Goal: Task Accomplishment & Management: Manage account settings

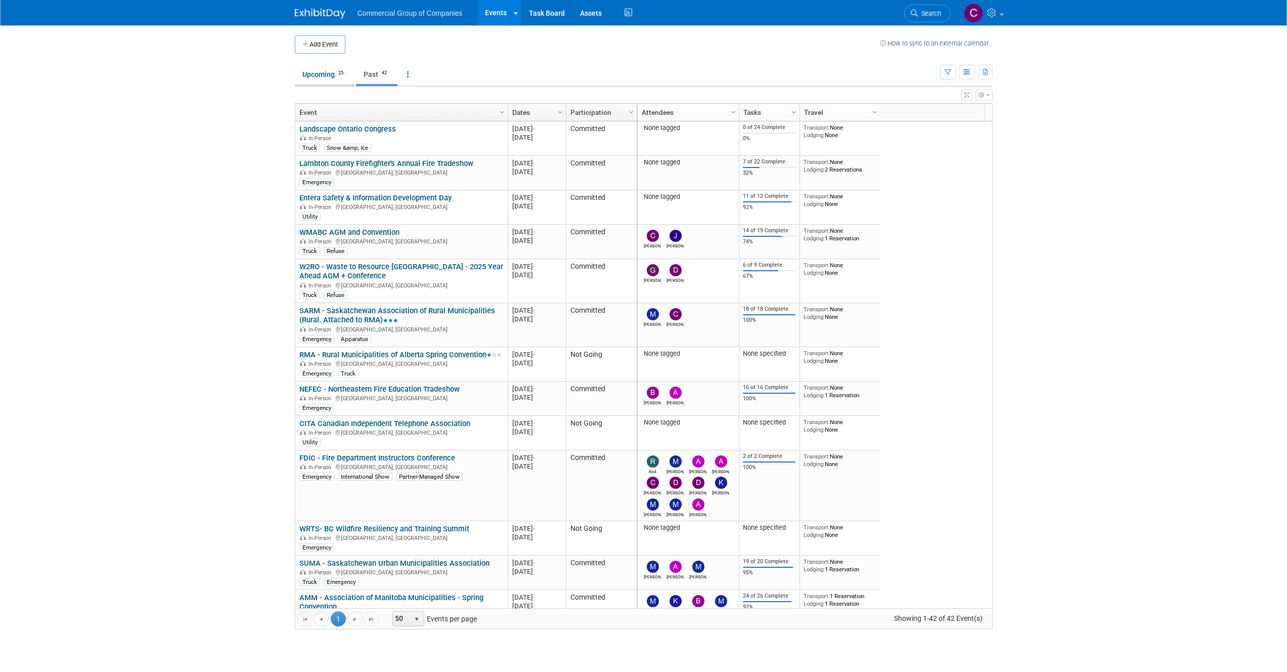
click at [318, 78] on link "Upcoming 25" at bounding box center [324, 74] width 59 height 19
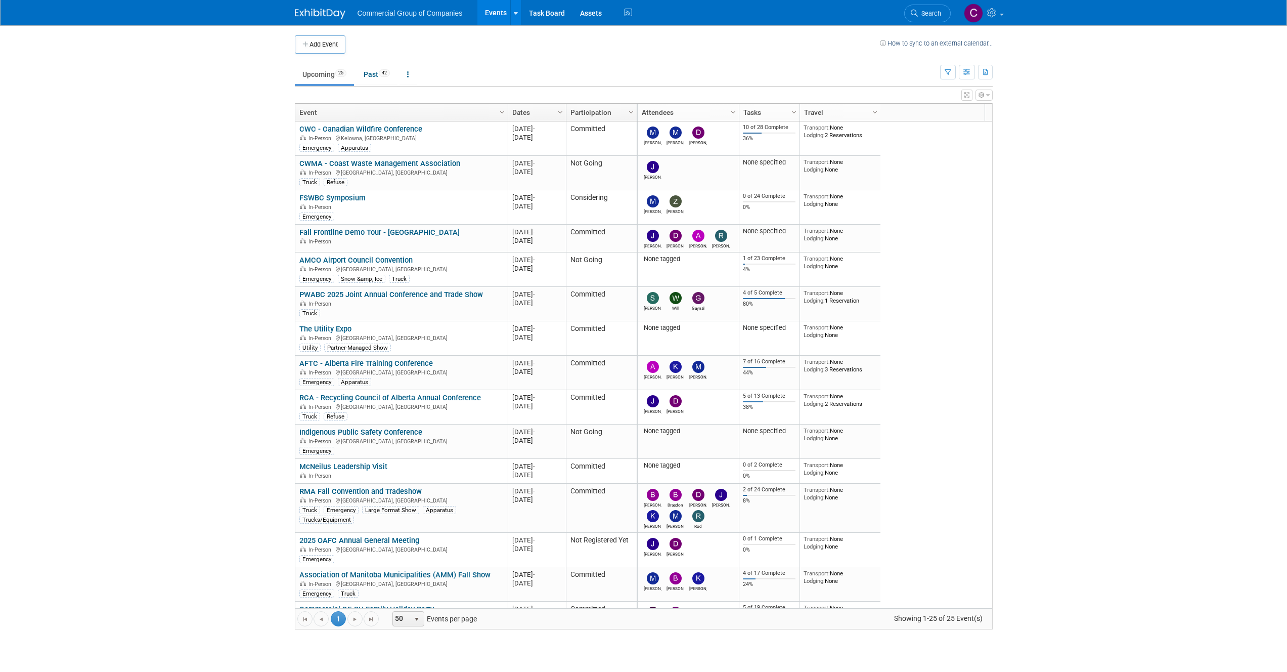
scroll to position [377, 0]
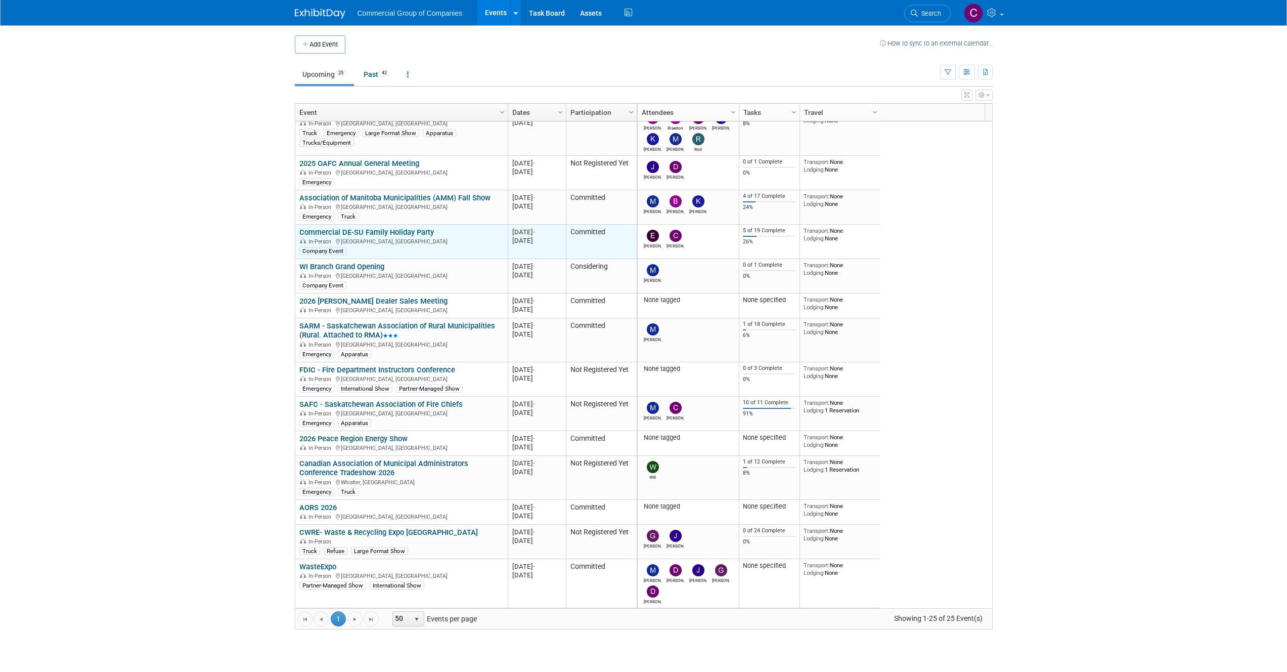
click at [395, 235] on link "Commercial DE-SU Family Holiday Party" at bounding box center [366, 232] width 135 height 9
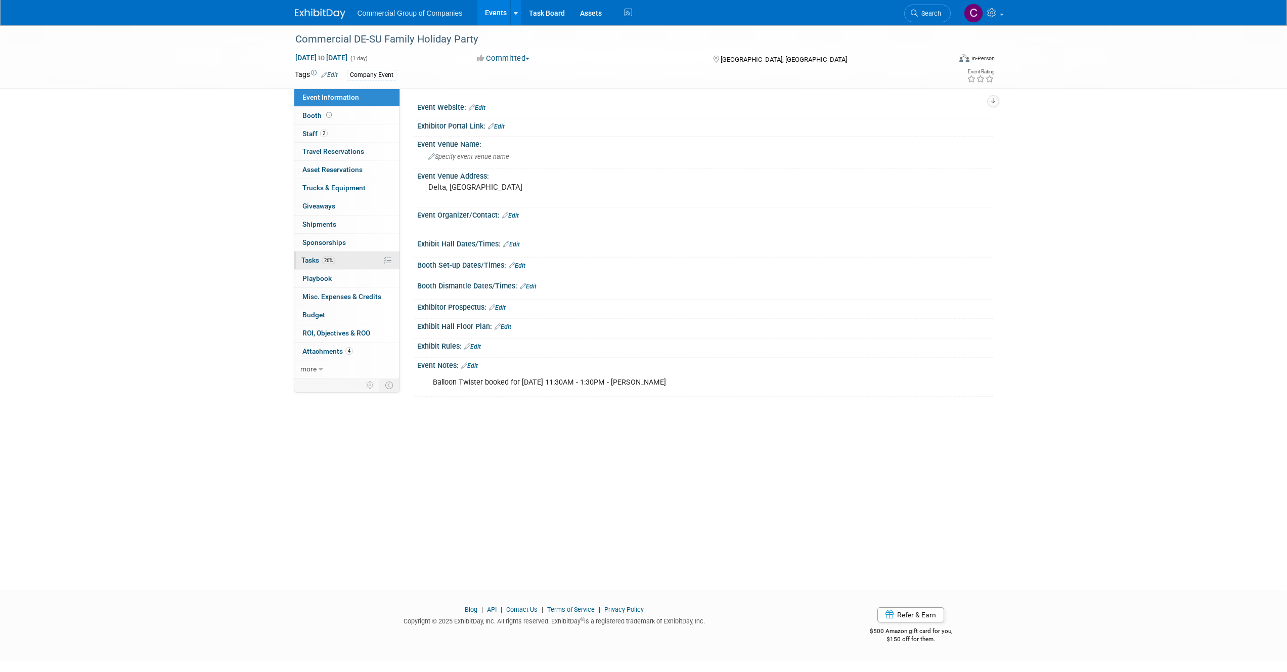
click at [334, 260] on span "26%" at bounding box center [329, 260] width 14 height 8
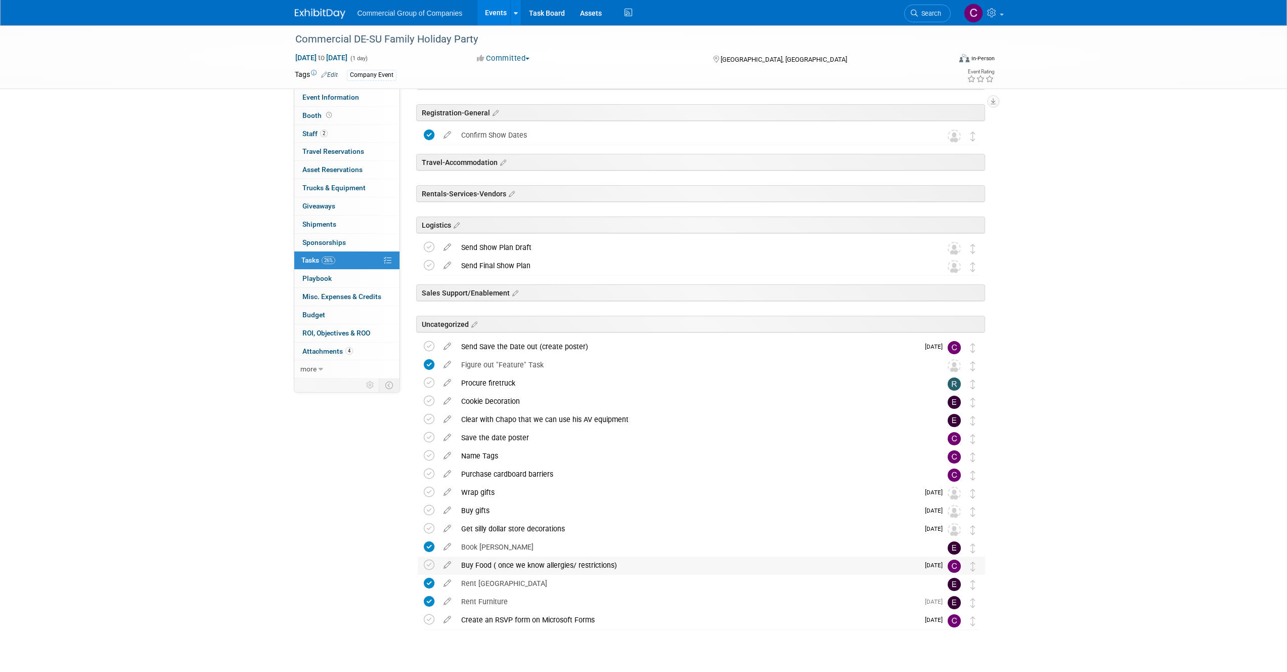
scroll to position [68, 0]
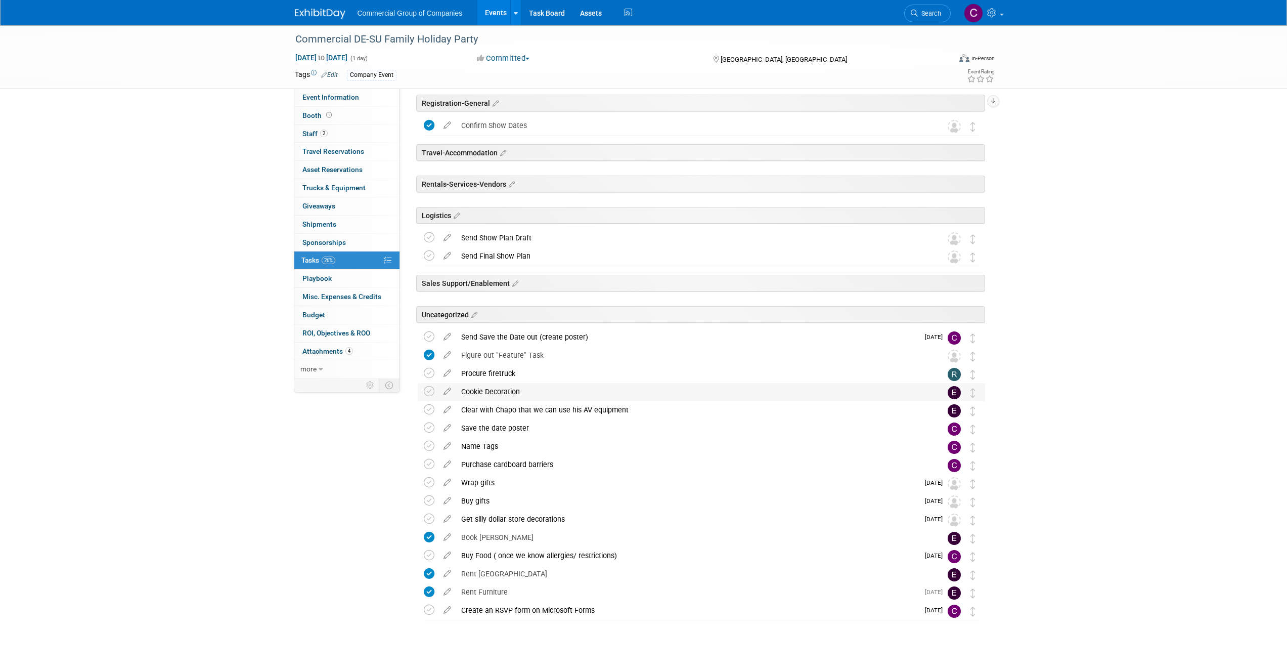
click at [494, 393] on div "Cookie Decoration" at bounding box center [691, 391] width 471 height 17
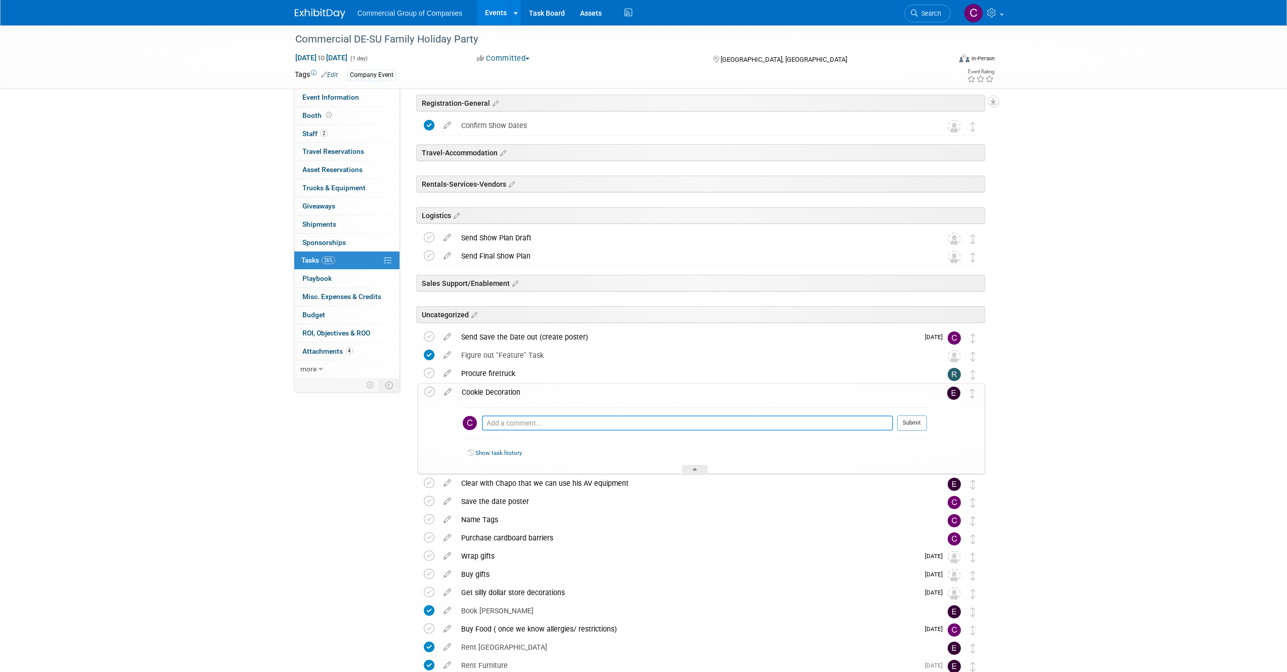
click at [495, 416] on textarea at bounding box center [687, 422] width 411 height 15
paste textarea "Hey! Btw, I am available to make the cookie kits for Dec 13th, and I'll be able…"
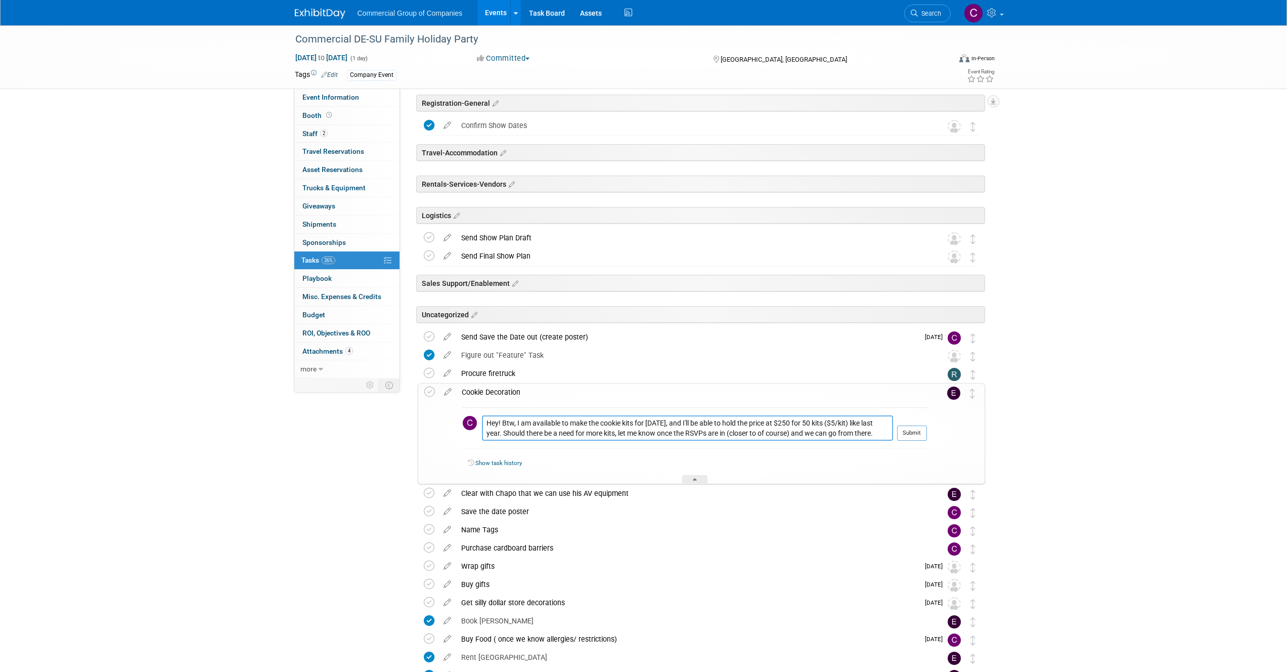
type textarea "Hey! Btw, I am available to make the cookie kits for Dec 13th, and I'll be able…"
click at [928, 435] on td at bounding box center [937, 433] width 20 height 100
click at [921, 435] on button "Submit" at bounding box center [912, 432] width 30 height 15
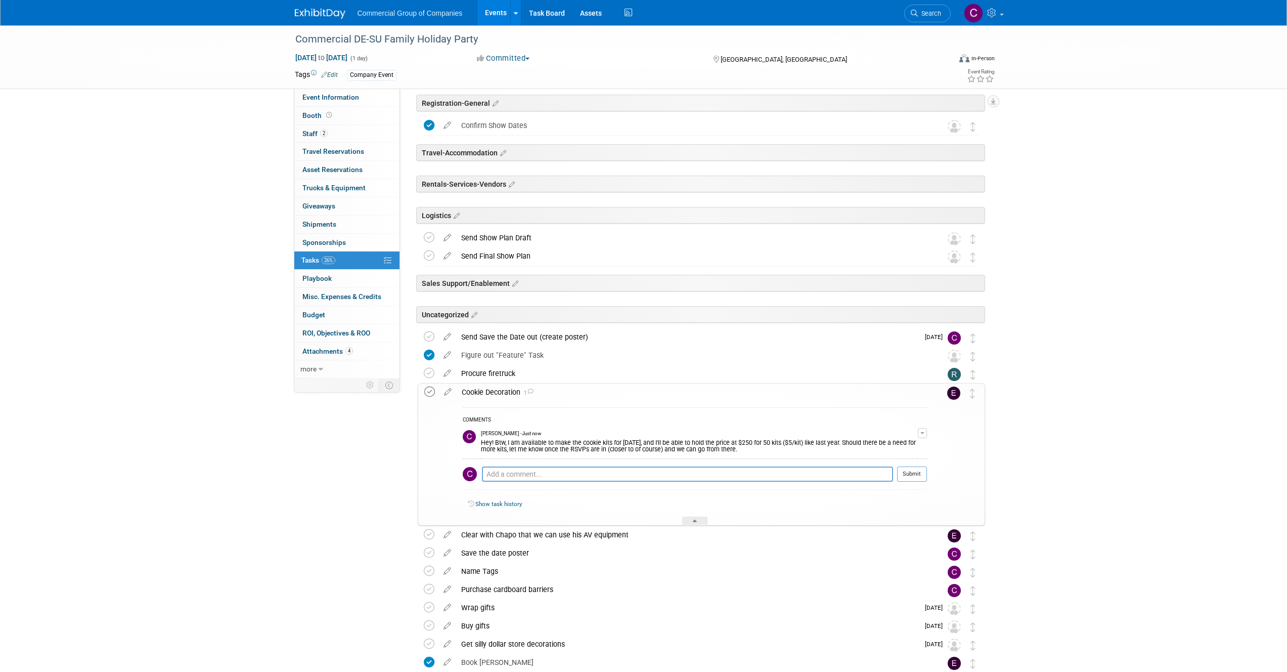
click at [431, 394] on icon at bounding box center [429, 391] width 11 height 11
click at [543, 446] on div "Hey! Btw, I am available to make the cookie kits for Dec 13th, and I'll be able…" at bounding box center [699, 445] width 437 height 16
click at [925, 434] on button "button" at bounding box center [922, 433] width 9 height 10
click at [891, 442] on link "Edit Comment" at bounding box center [887, 448] width 80 height 14
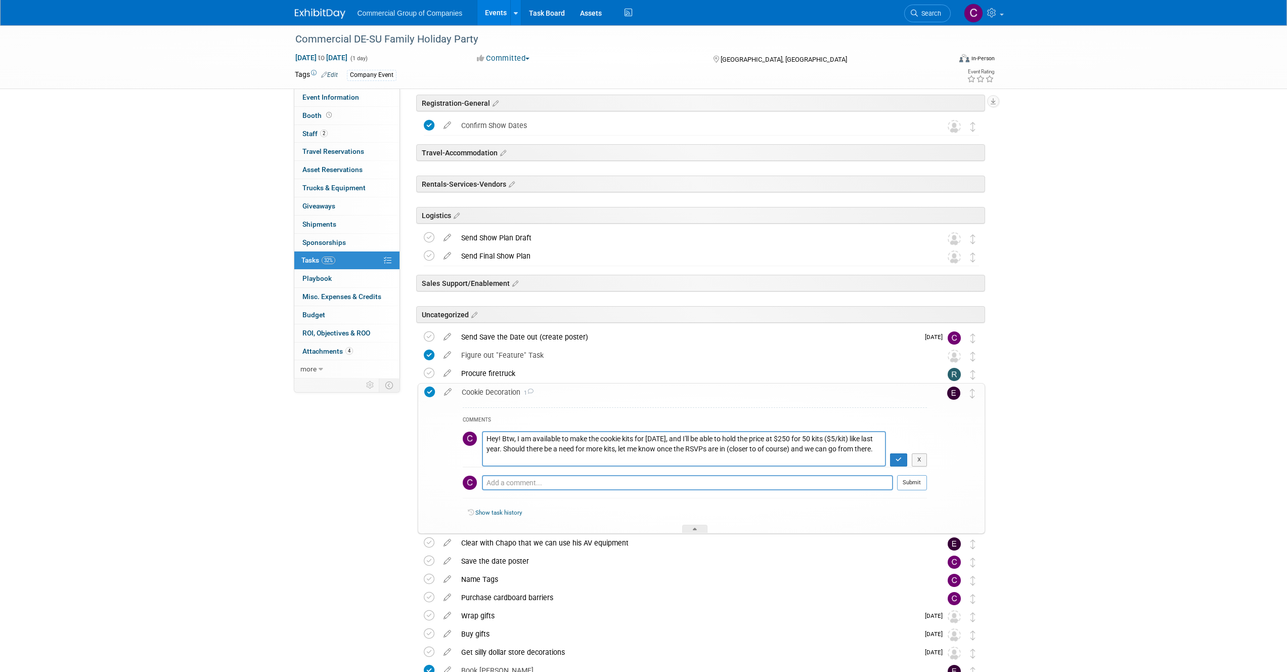
click at [488, 437] on textarea "Hey! Btw, I am available to make the cookie kits for Dec 13th, and I'll be able…" at bounding box center [684, 448] width 404 height 35
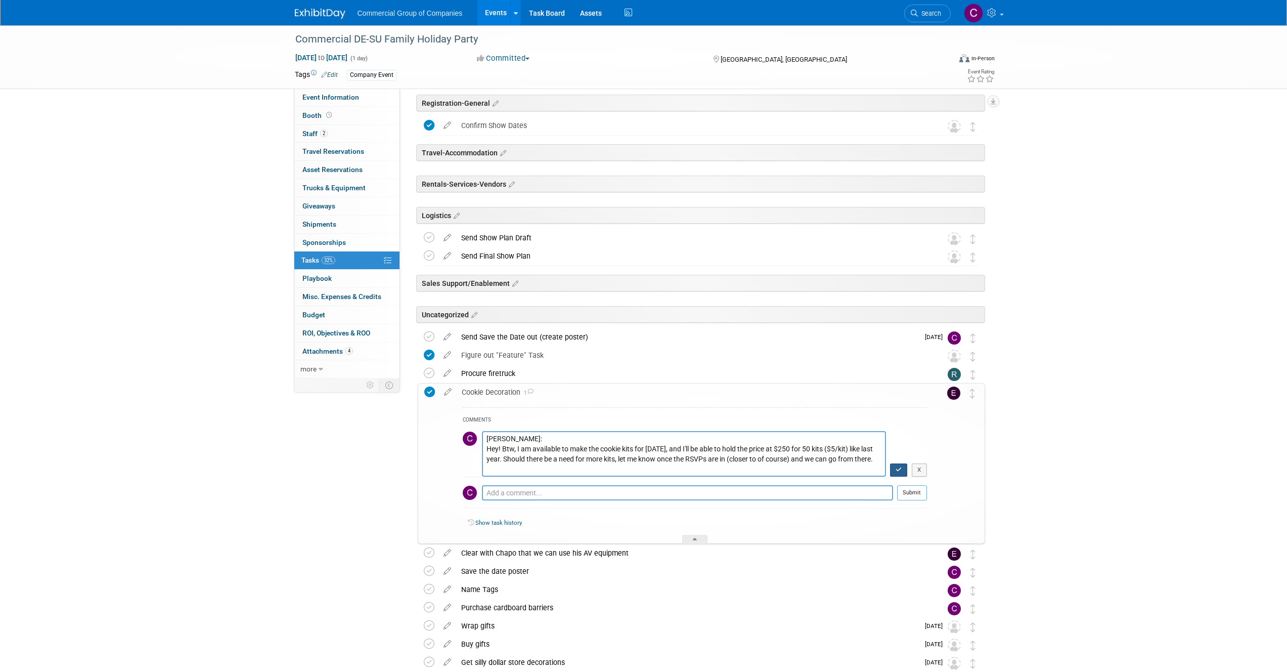
type textarea "Evelyn: Hey! Btw, I am available to make the cookie kits for Dec 13th, and I'll…"
click at [906, 468] on button "button" at bounding box center [899, 469] width 18 height 13
click at [902, 468] on div "COMMENTS Cole Mattern - 17 seconds ago Evelyn: Hey! Btw, I am available to make…" at bounding box center [695, 454] width 464 height 95
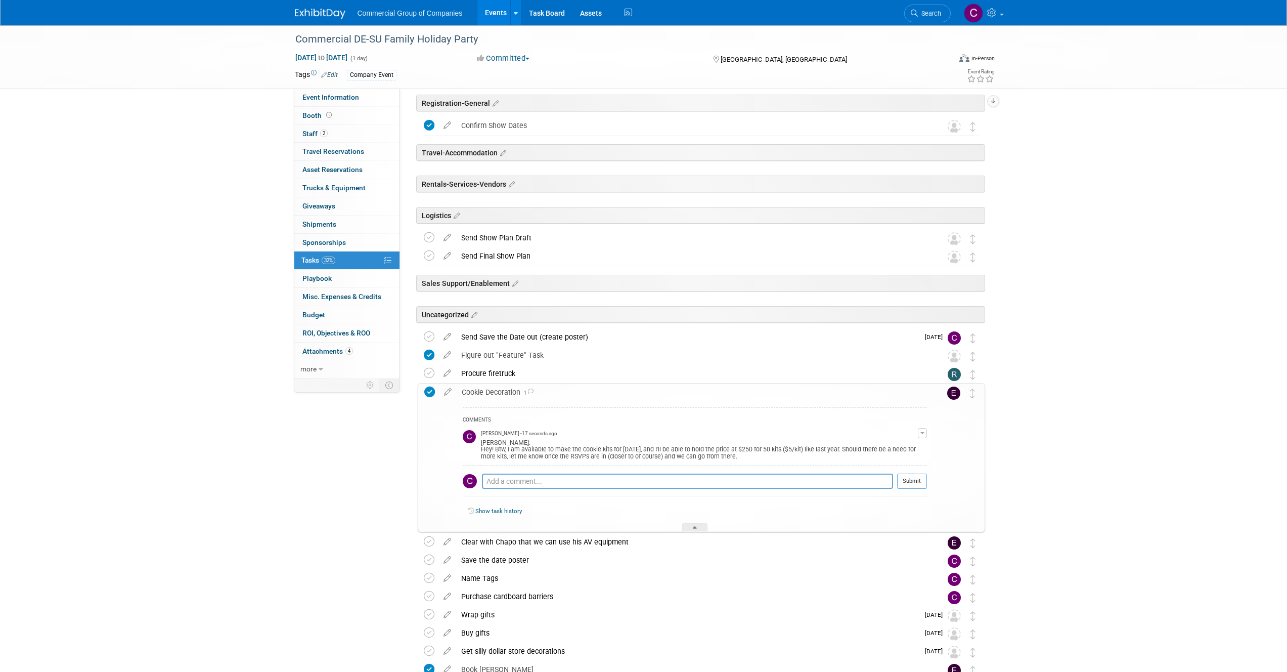
click at [325, 20] on div "Commercial Group of Companies Events Add Event Bulk Upload Events Shareable Eve…" at bounding box center [644, 12] width 698 height 25
click at [330, 14] on img at bounding box center [320, 14] width 51 height 10
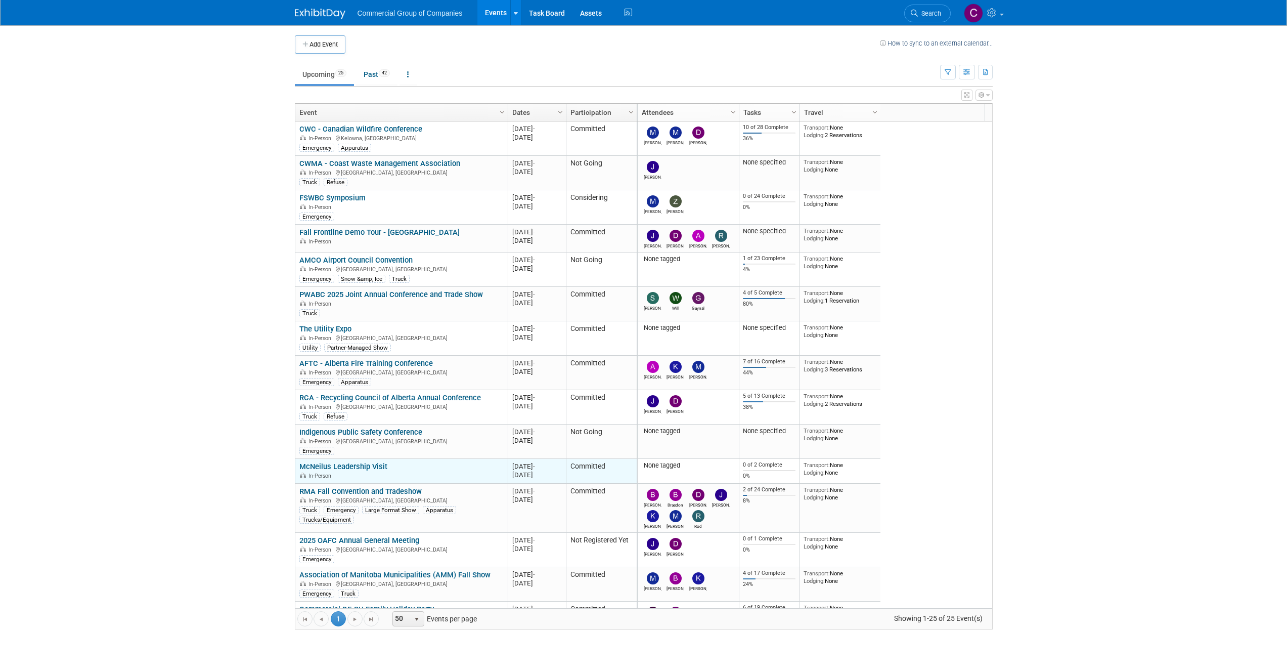
click at [461, 464] on div "McNeilus Leadership Visit In-Person" at bounding box center [401, 471] width 204 height 18
click at [373, 462] on link "McNeilus Leadership Visit" at bounding box center [343, 466] width 88 height 9
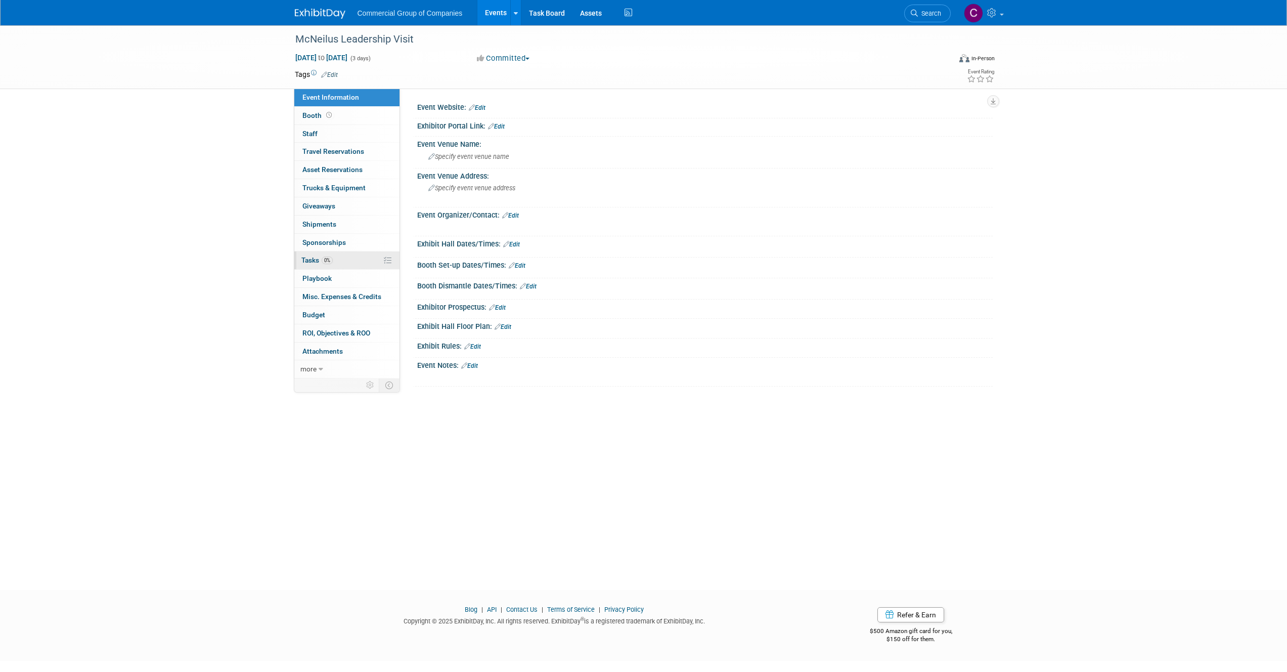
click at [335, 253] on link "0% Tasks 0%" at bounding box center [346, 260] width 105 height 18
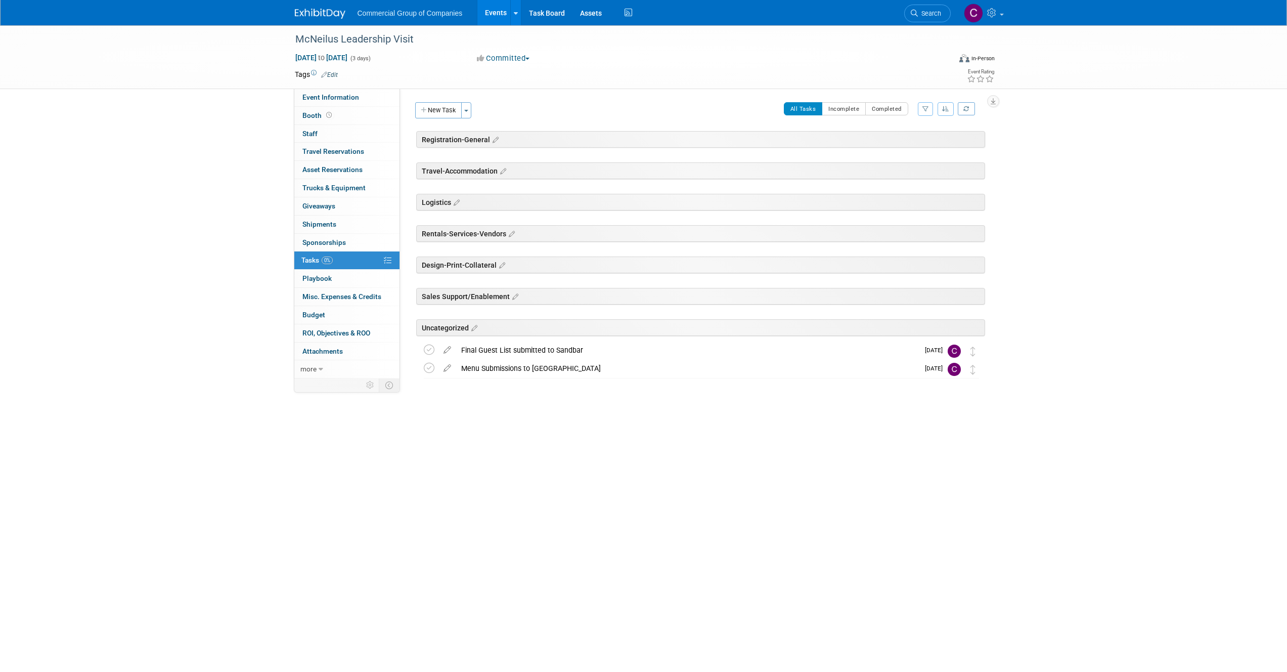
click at [324, 16] on img at bounding box center [320, 14] width 51 height 10
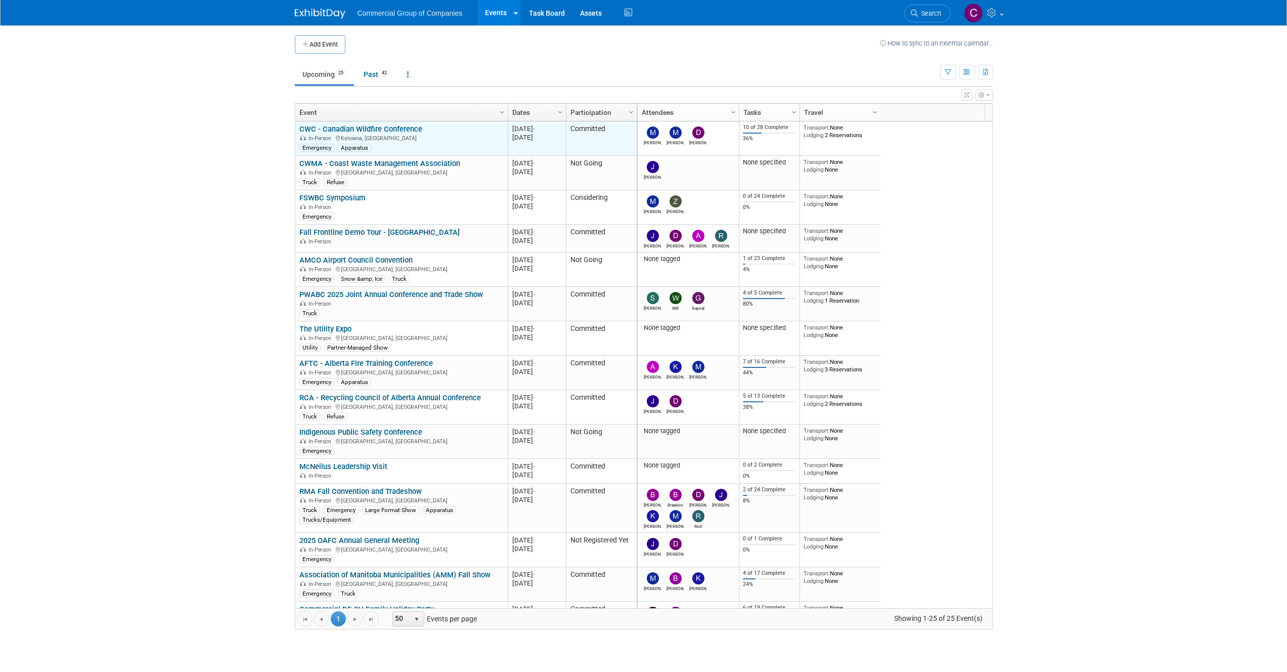
click at [358, 134] on div "In-Person [GEOGRAPHIC_DATA], [GEOGRAPHIC_DATA]" at bounding box center [401, 138] width 204 height 9
click at [362, 128] on link "CWC - Canadian Wildfire Conference" at bounding box center [360, 128] width 123 height 9
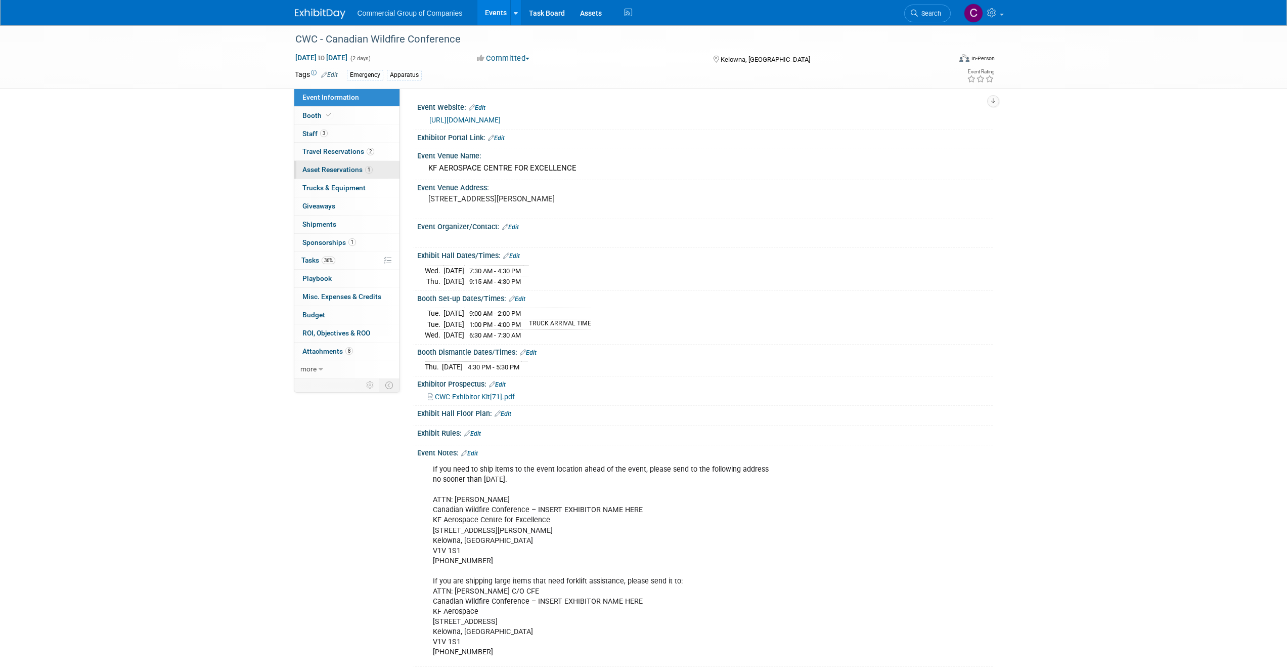
click at [342, 174] on link "1 Asset Reservations 1" at bounding box center [346, 170] width 105 height 18
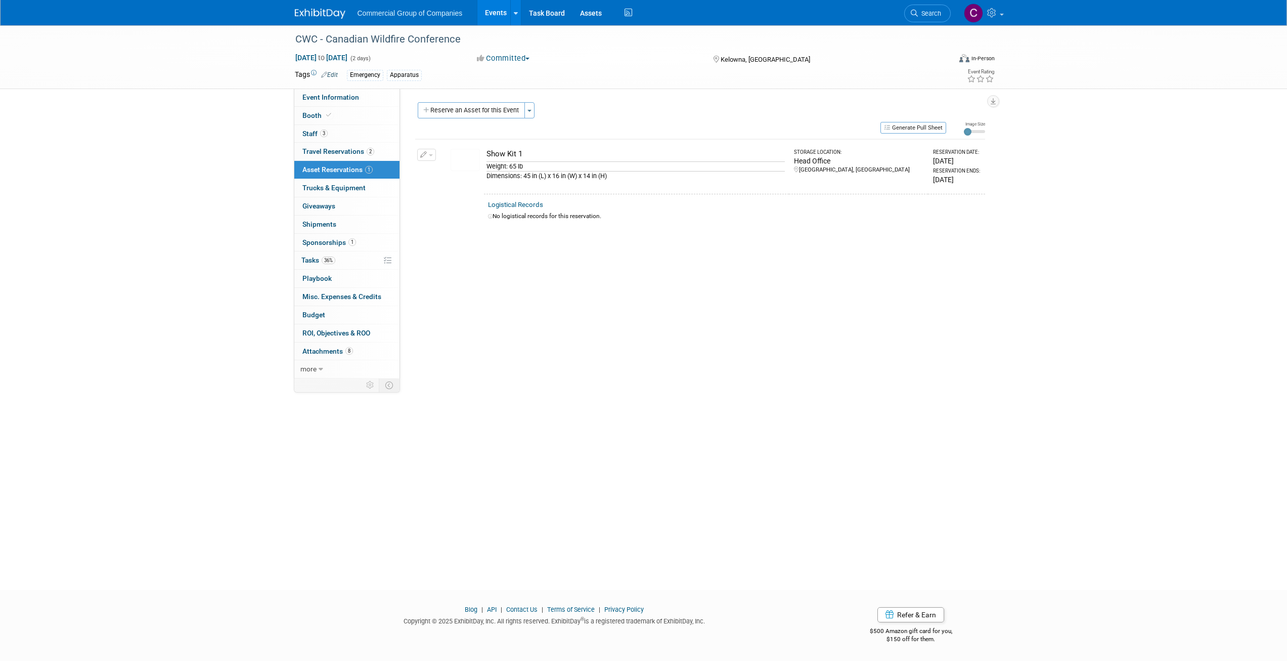
click at [435, 158] on button "button" at bounding box center [426, 155] width 19 height 12
click at [439, 169] on button "Change Reservation" at bounding box center [465, 171] width 85 height 14
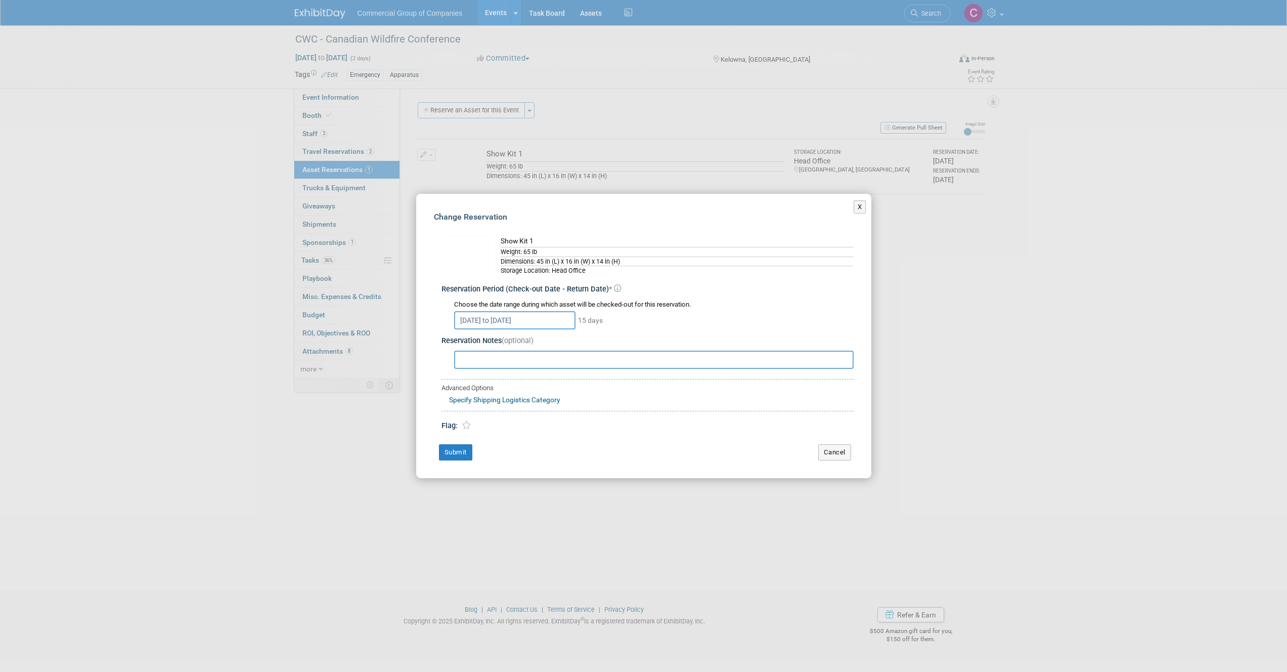
click at [518, 243] on div "Show Kit 1" at bounding box center [677, 241] width 353 height 11
click at [837, 456] on button "Cancel" at bounding box center [835, 452] width 33 height 16
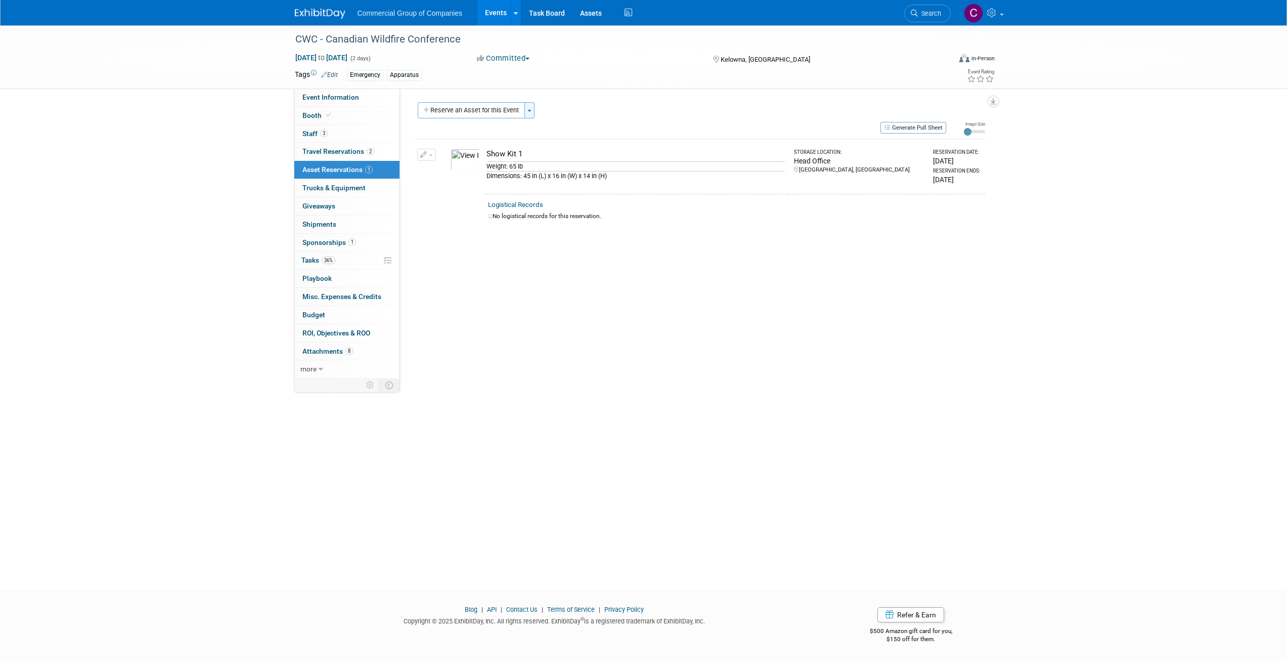
click at [528, 112] on button "Toggle Dropdown" at bounding box center [530, 110] width 10 height 16
click at [565, 105] on div "Reserve an Asset for this Event Toggle Dropdown New asset reservation Copy asse…" at bounding box center [700, 111] width 570 height 19
click at [430, 157] on button "button" at bounding box center [426, 155] width 19 height 12
click at [455, 204] on span "Cancel Reservation" at bounding box center [469, 202] width 65 height 8
click at [557, 212] on link "Yes" at bounding box center [543, 211] width 29 height 16
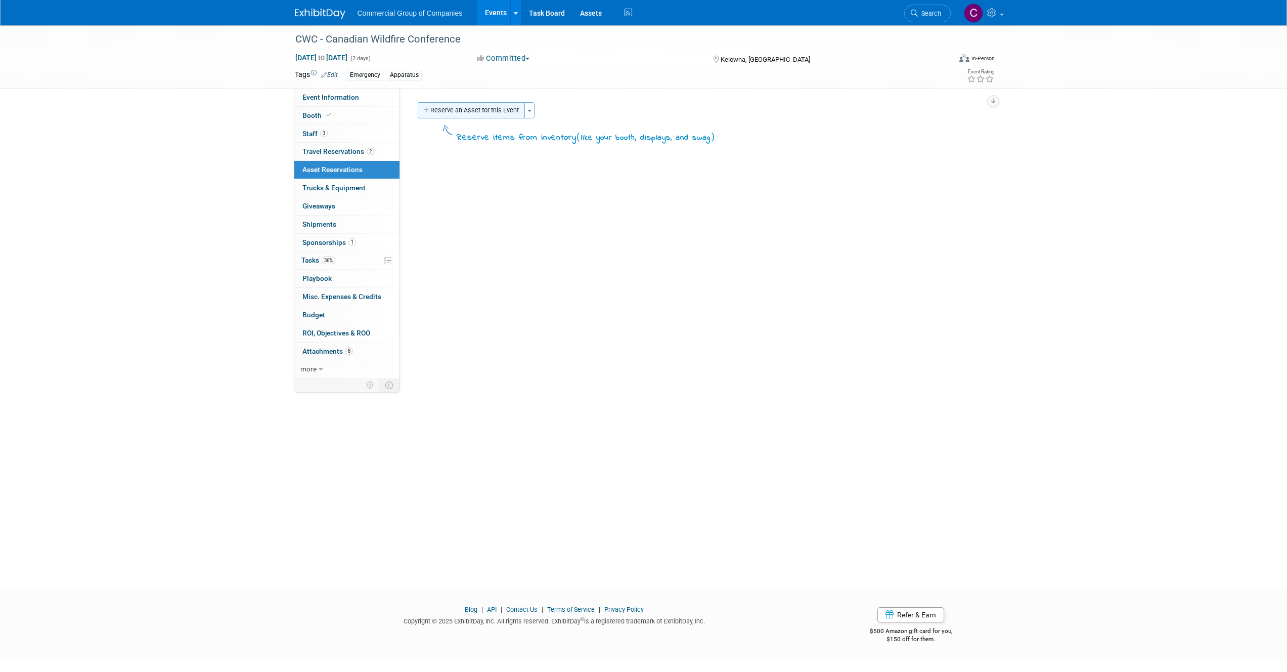
click at [471, 106] on button "Reserve an Asset for this Event" at bounding box center [471, 110] width 107 height 16
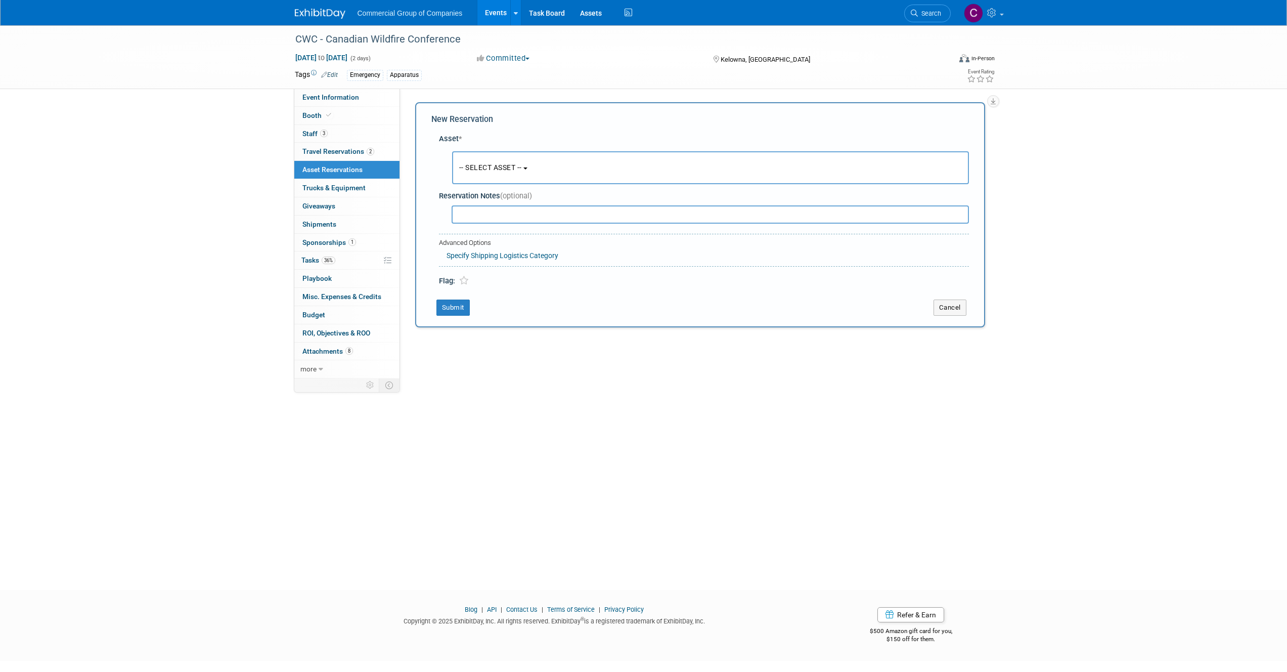
click at [474, 163] on span "-- SELECT ASSET --" at bounding box center [490, 167] width 63 height 8
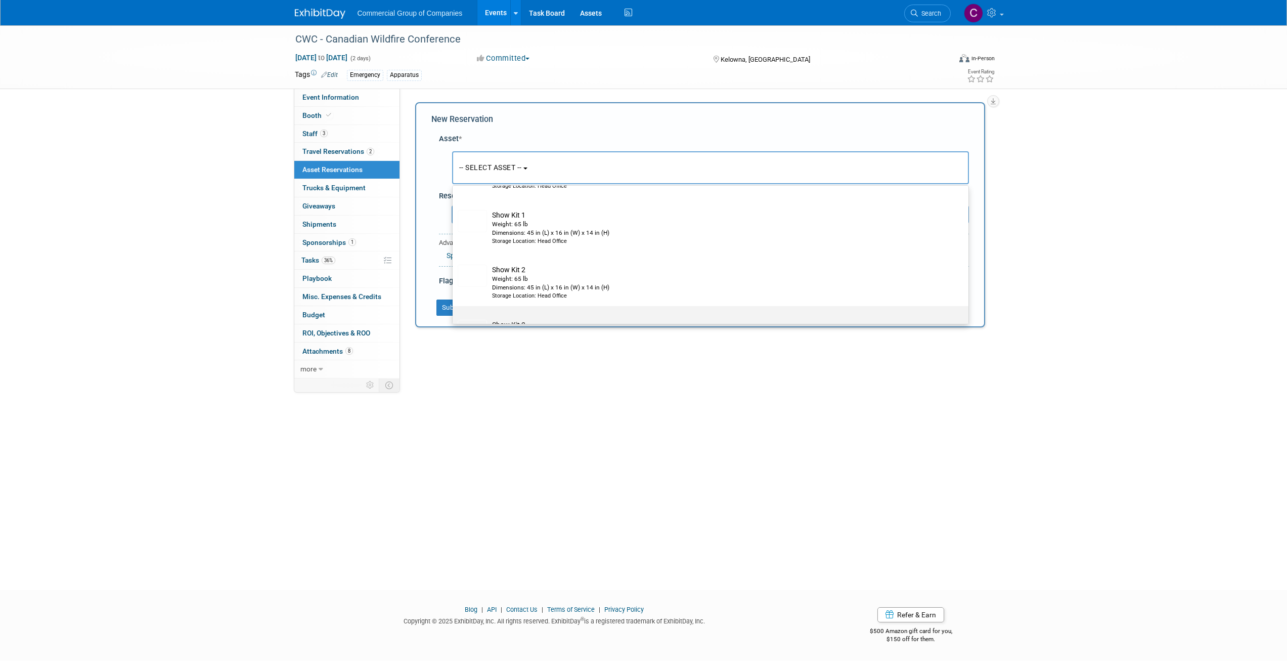
scroll to position [103, 0]
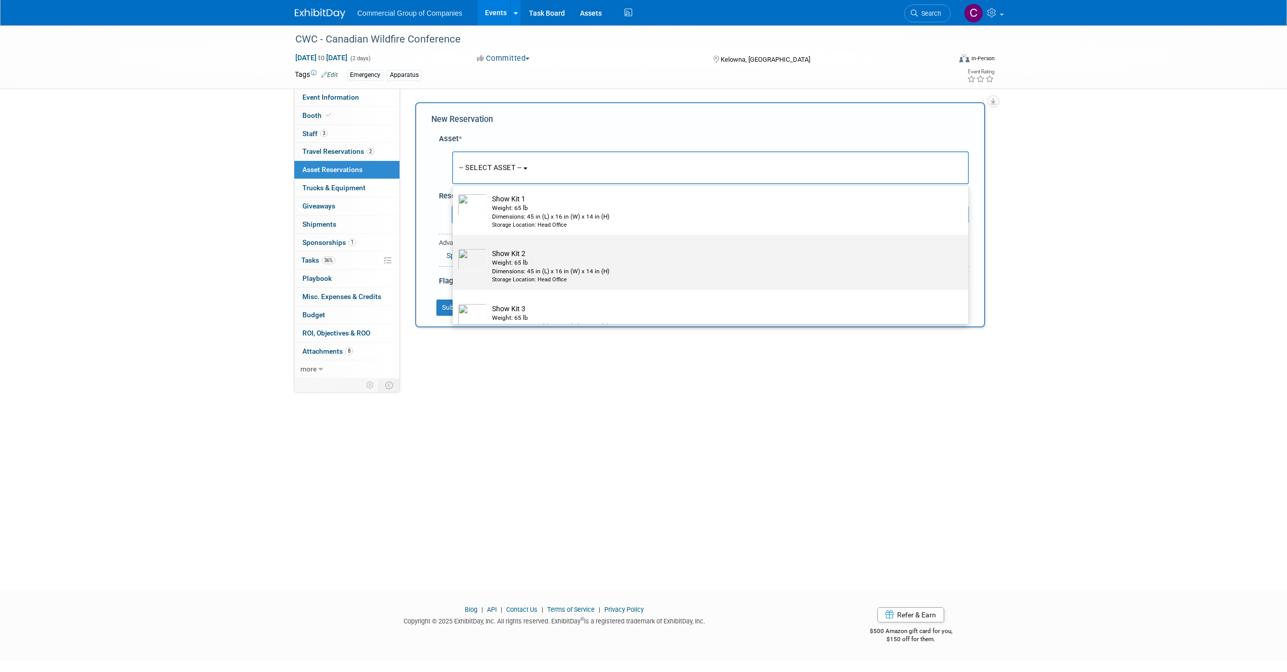
click at [525, 261] on div "Weight: 65 lb" at bounding box center [720, 263] width 456 height 9
click at [454, 247] on input "Show Kit 2 Weight: 65 lb Dimensions: 45 in (L) x 16 in (W) x 14 in (H) Storage …" at bounding box center [451, 243] width 7 height 7
select select "10723849"
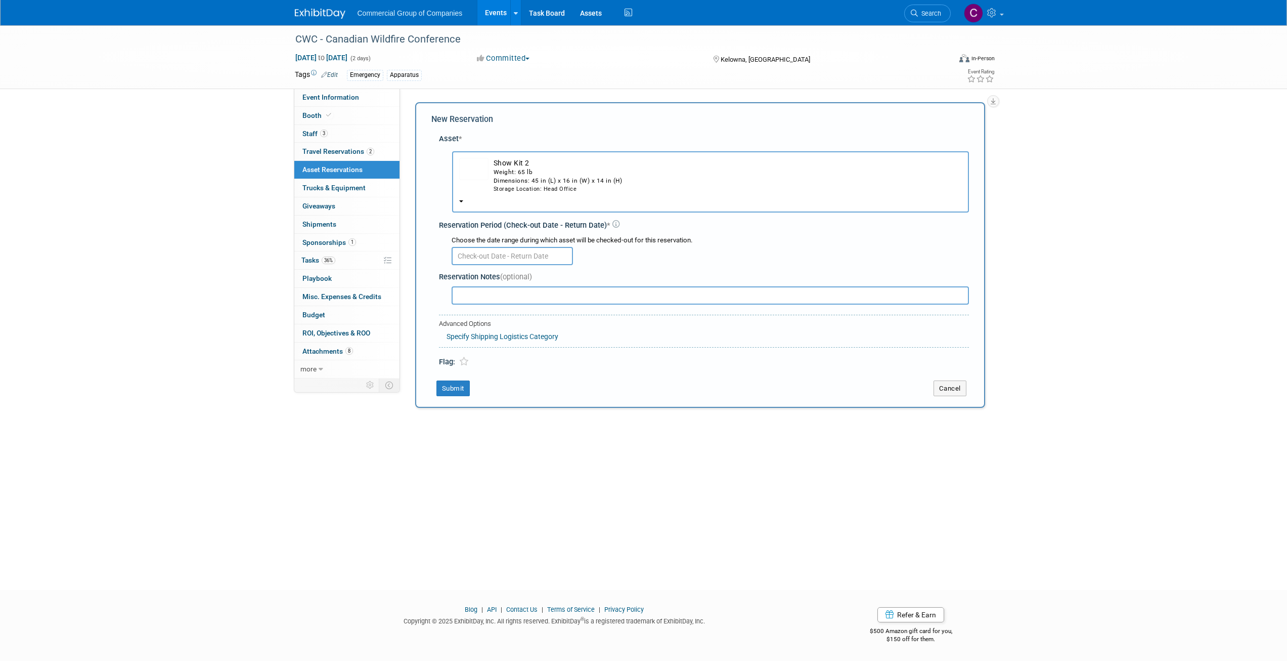
click at [487, 257] on input "text" at bounding box center [512, 256] width 121 height 18
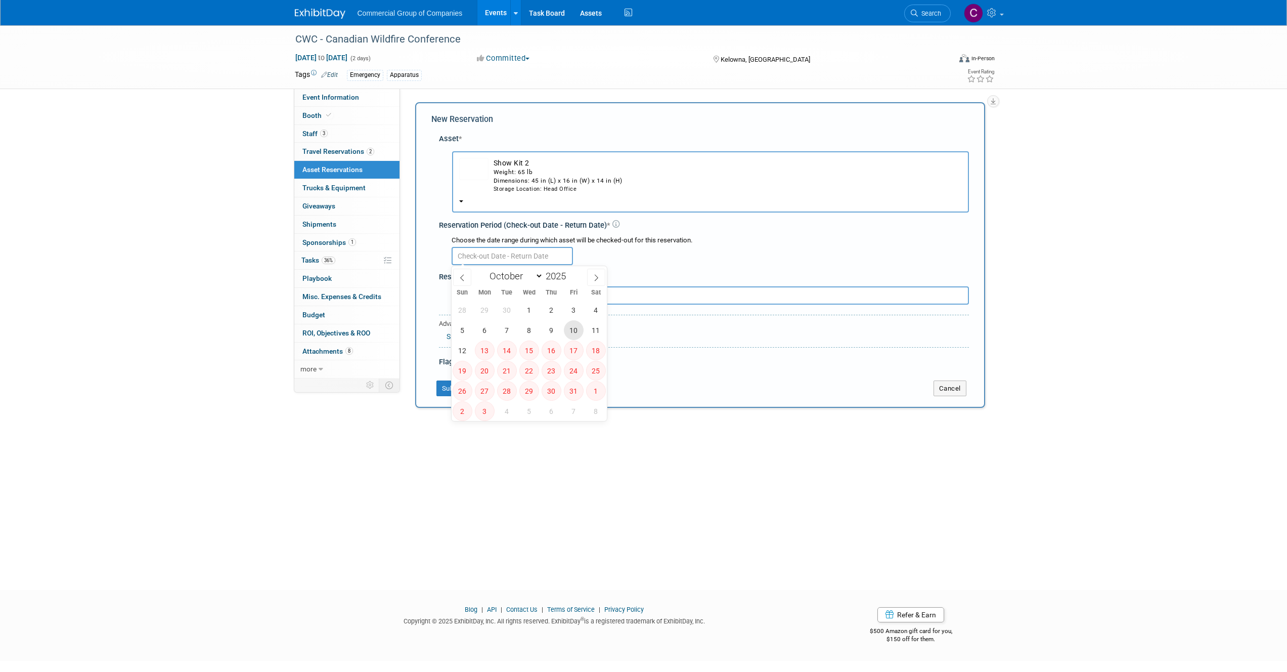
click at [567, 331] on span "10" at bounding box center [574, 330] width 20 height 20
type input "Oct 10, 2025"
click at [462, 274] on icon at bounding box center [462, 277] width 7 height 7
select select "8"
click at [510, 368] on span "23" at bounding box center [507, 371] width 20 height 20
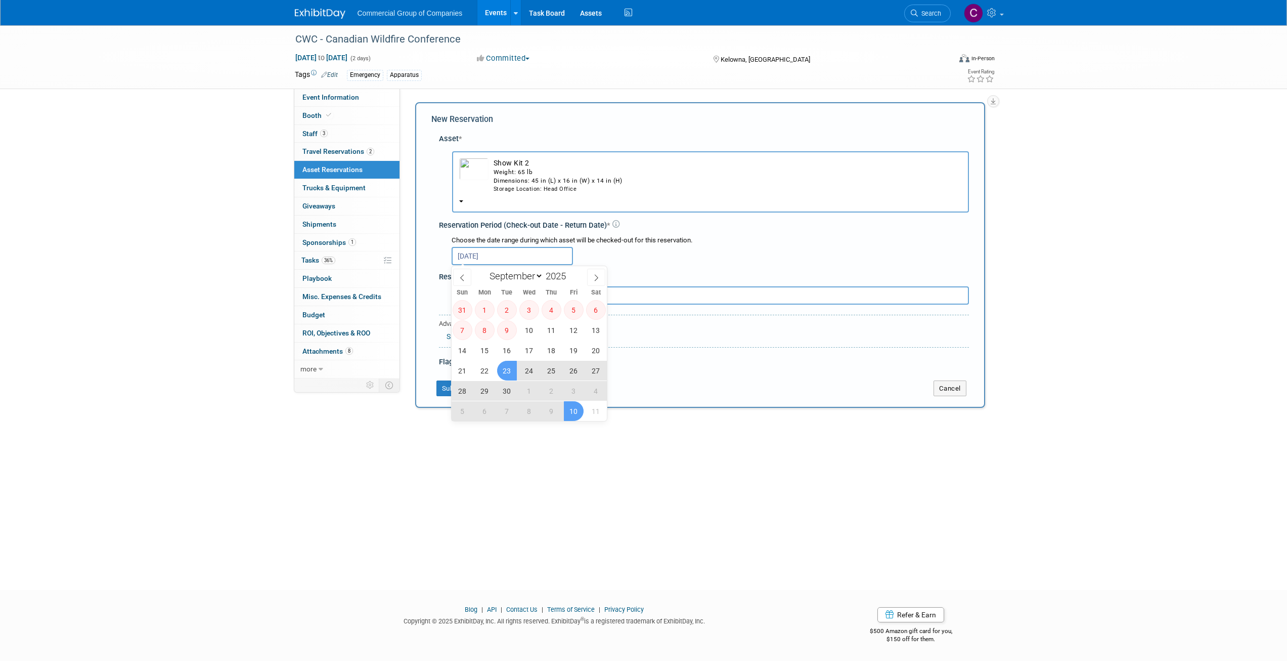
type input "Sep 23, 2025 to Oct 10, 2025"
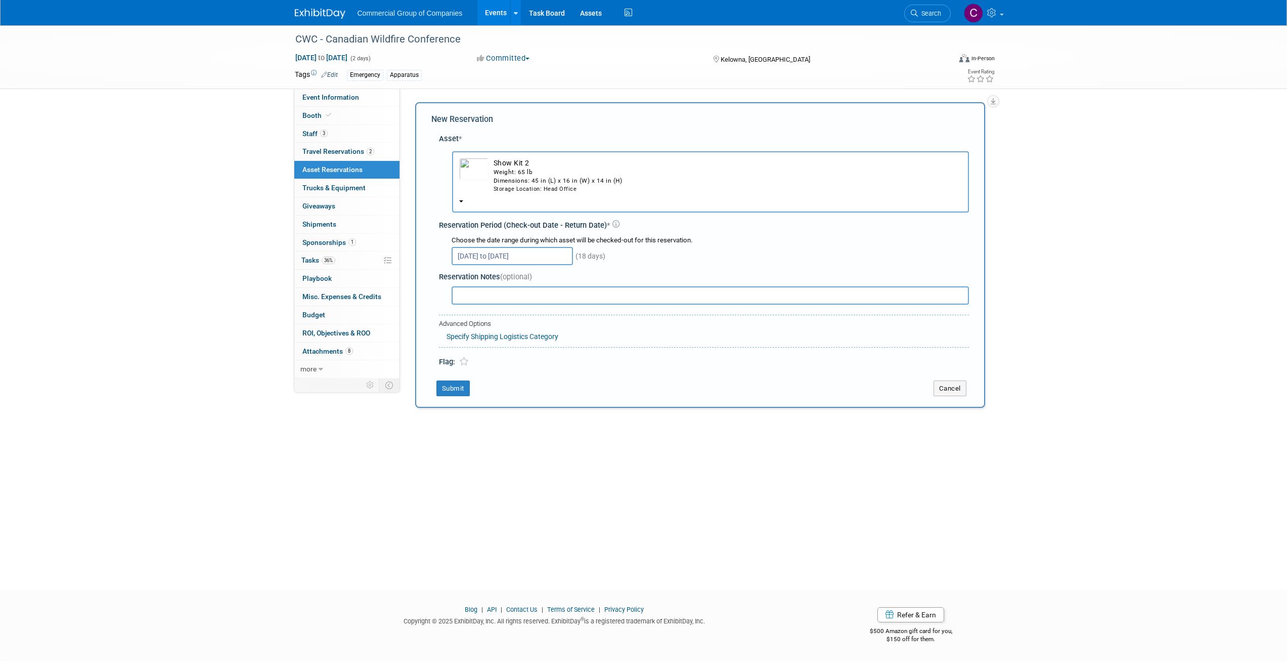
click at [542, 298] on input "text" at bounding box center [711, 295] width 518 height 18
click at [462, 394] on button "Submit" at bounding box center [453, 388] width 33 height 16
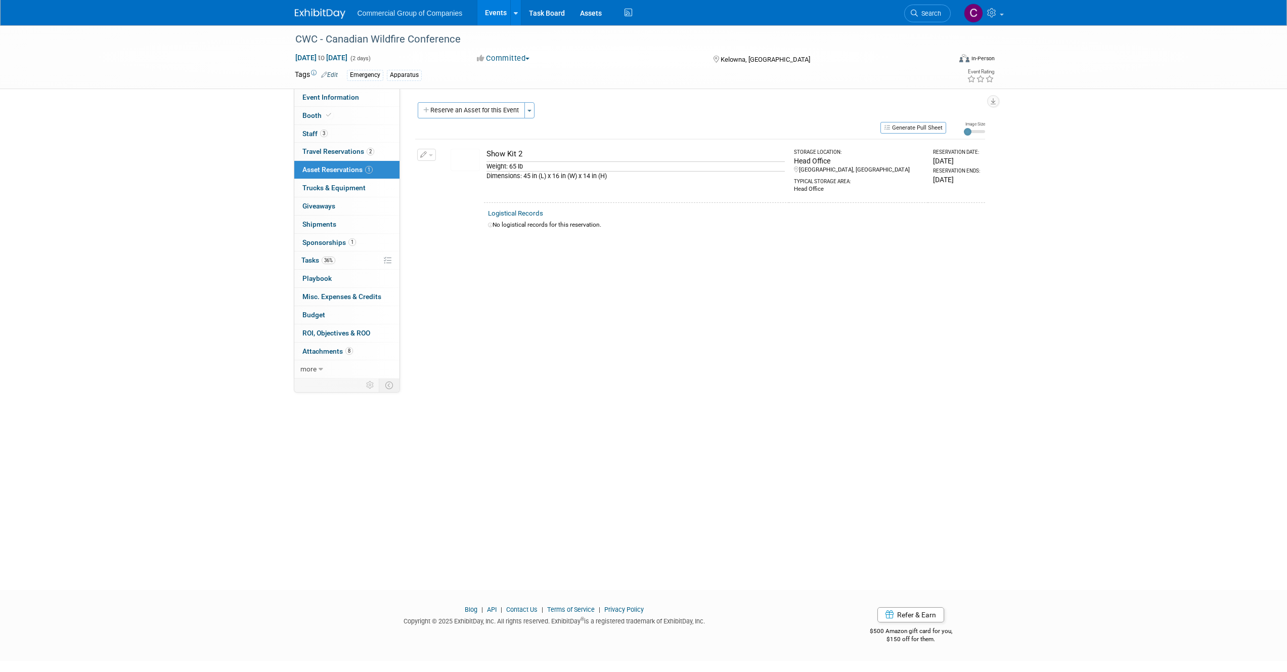
click at [529, 212] on link "Logistical Records" at bounding box center [515, 213] width 55 height 8
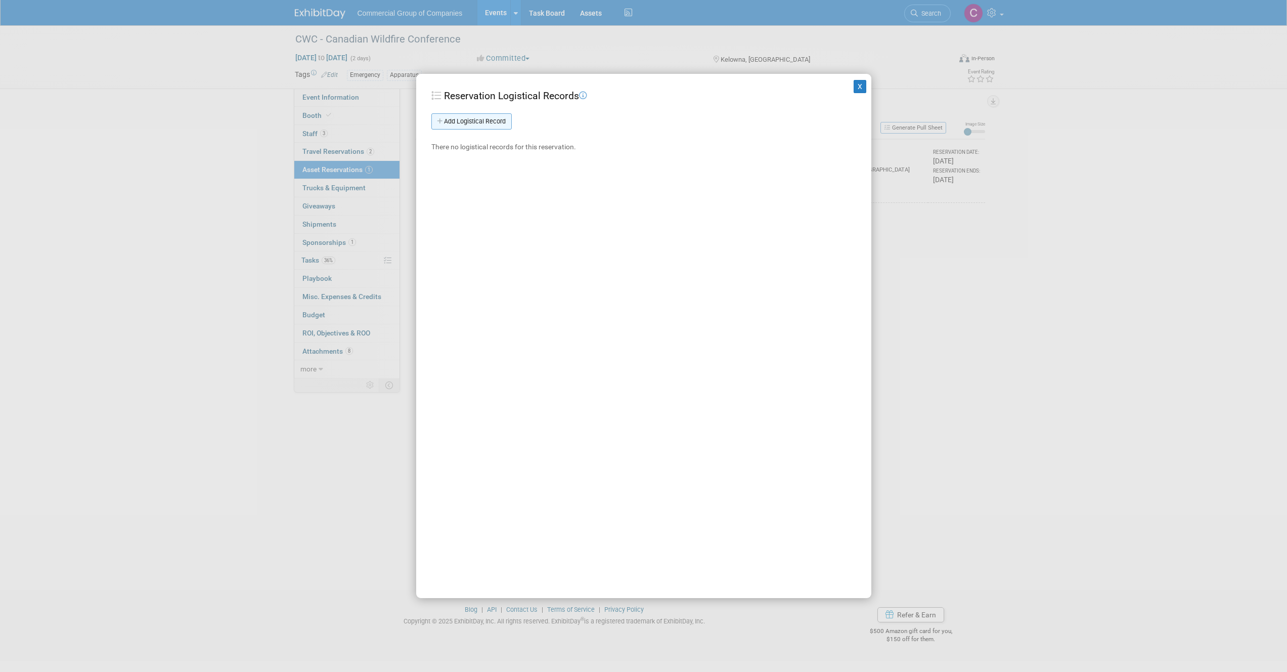
click at [486, 121] on link "Add Logistical Record" at bounding box center [472, 121] width 80 height 16
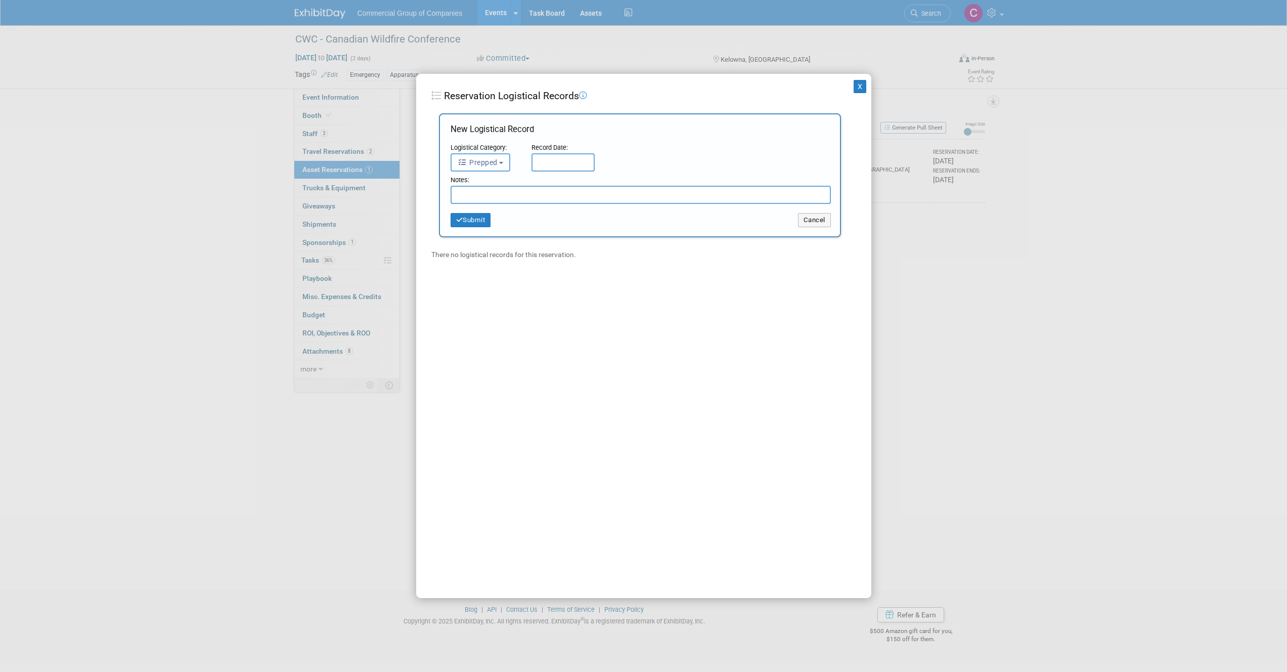
click at [487, 160] on span "Prepped" at bounding box center [478, 162] width 40 height 8
click at [490, 205] on label "Sent" at bounding box center [483, 206] width 55 height 16
click at [453, 205] on input "Sent" at bounding box center [449, 204] width 7 height 7
select select "2"
click at [548, 158] on input "text" at bounding box center [563, 162] width 63 height 18
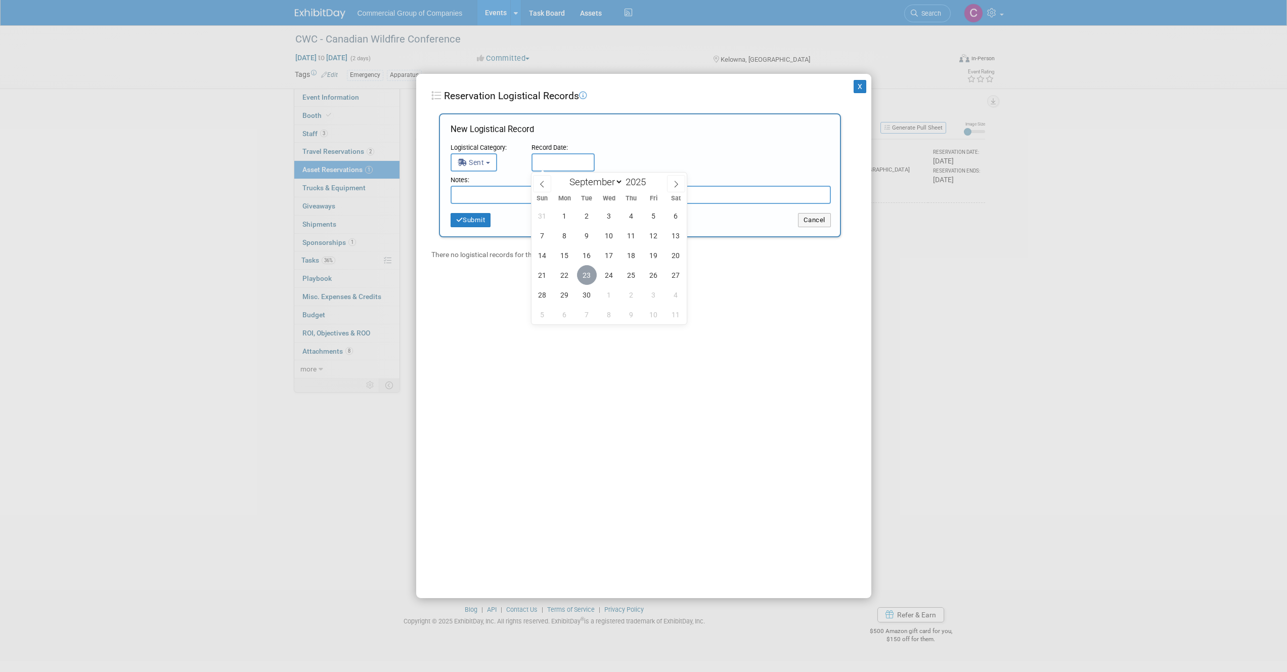
click at [585, 269] on span "23" at bounding box center [587, 275] width 20 height 20
type input "Sep 23, 2025"
click at [525, 194] on input "text" at bounding box center [641, 195] width 380 height 18
paste input "1ZR5889W2095060801"
type input "1ZR5889W2095060801"
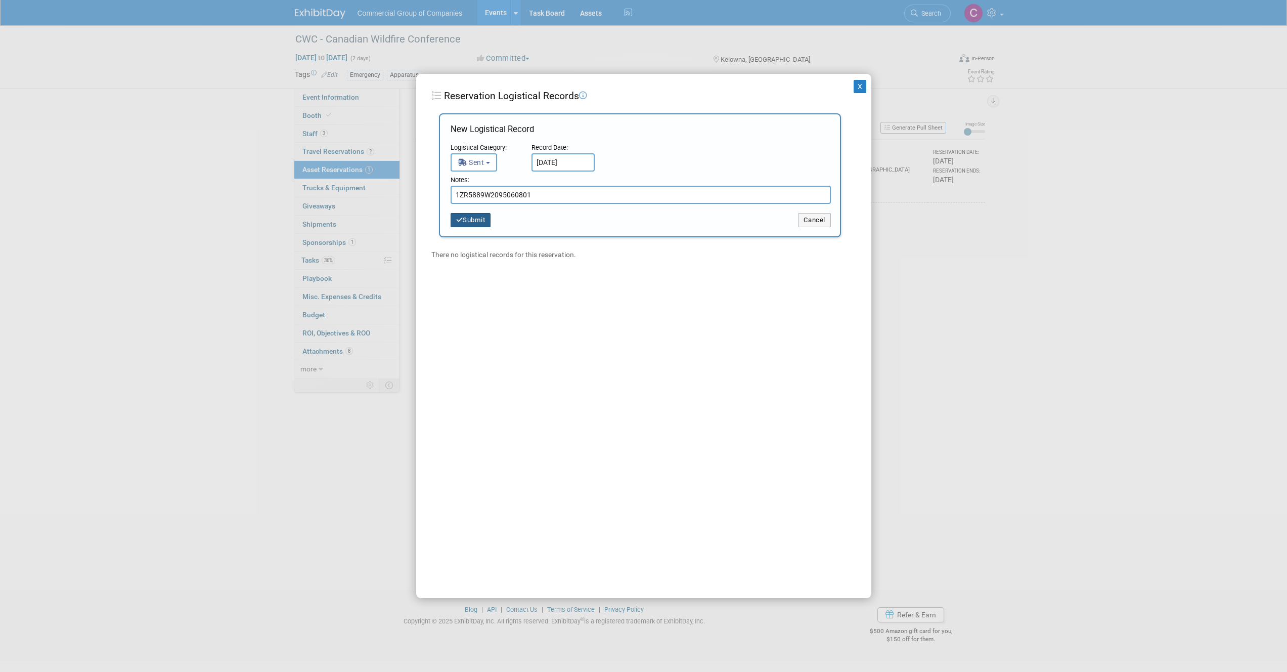
click at [477, 222] on button "Submit" at bounding box center [471, 220] width 40 height 14
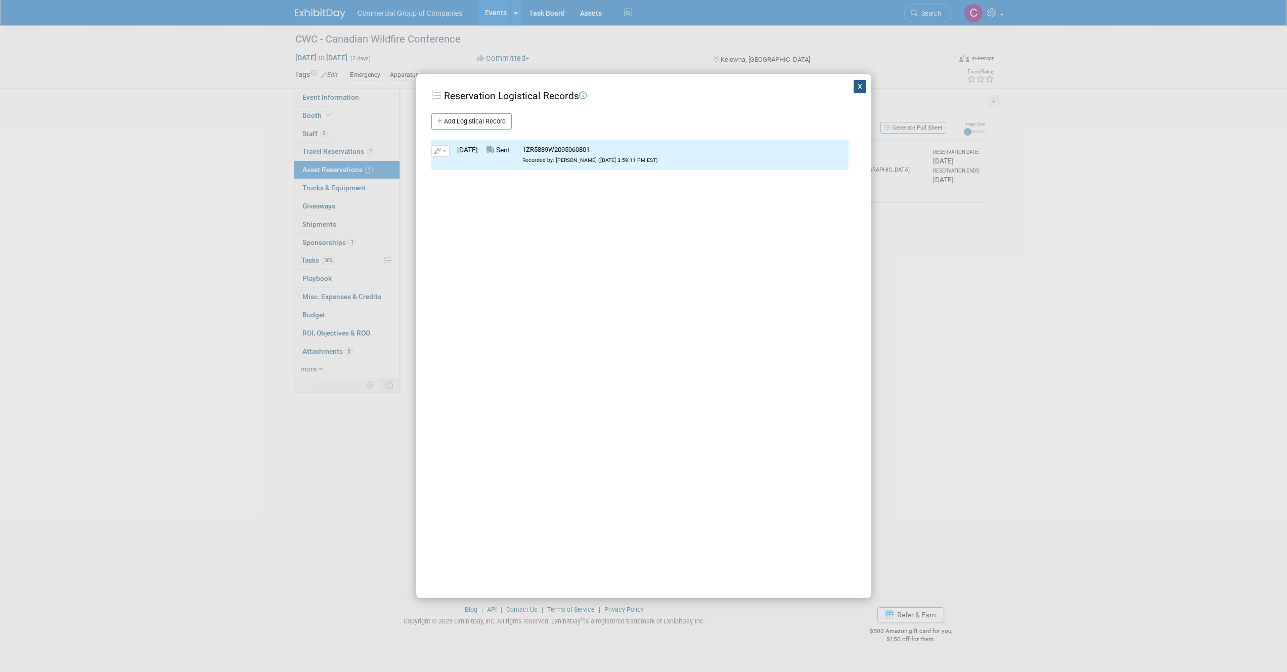
click at [855, 85] on button "X" at bounding box center [860, 86] width 13 height 13
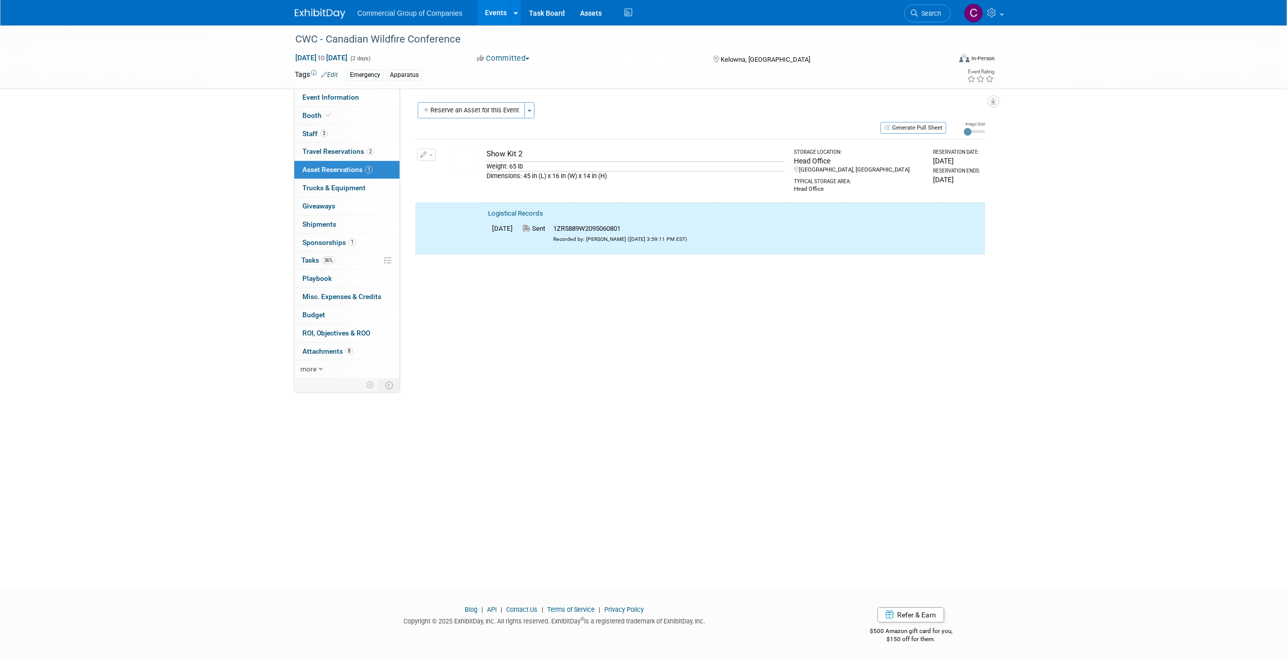
click at [510, 284] on div "Event Website: Edit https://www.canadianwildfireconference.ca/ Exhibitor Portal…" at bounding box center [696, 234] width 593 height 290
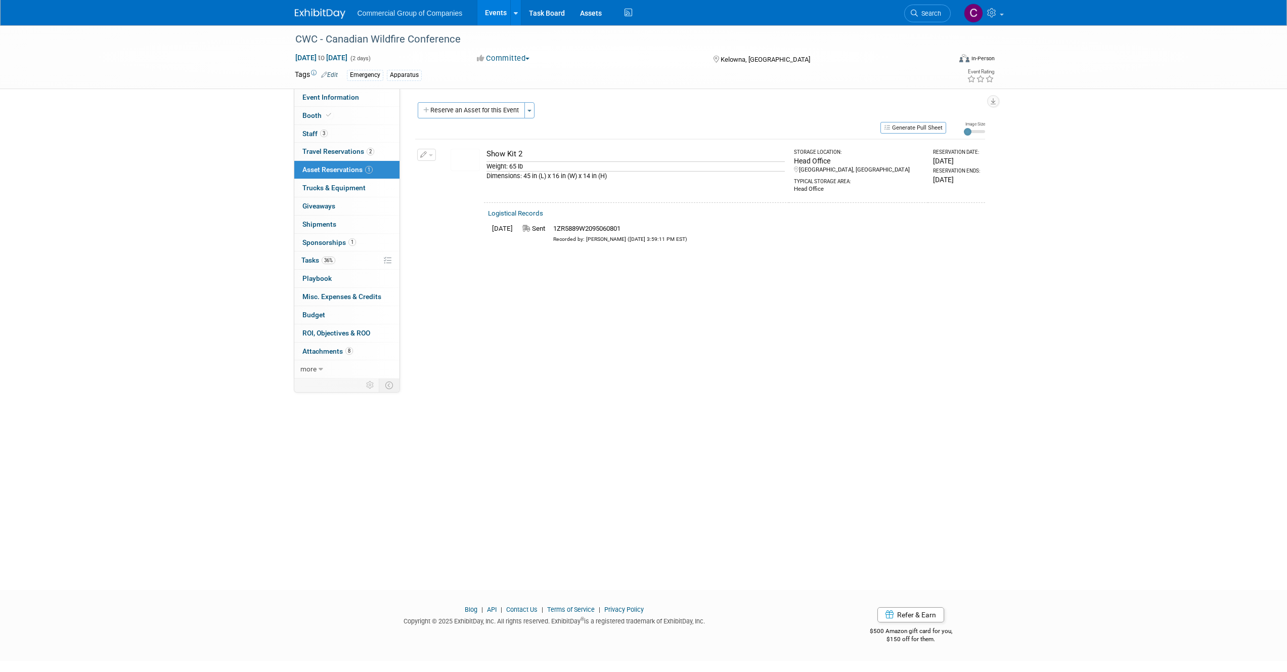
click at [433, 153] on button "button" at bounding box center [426, 155] width 19 height 12
click at [444, 169] on button "Change Reservation" at bounding box center [465, 171] width 85 height 14
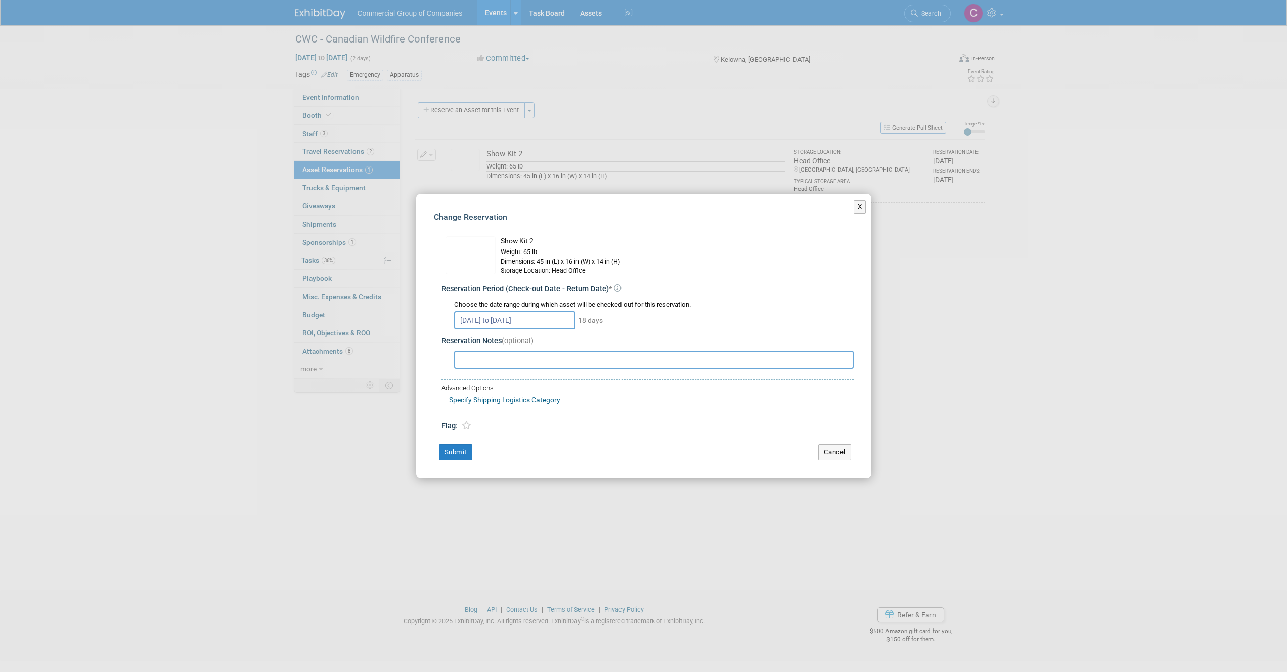
click at [515, 351] on input "text" at bounding box center [654, 360] width 400 height 18
type input "O"
type input "C"
type input "Lock code: 751"
click at [462, 461] on div "Change Reservation Show Kit 2 Weight: 65 lb *" at bounding box center [643, 336] width 455 height 284
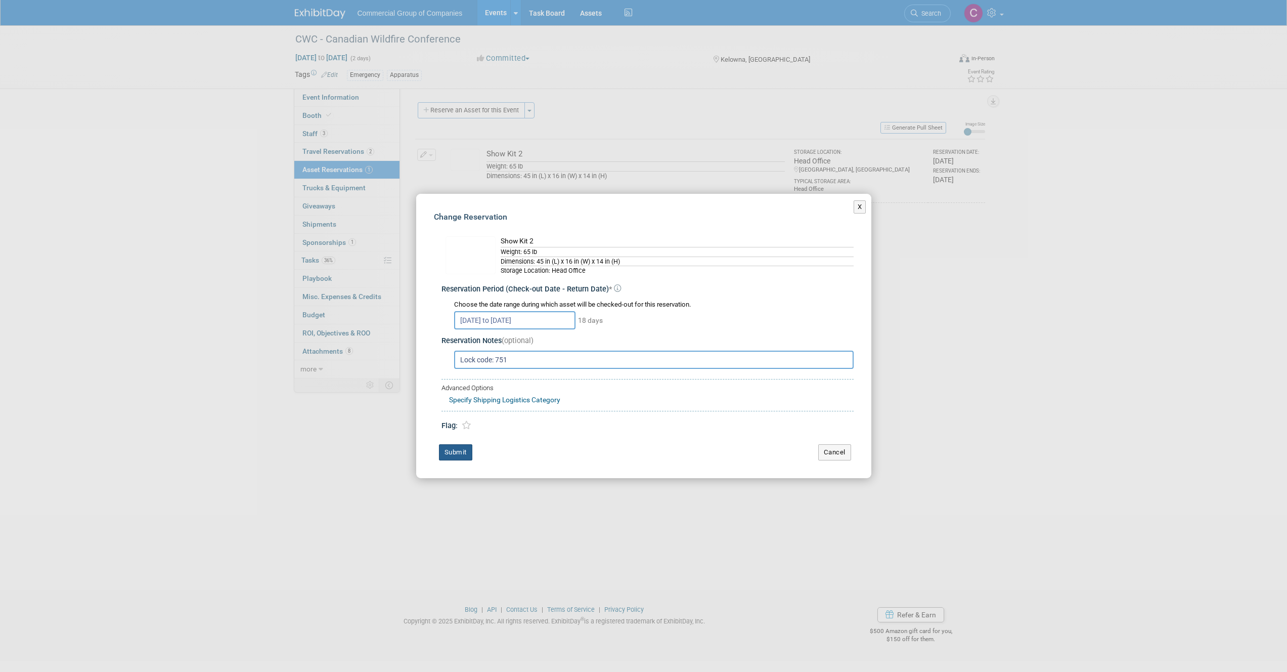
click at [463, 455] on button "Submit" at bounding box center [455, 452] width 33 height 16
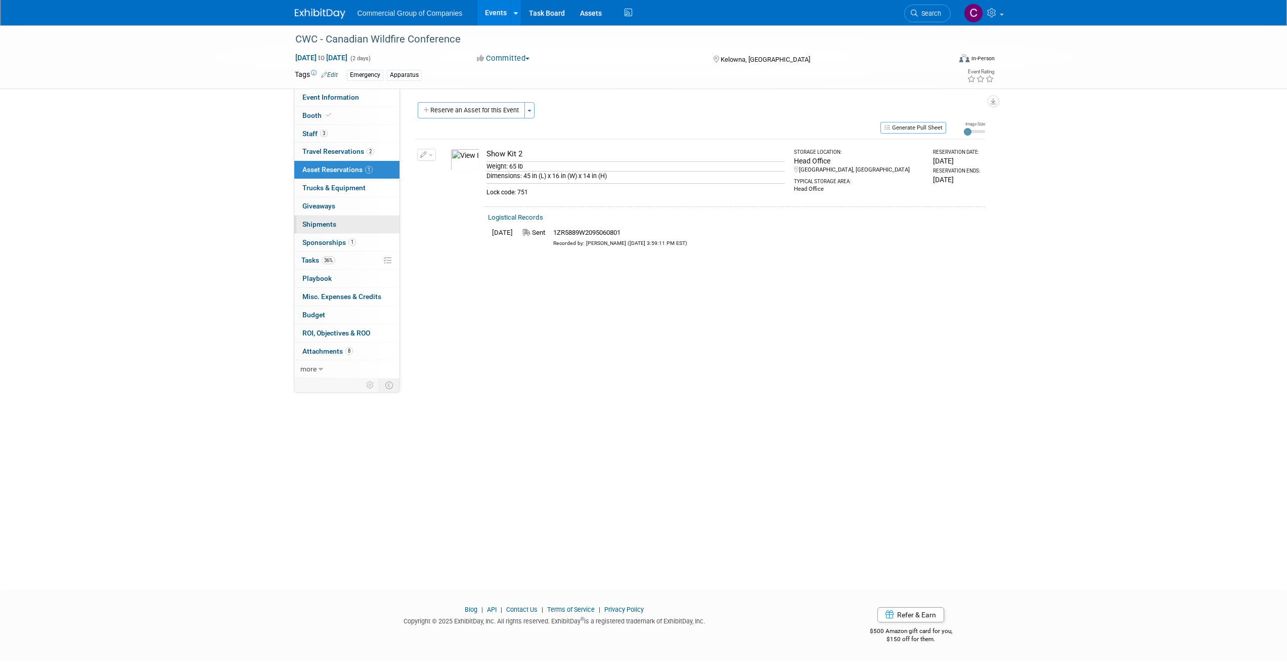
click at [334, 218] on link "0 Shipments 0" at bounding box center [346, 225] width 105 height 18
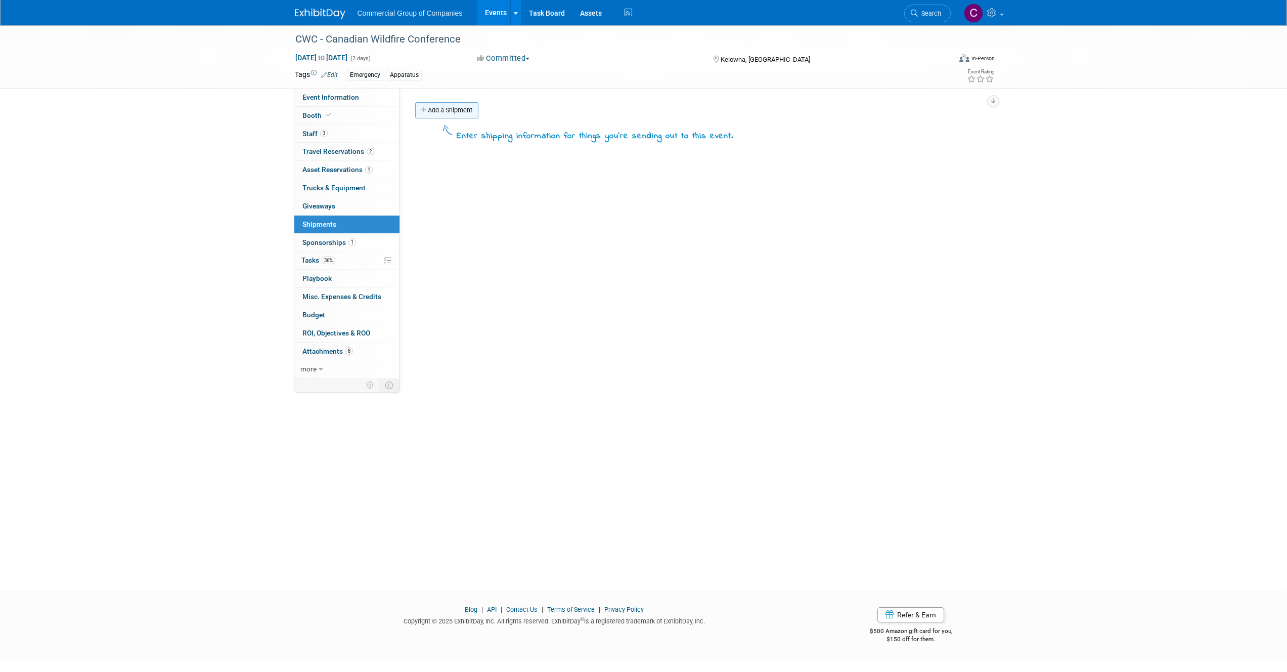
click at [444, 107] on link "Add a Shipment" at bounding box center [446, 110] width 63 height 16
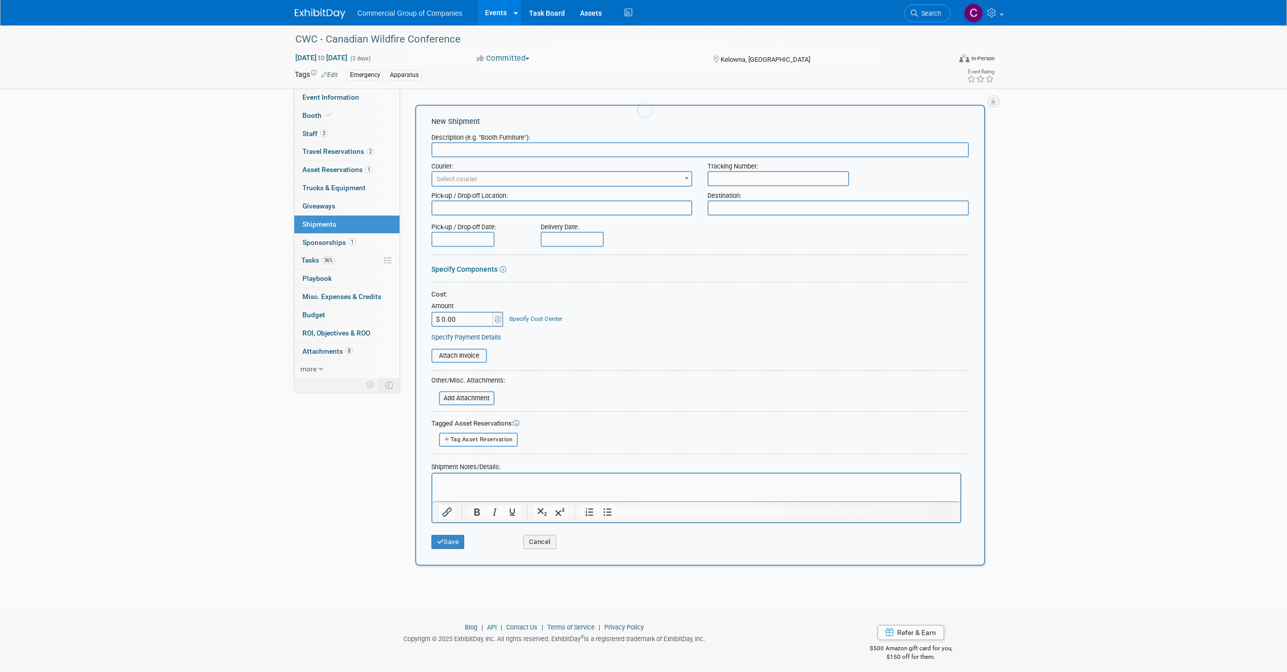
scroll to position [0, 0]
type input "Show Kit Shipment"
click at [728, 198] on div "Destination:" at bounding box center [839, 194] width 262 height 14
click at [734, 220] on div "Pick-up / Drop-off Date: Delivery Date:" at bounding box center [700, 232] width 553 height 29
click at [745, 210] on textarea at bounding box center [839, 207] width 262 height 15
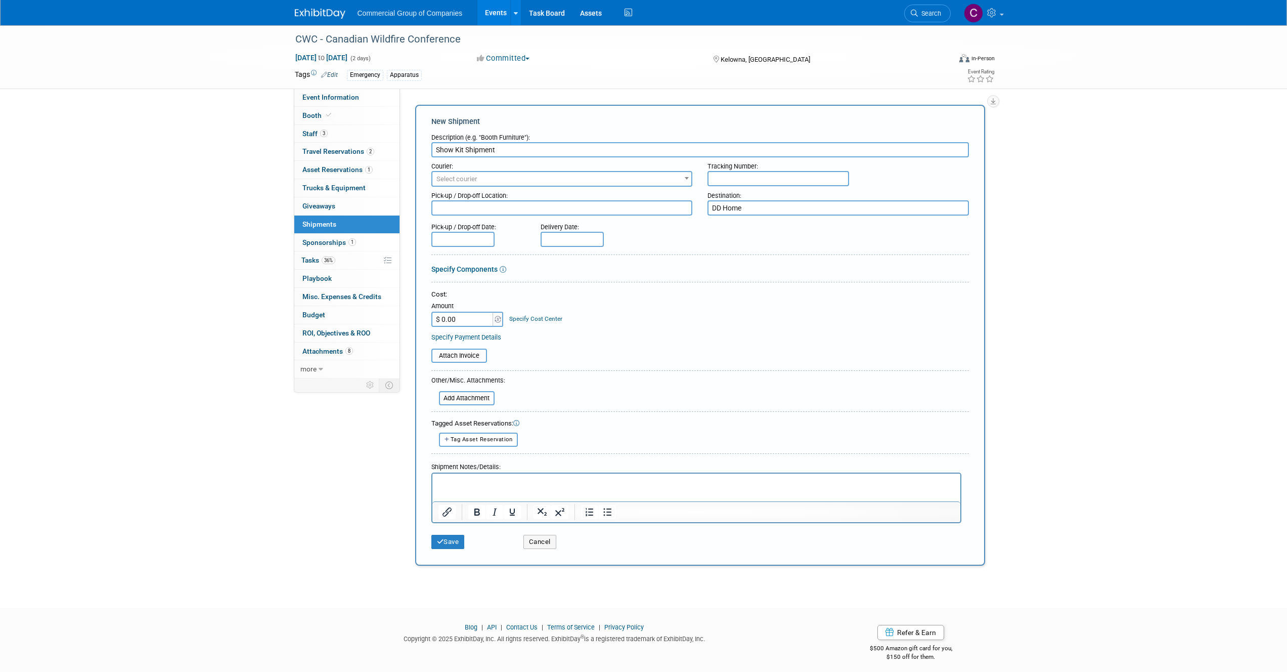
type textarea "DD Home"
drag, startPoint x: 619, startPoint y: 217, endPoint x: 619, endPoint y: 211, distance: 5.1
click at [619, 216] on div at bounding box center [701, 217] width 538 height 3
click at [619, 210] on textarea at bounding box center [563, 207] width 262 height 15
type textarea "DE"
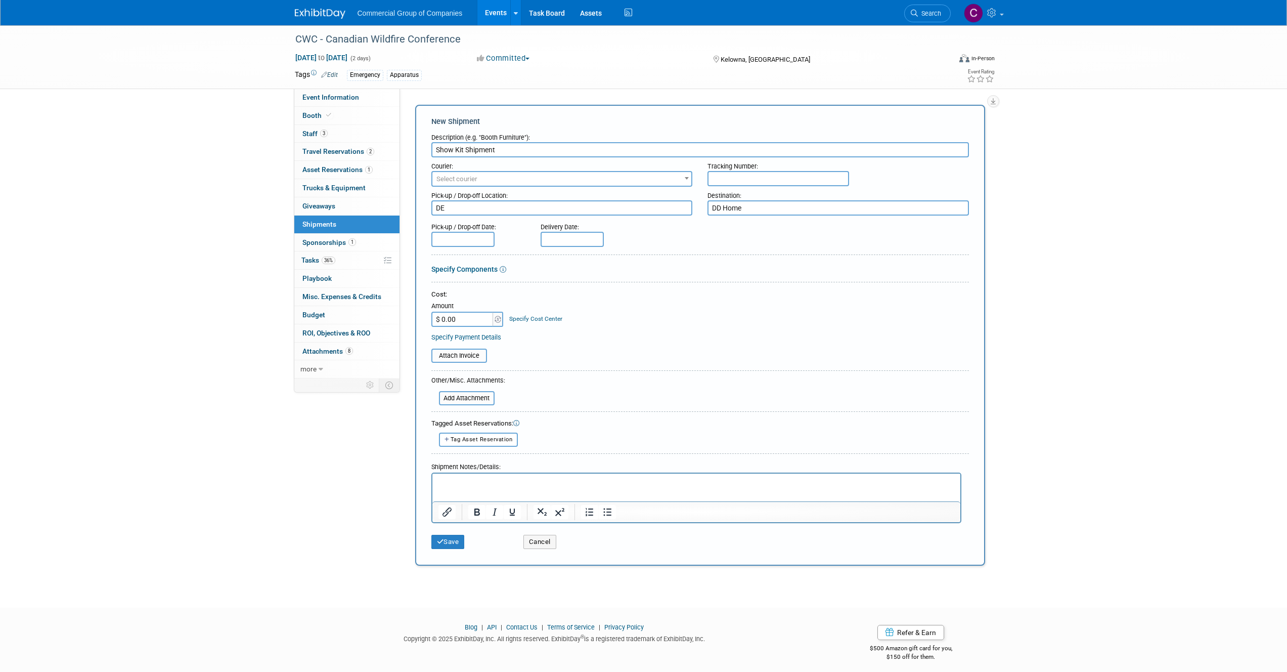
click at [574, 181] on span "Select courier" at bounding box center [563, 179] width 260 height 14
type input "UPS"
select select "508"
click at [752, 179] on input "text" at bounding box center [779, 178] width 142 height 15
paste input "1ZR5889W2095060801"
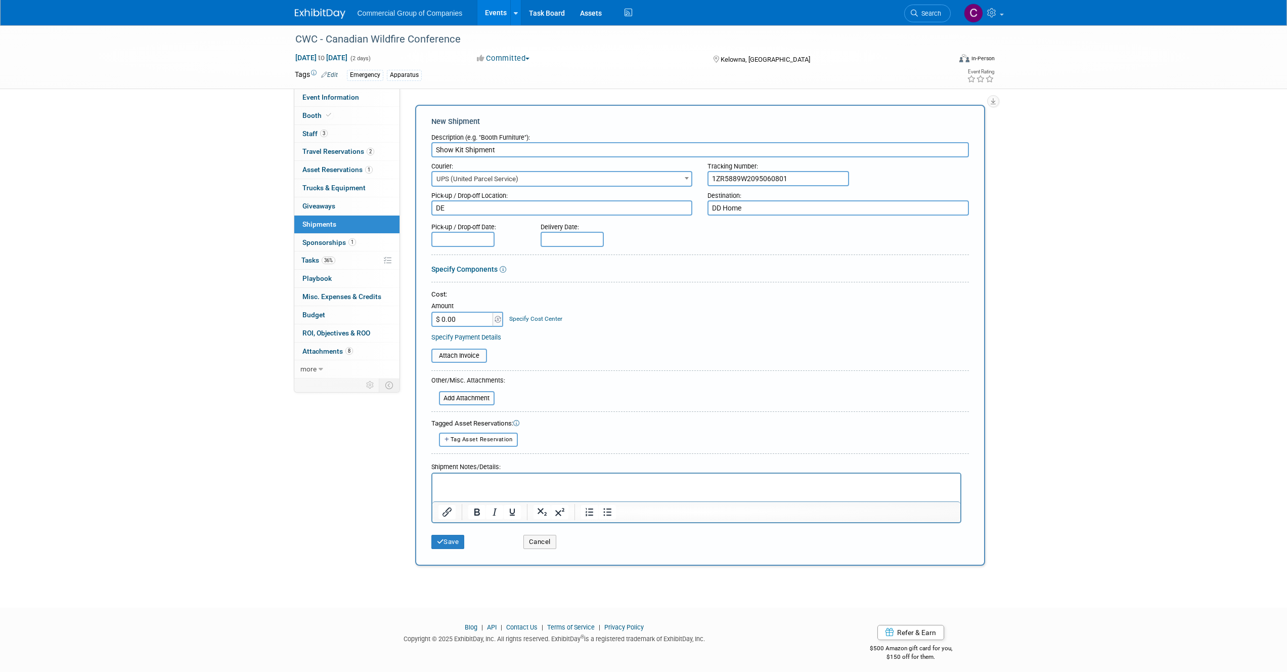
type input "1ZR5889W2095060801"
click at [441, 235] on input "text" at bounding box center [463, 239] width 63 height 15
click at [444, 251] on span at bounding box center [442, 258] width 18 height 17
select select "8"
click at [496, 345] on div "31 1 2 3 4 5 6 7 8 9 10 11 12 13 14 15 16 17 18 19 20 21 22 23 24 25 26 27 28 2…" at bounding box center [510, 340] width 156 height 118
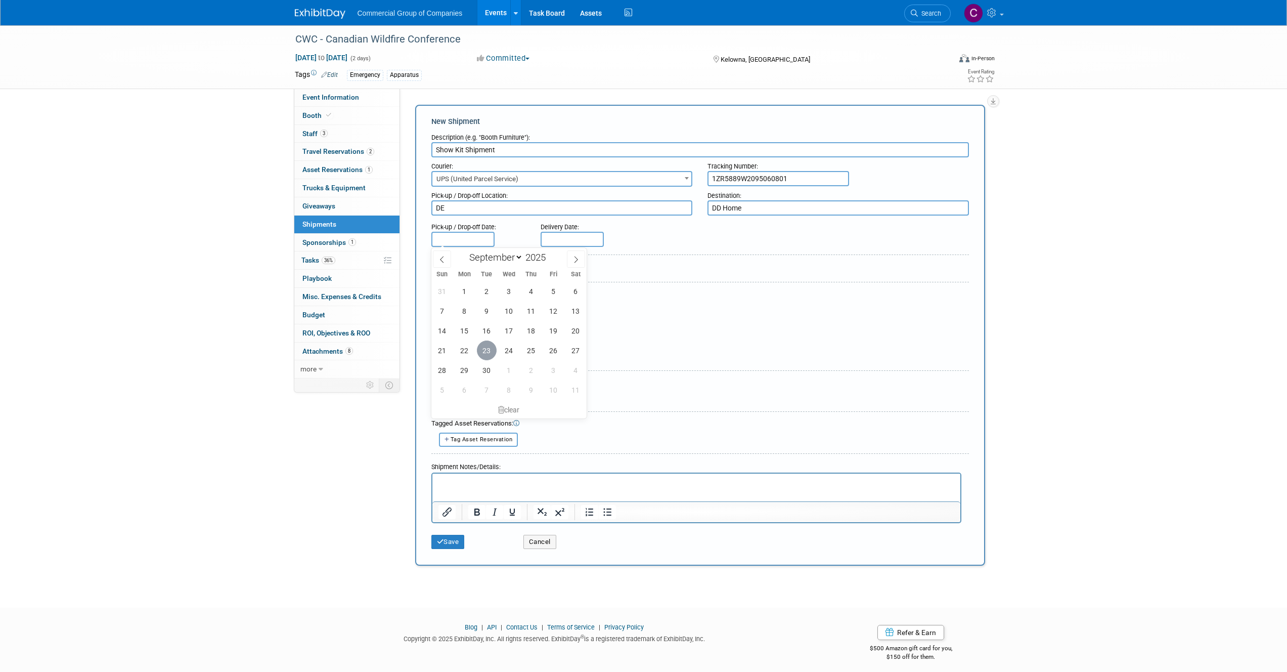
click at [491, 349] on span "23" at bounding box center [487, 350] width 20 height 20
type input "Sep 23, 2025"
click at [553, 238] on input "text" at bounding box center [572, 239] width 63 height 15
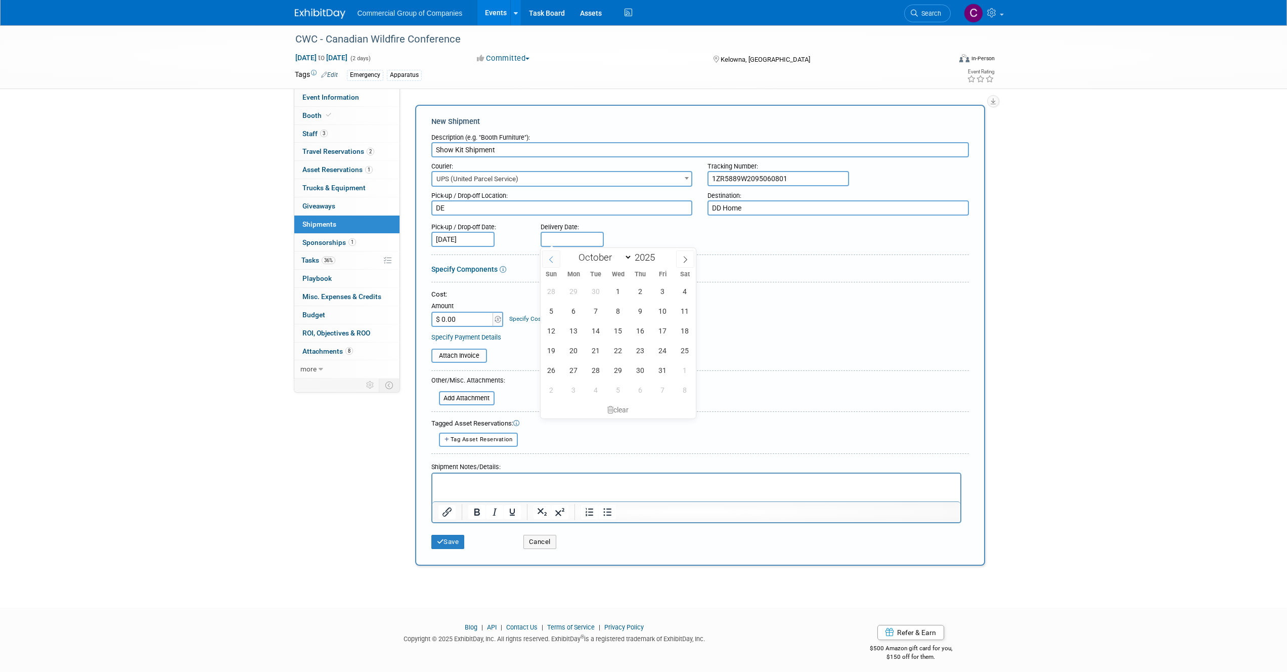
click at [549, 259] on icon at bounding box center [551, 259] width 4 height 7
select select "8"
click at [619, 348] on span "24" at bounding box center [619, 350] width 20 height 20
type input "Sep 24, 2025"
click at [650, 325] on div "Cost: Amount $ 0.00 Specify Cost Center Cost Center -- Not Specified --" at bounding box center [701, 308] width 538 height 37
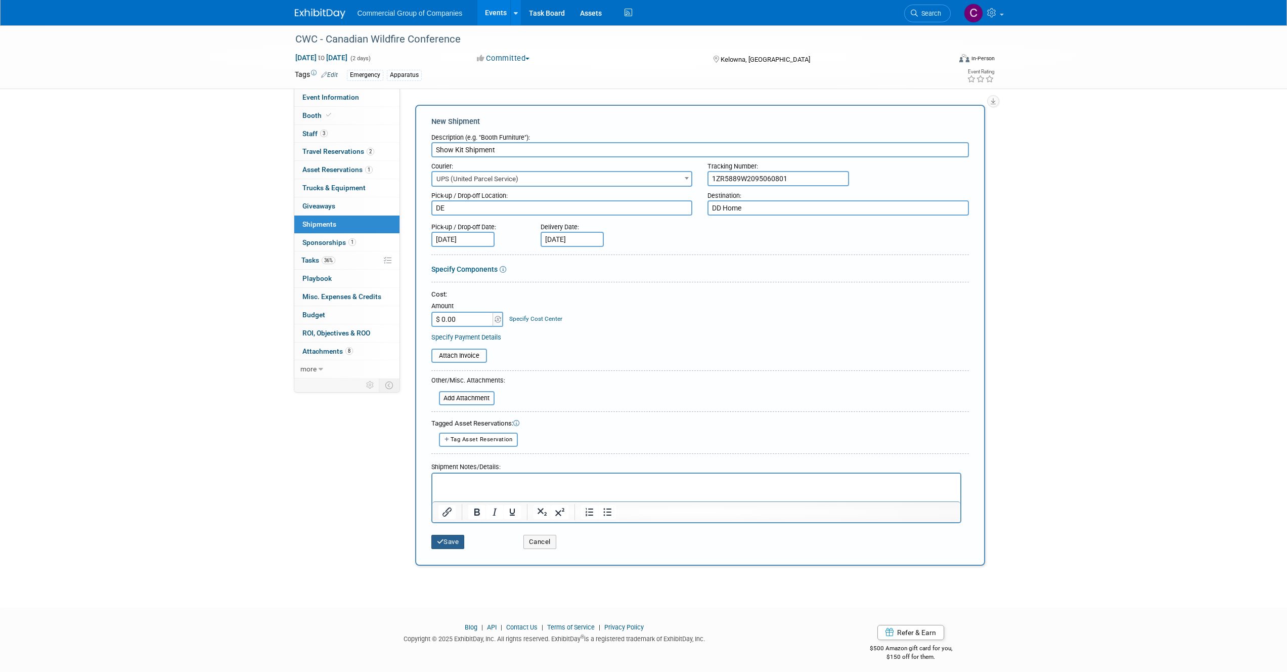
click at [452, 539] on button "Save" at bounding box center [448, 542] width 33 height 14
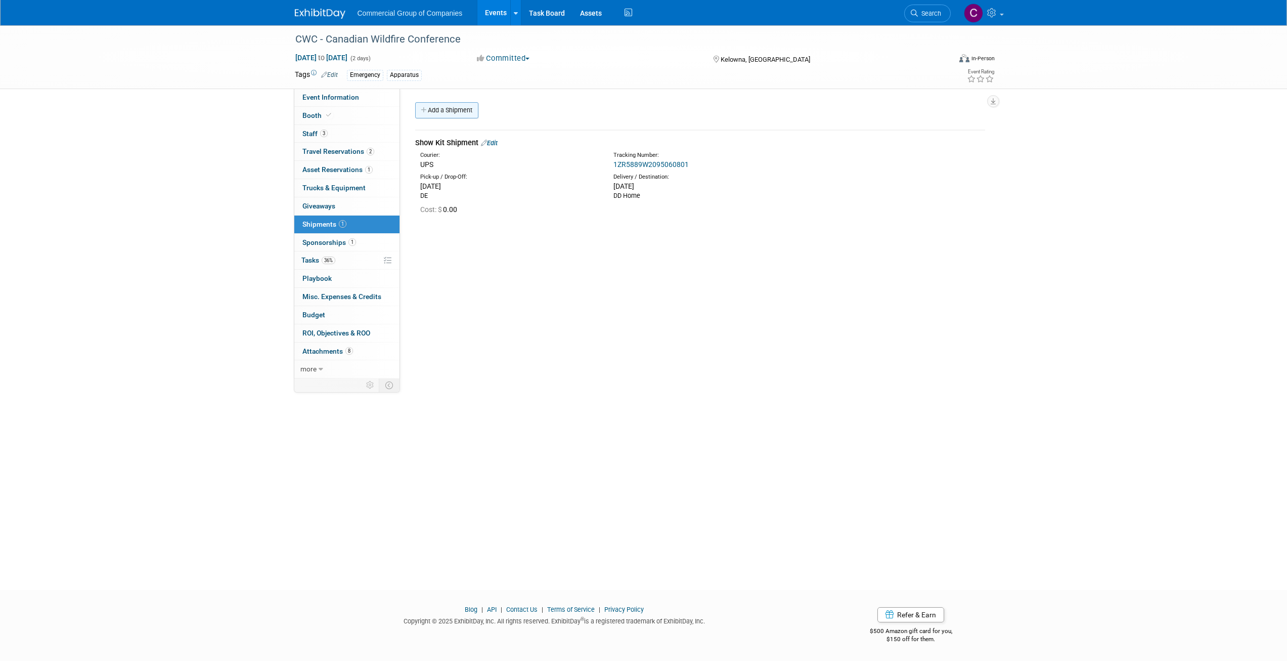
click at [435, 114] on link "Add a Shipment" at bounding box center [446, 110] width 63 height 16
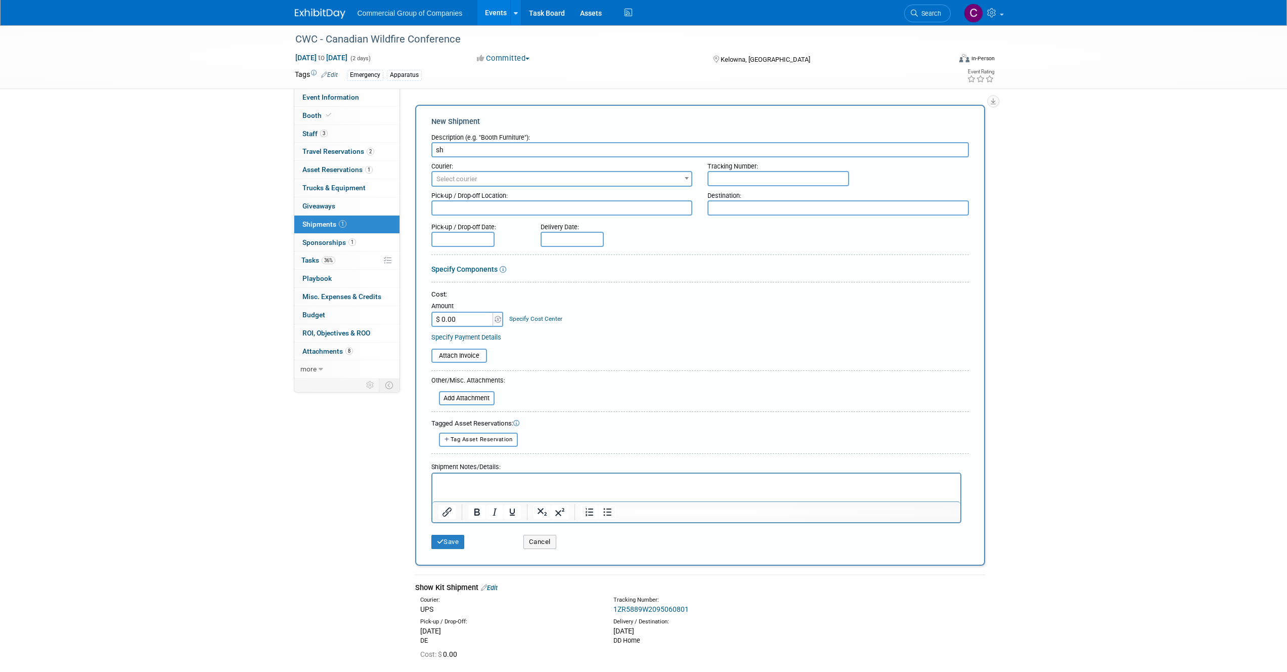
type input "s"
type input "Showkit Return"
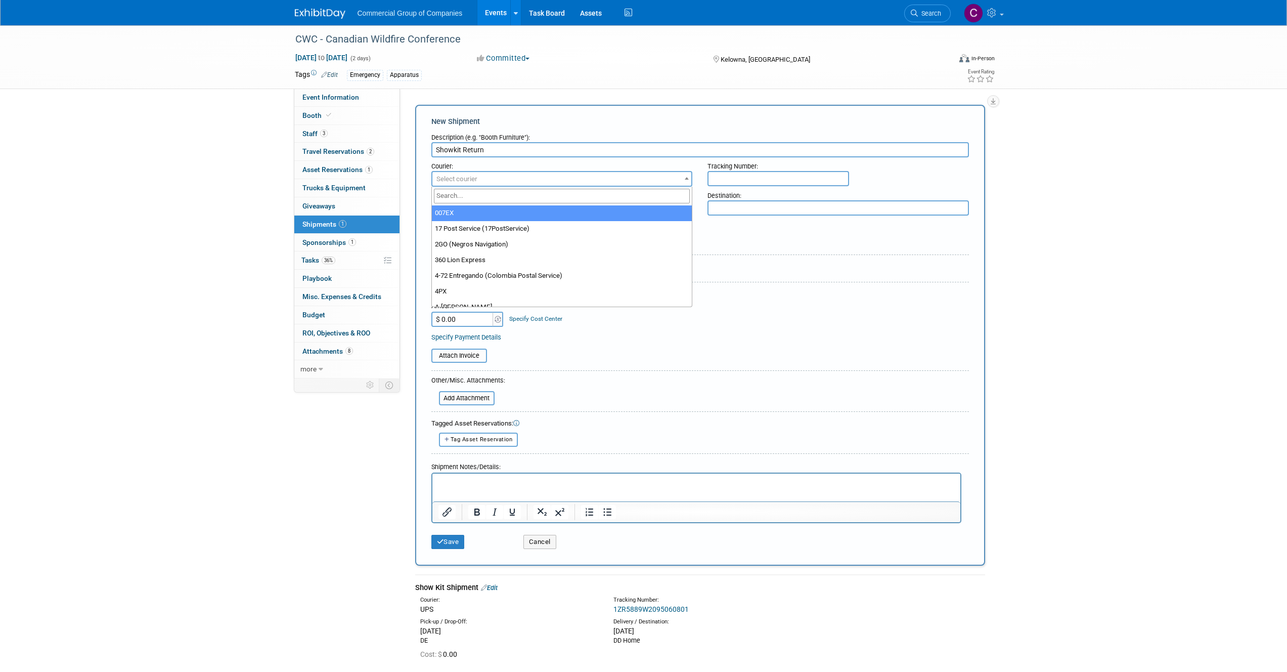
click at [566, 181] on span "Select courier" at bounding box center [563, 179] width 260 height 14
type input "UPS"
click at [762, 171] on input "text" at bounding box center [779, 178] width 142 height 15
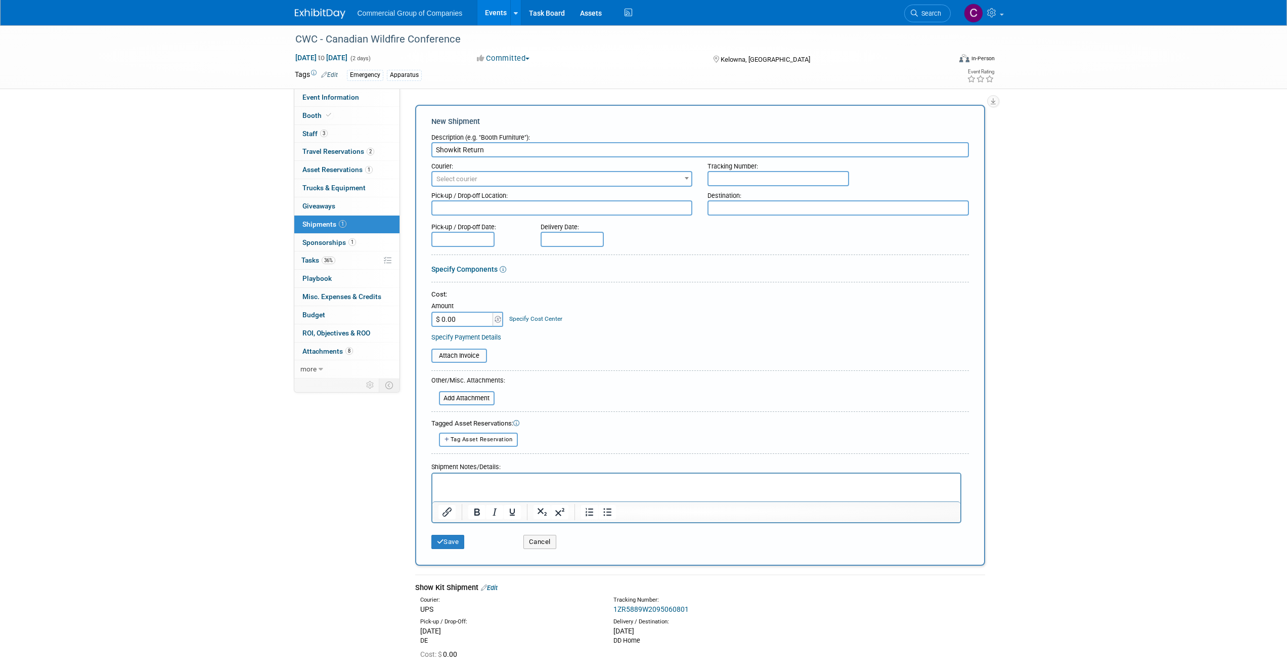
paste input "1ZR5889W9199255210"
type input "1ZR5889W9199255210"
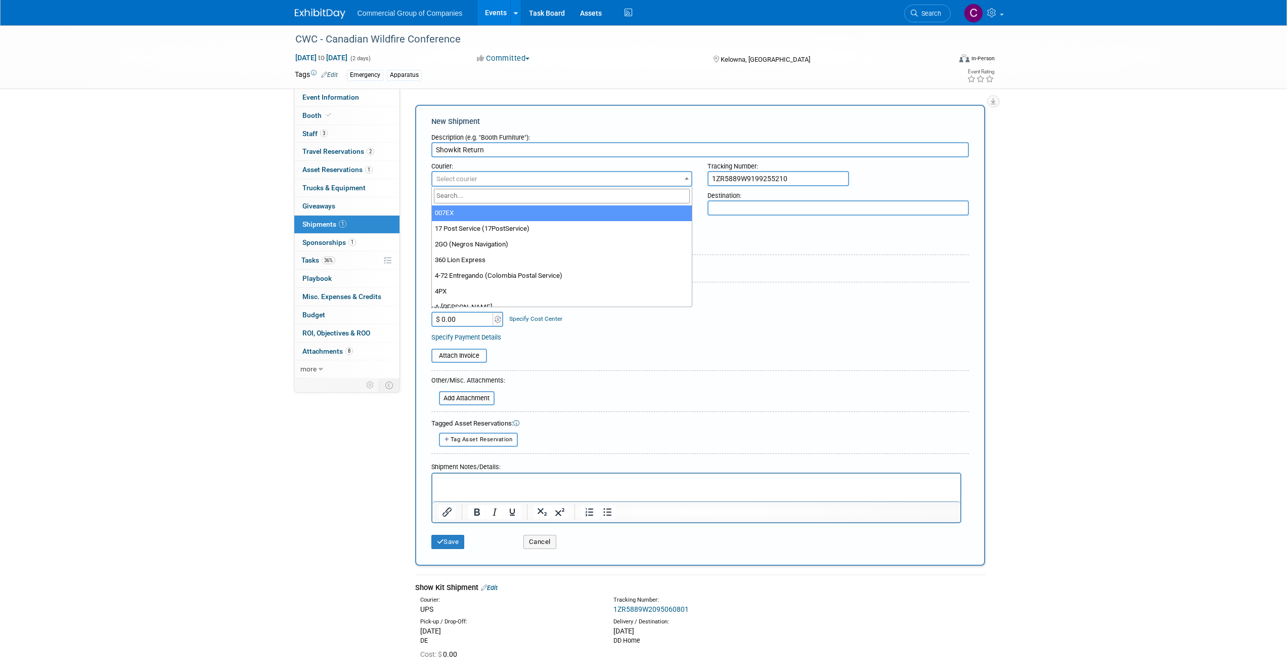
click at [623, 184] on span "Select courier" at bounding box center [563, 179] width 260 height 14
type input "UPS"
select select "508"
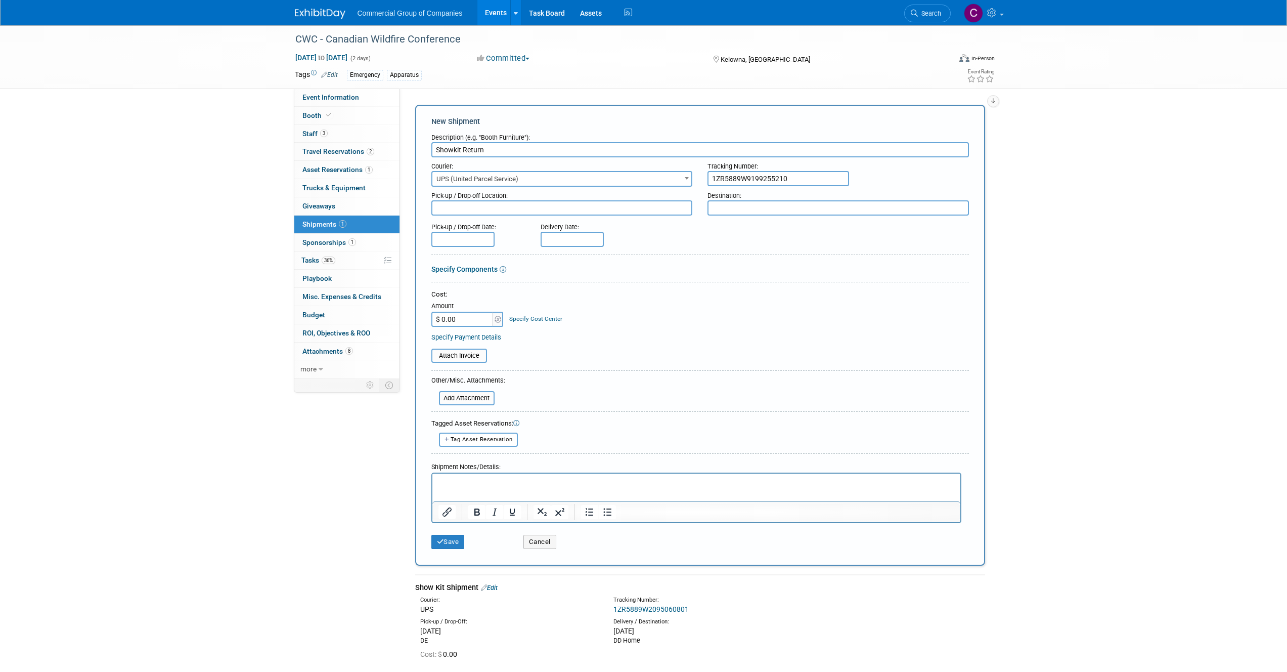
click at [528, 204] on textarea at bounding box center [563, 207] width 262 height 15
type textarea "DD Home"
type textarea "DE"
click at [463, 240] on input "text" at bounding box center [463, 239] width 63 height 15
click at [661, 240] on div "Delivery Date:" at bounding box center [602, 232] width 138 height 29
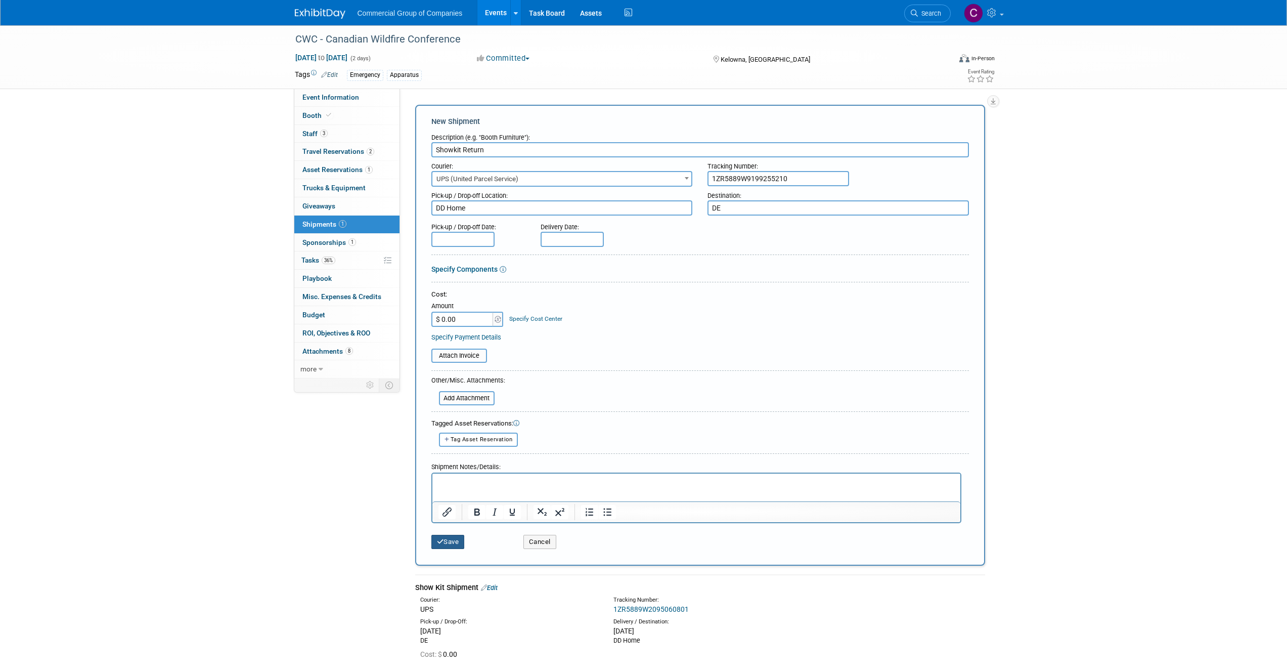
click at [457, 541] on button "Save" at bounding box center [448, 542] width 33 height 14
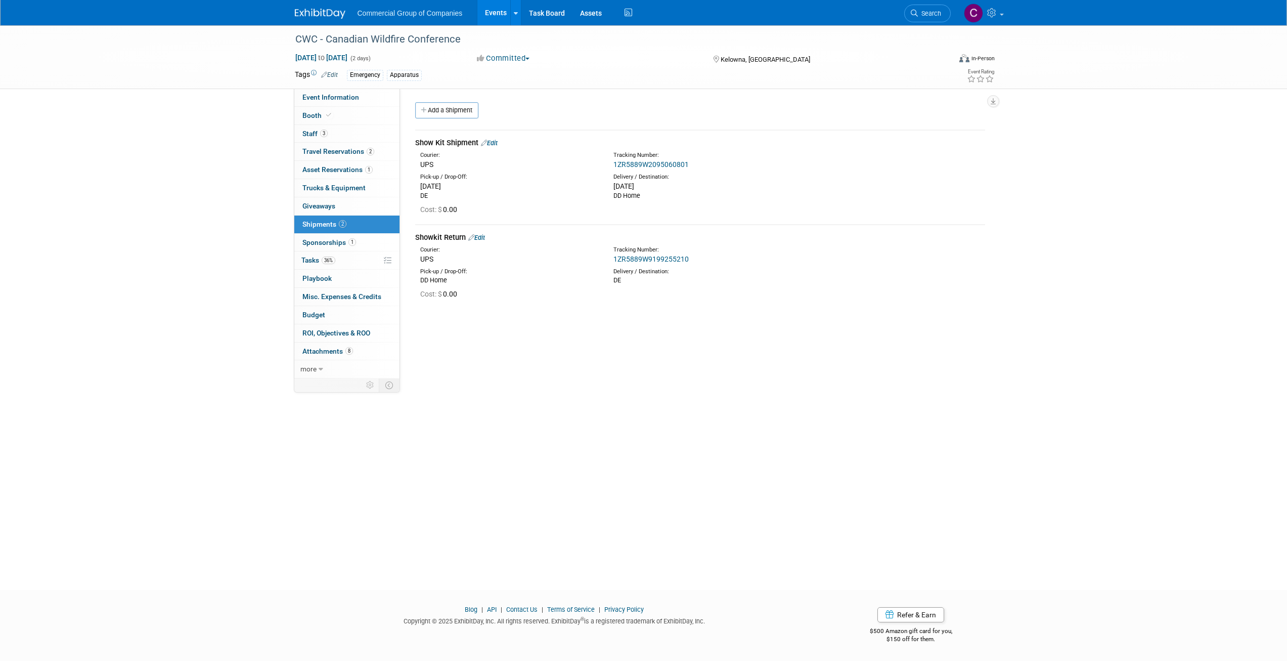
click at [457, 94] on div "Event Website: Edit https://www.canadianwildfireconference.ca/ Exhibitor Portal…" at bounding box center [696, 234] width 593 height 290
click at [455, 105] on link "Add a Shipment" at bounding box center [446, 110] width 63 height 16
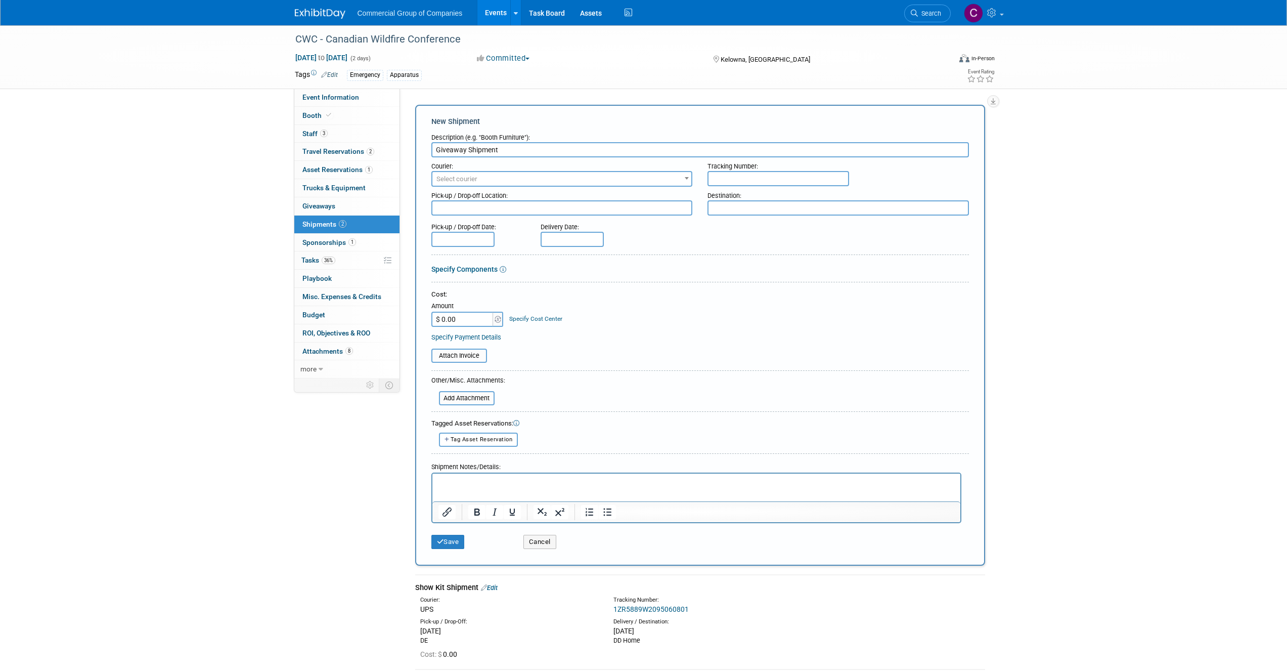
type input "Giveaway Shipment"
click at [572, 182] on span "Select courier" at bounding box center [563, 179] width 260 height 14
type input "UPS"
select select "508"
click at [771, 169] on div "Tracking Number:" at bounding box center [839, 164] width 262 height 14
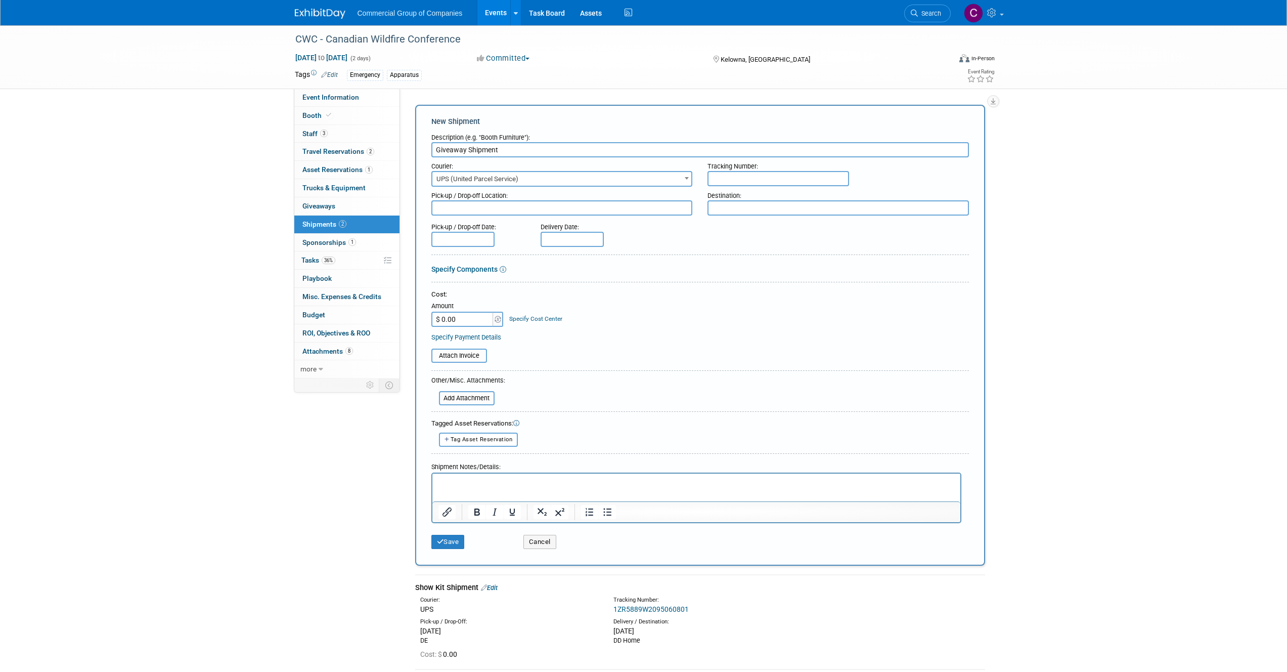
click at [771, 177] on input "text" at bounding box center [779, 178] width 142 height 15
paste input "1ZR5889W2094971801"
type input "1ZR5889W2094971801"
click at [634, 215] on textarea at bounding box center [563, 207] width 262 height 15
type textarea "DE"
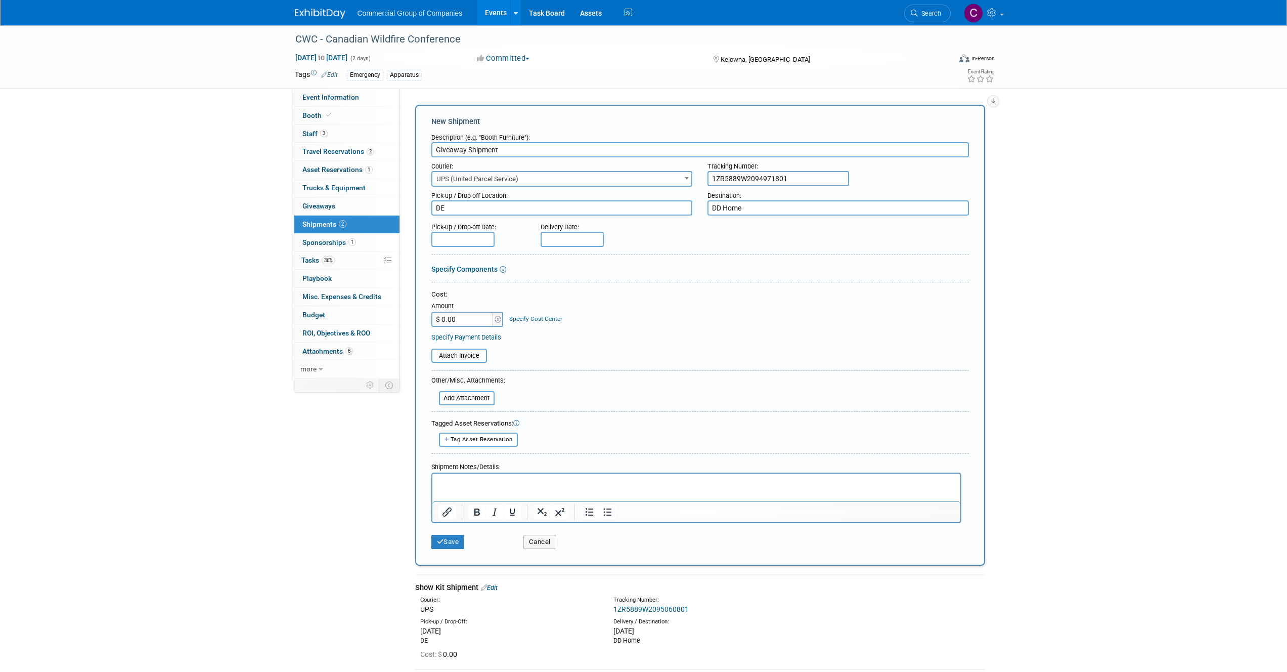
type textarea "DD Home"
click at [442, 256] on icon at bounding box center [442, 259] width 7 height 7
select select "8"
click at [479, 343] on span "23" at bounding box center [487, 350] width 20 height 20
type input "Sep 23, 2025"
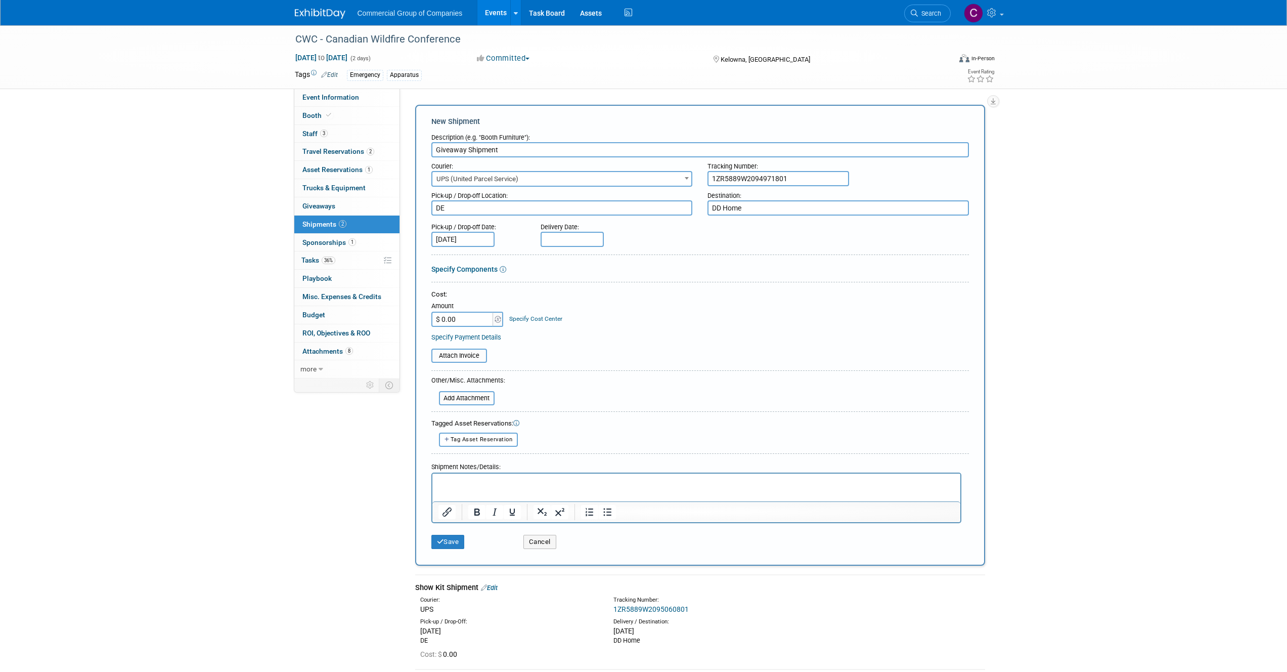
click at [550, 231] on div "Delivery Date:" at bounding box center [602, 225] width 123 height 14
click at [553, 241] on input "text" at bounding box center [572, 239] width 63 height 15
click at [557, 260] on div "January February March April May June July August September October November De…" at bounding box center [619, 256] width 156 height 17
click at [557, 260] on span at bounding box center [551, 258] width 18 height 17
select select "8"
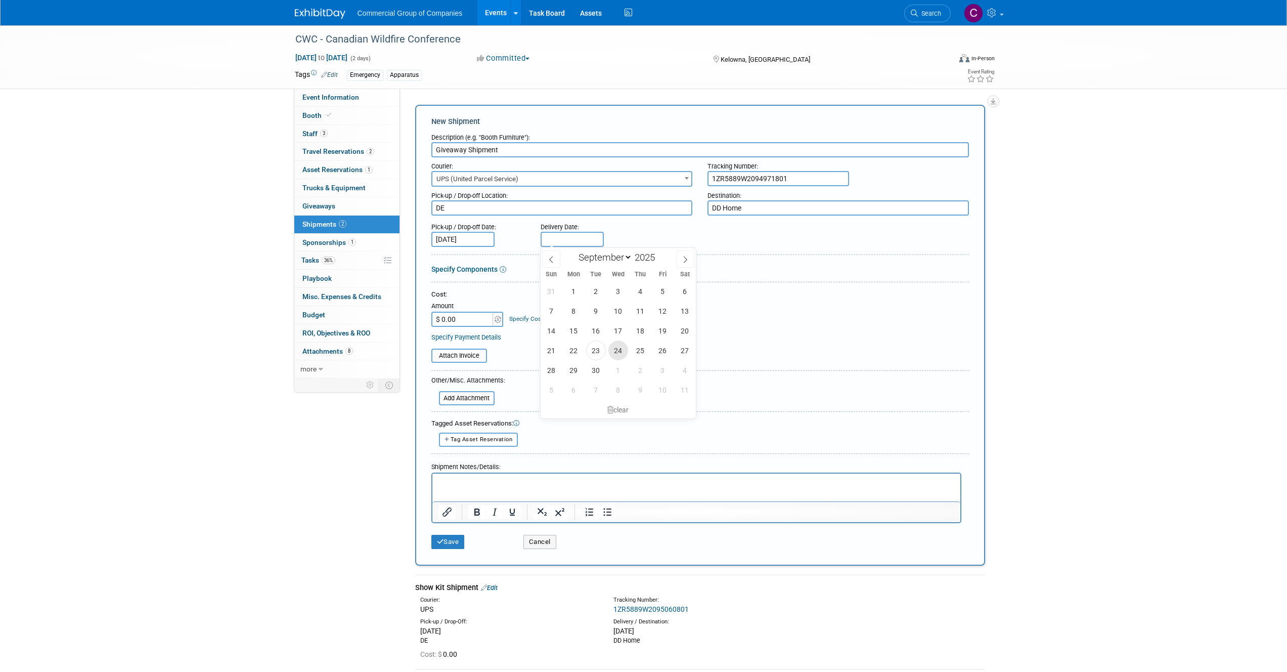
click at [616, 348] on span "24" at bounding box center [619, 350] width 20 height 20
type input "Sep 24, 2025"
click at [745, 360] on table "Attach Invoice" at bounding box center [701, 356] width 538 height 14
click at [436, 541] on button "Save" at bounding box center [448, 542] width 33 height 14
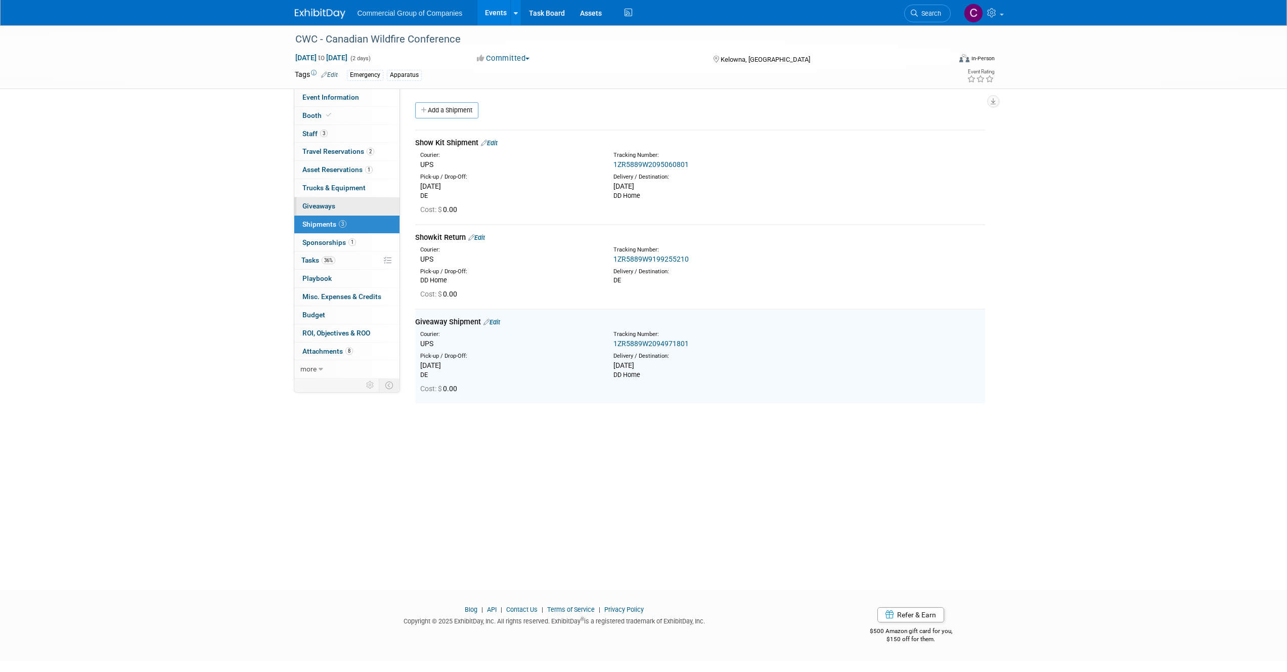
click at [342, 203] on link "0 Giveaways 0" at bounding box center [346, 206] width 105 height 18
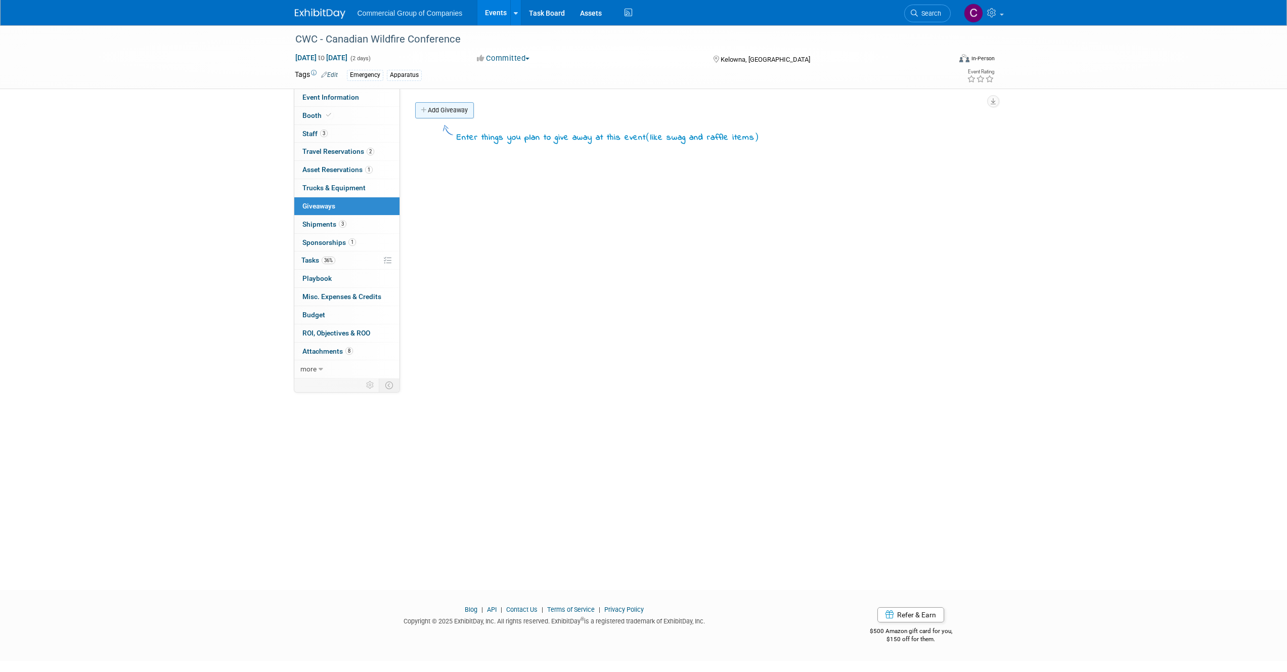
click at [429, 113] on link "Add Giveaway" at bounding box center [444, 110] width 59 height 16
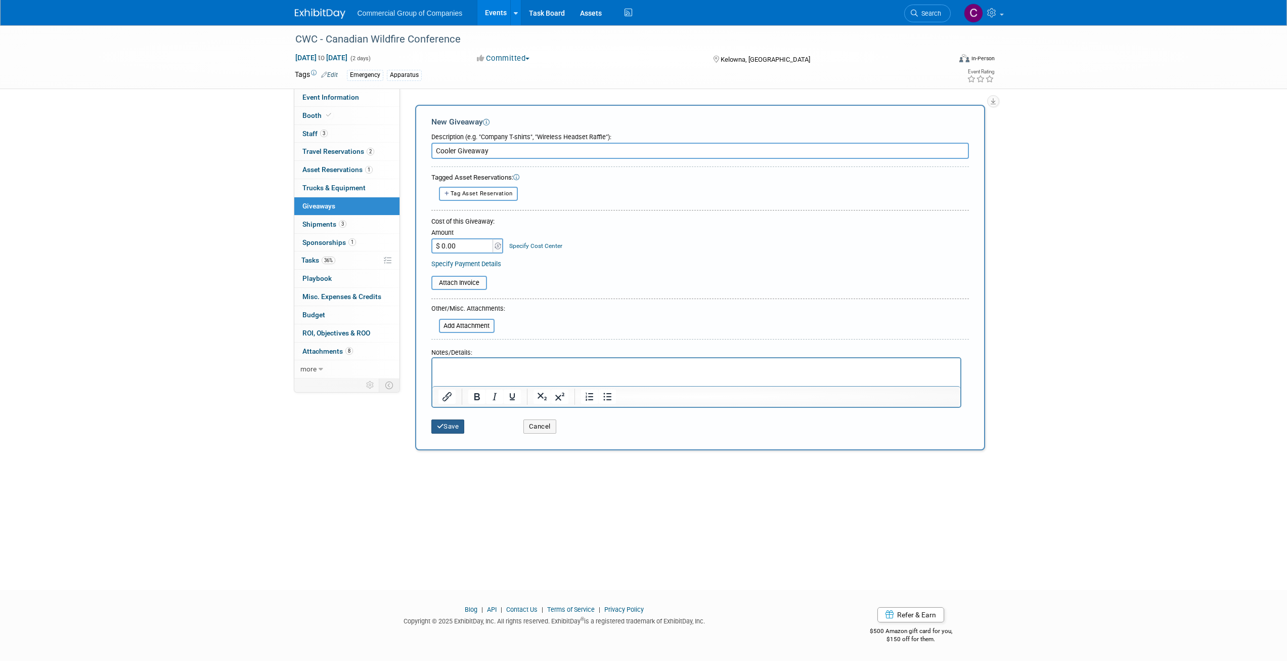
type input "Cooler Giveaway"
click at [455, 427] on button "Save" at bounding box center [448, 426] width 33 height 14
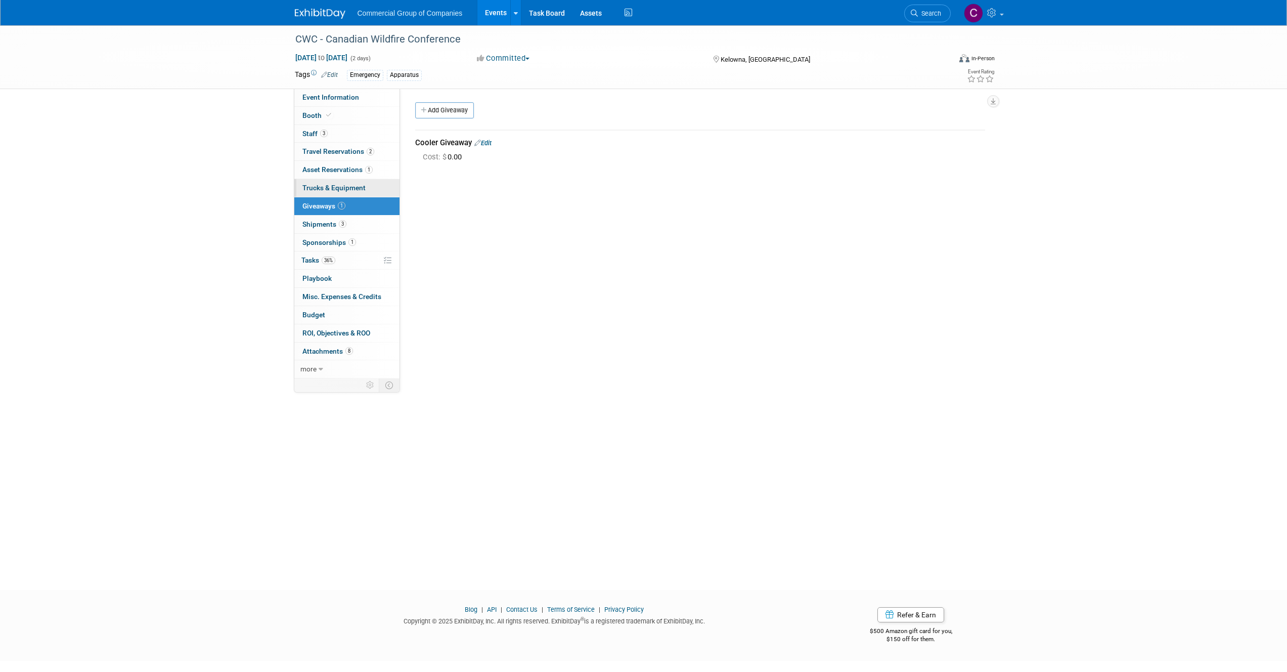
click at [339, 189] on span "Trucks & Equipment" at bounding box center [334, 188] width 63 height 8
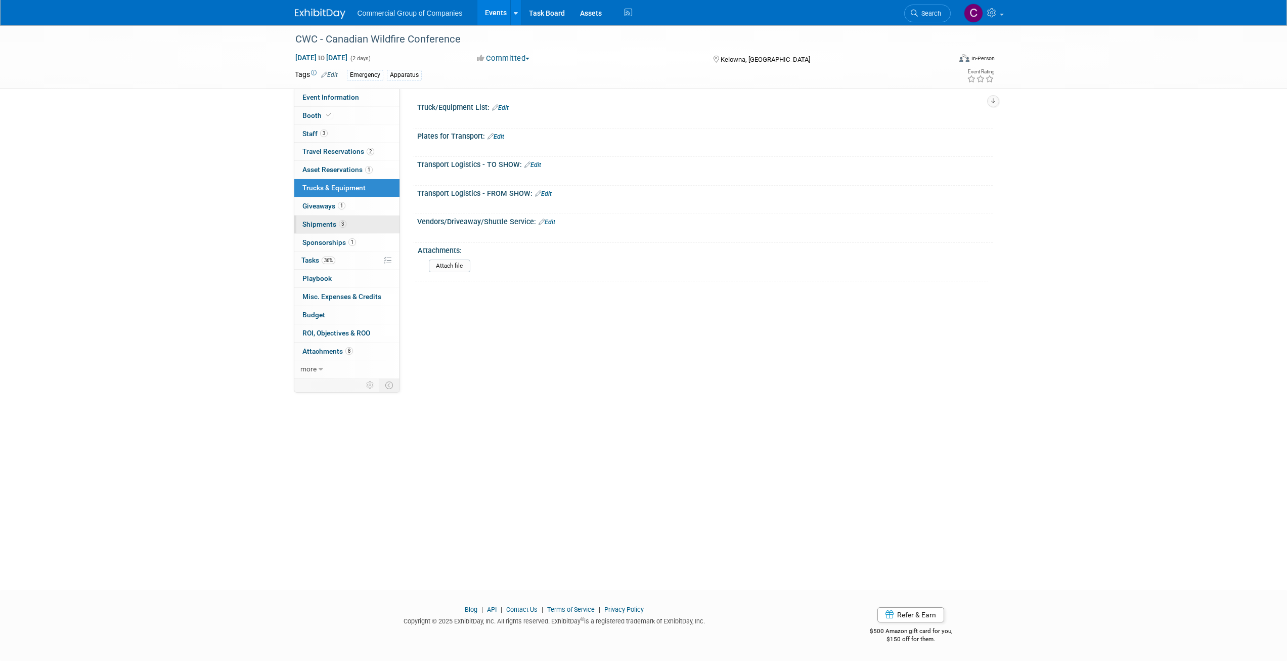
click at [338, 216] on link "3 Shipments 3" at bounding box center [346, 225] width 105 height 18
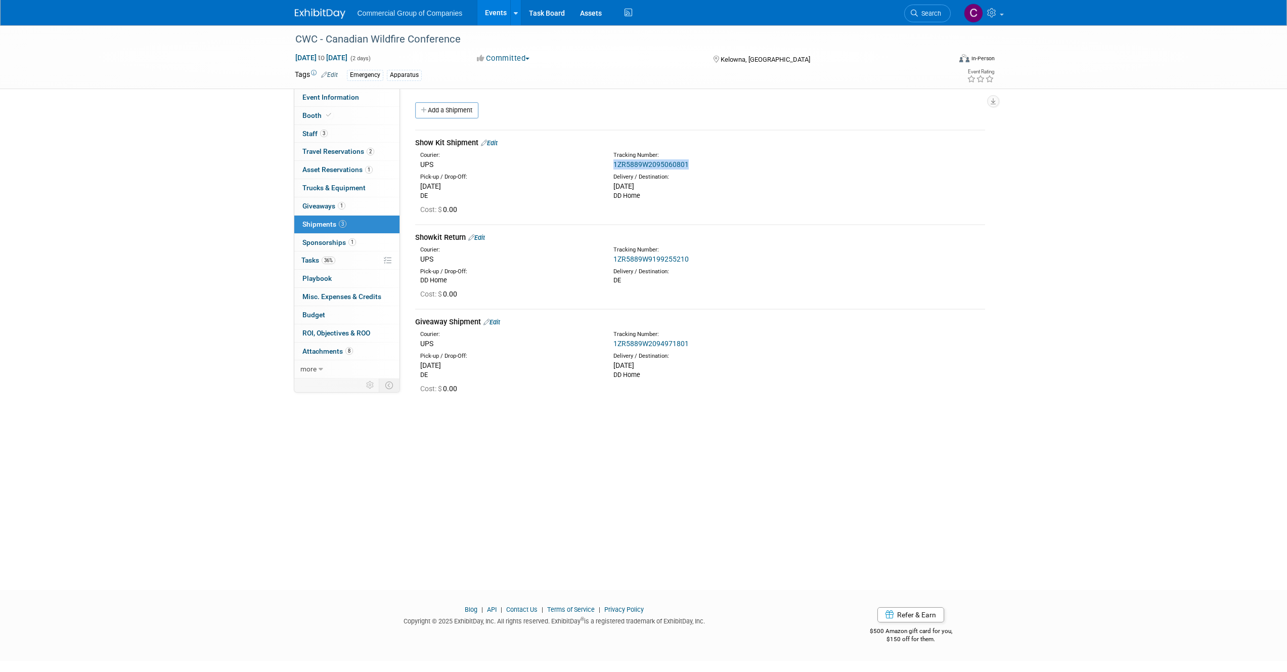
drag, startPoint x: 694, startPoint y: 166, endPoint x: 614, endPoint y: 164, distance: 80.5
click at [614, 164] on div "1ZR5889W2095060801" at bounding box center [727, 164] width 227 height 10
copy link "1ZR5889W2095060801"
drag, startPoint x: 656, startPoint y: 341, endPoint x: 613, endPoint y: 345, distance: 43.1
click at [614, 345] on div "1ZR5889W2094971801" at bounding box center [727, 343] width 227 height 10
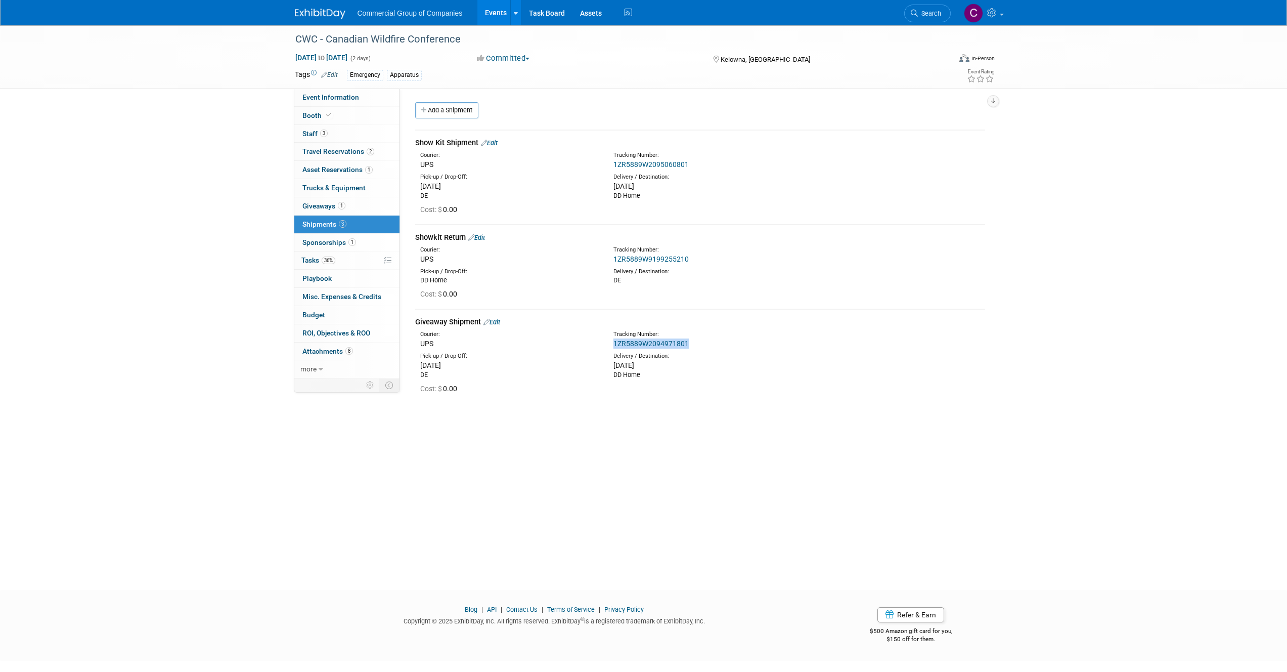
copy link "1ZR5889W2094971801"
click at [308, 27] on div at bounding box center [618, 29] width 652 height 9
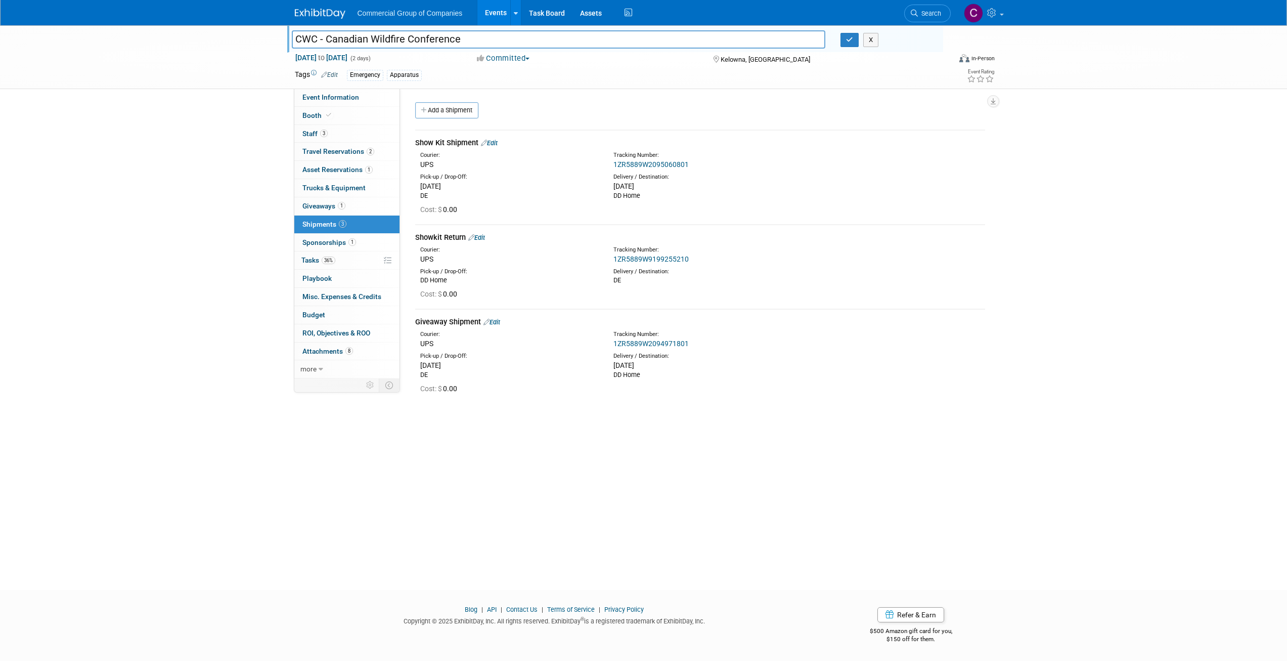
click at [314, 21] on div "Commercial Group of Companies Events Add Event Bulk Upload Events Shareable Eve…" at bounding box center [644, 12] width 698 height 25
click at [318, 17] on img at bounding box center [320, 14] width 51 height 10
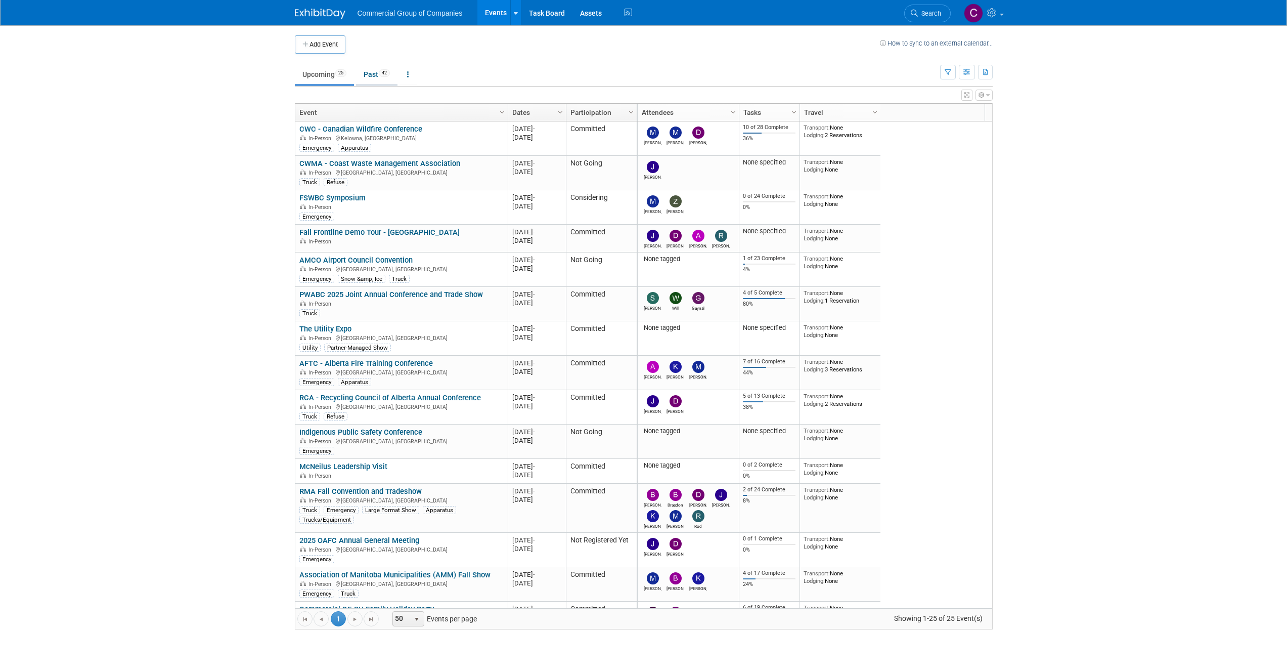
click at [371, 79] on link "Past 42" at bounding box center [376, 74] width 41 height 19
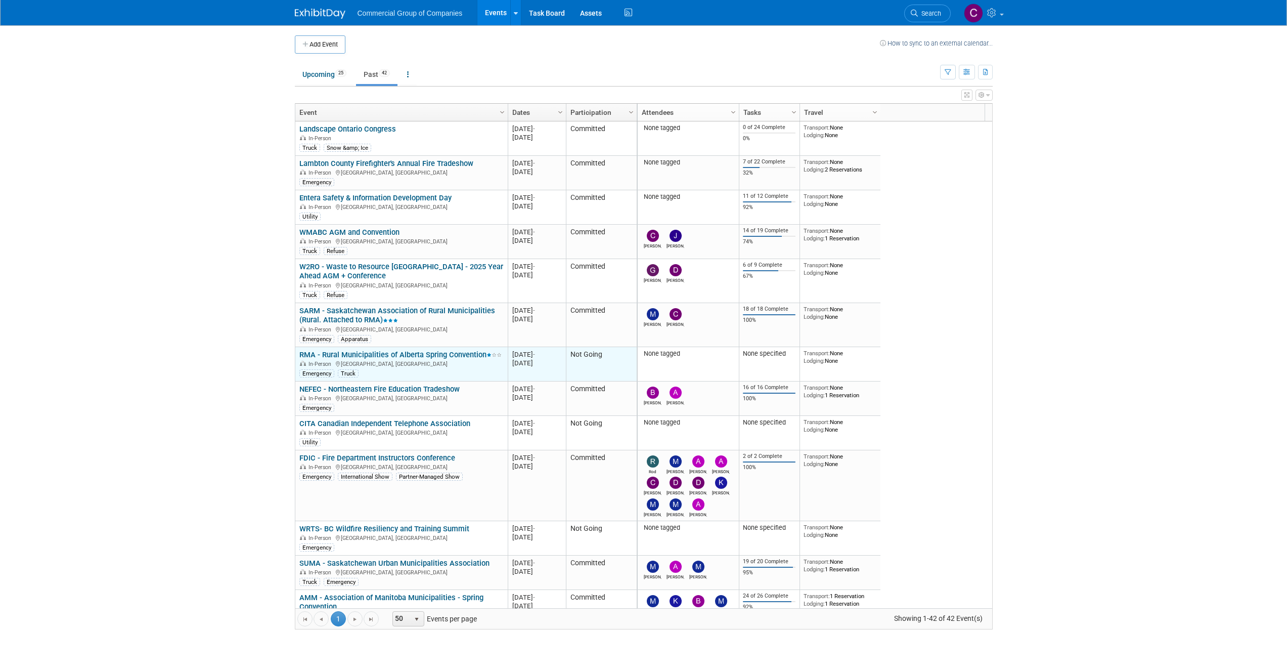
scroll to position [182, 0]
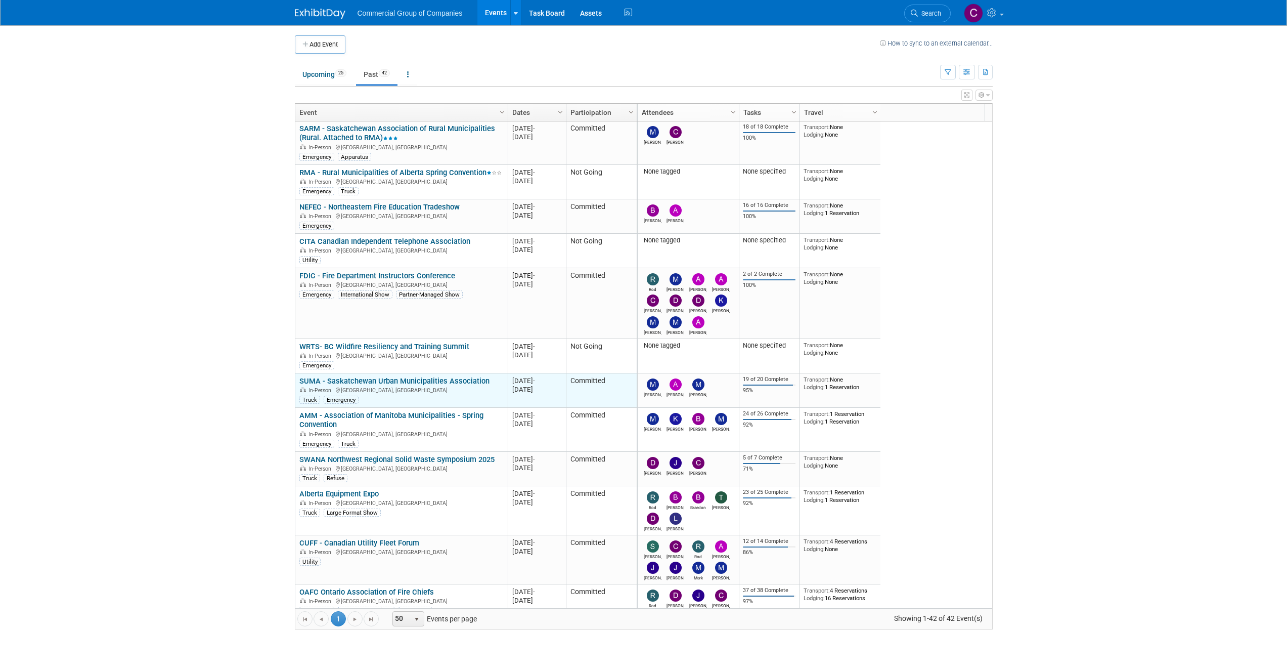
click at [484, 389] on div "In-Person Saskatoon, Canada" at bounding box center [401, 389] width 204 height 9
click at [472, 379] on link "SUMA - Saskatchewan Urban Municipalities Association" at bounding box center [394, 380] width 190 height 9
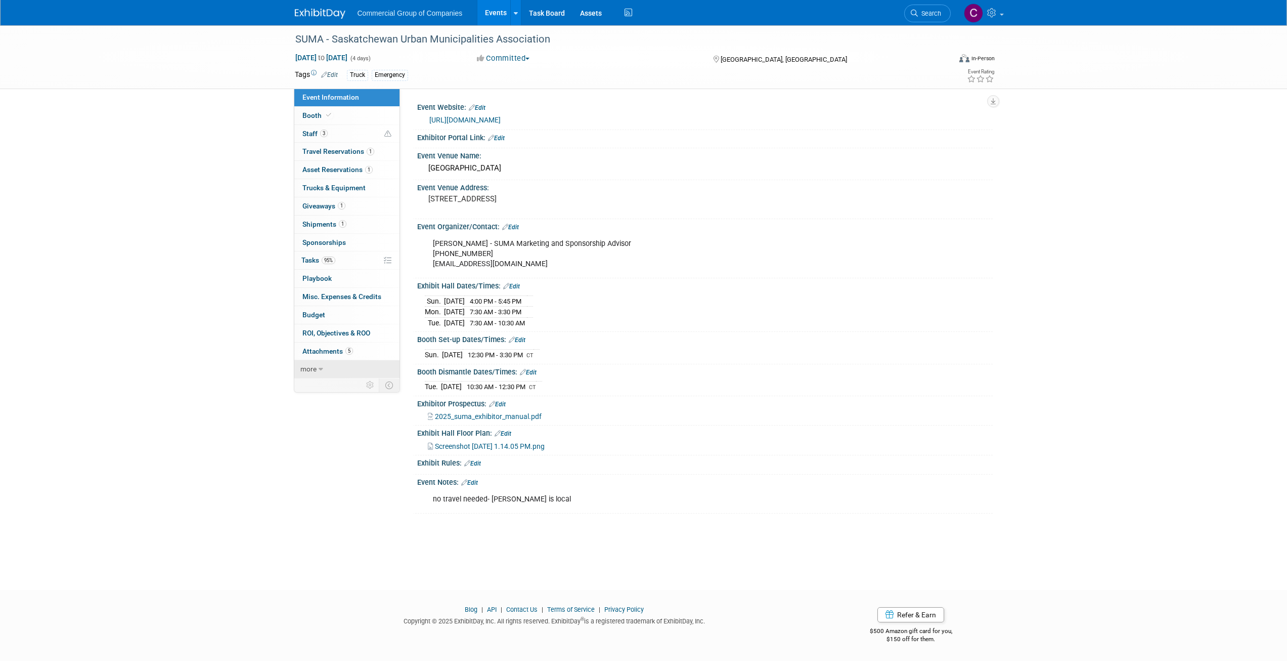
click at [320, 377] on link "more" at bounding box center [346, 369] width 105 height 18
click at [361, 403] on span "Copy/Duplicate Event" at bounding box center [337, 405] width 68 height 8
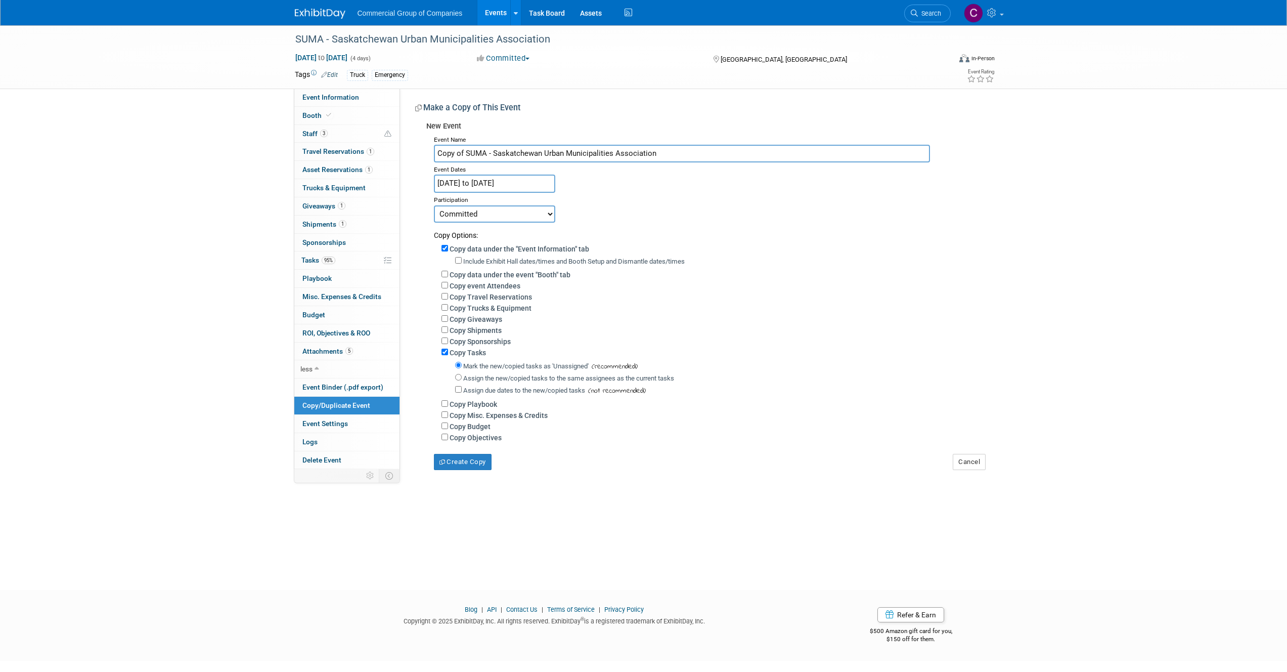
drag, startPoint x: 459, startPoint y: 152, endPoint x: 410, endPoint y: 158, distance: 49.4
click at [410, 158] on div "Event Website: Edit https://suma.org/events/convention-2025 Exhibitor Portal Li…" at bounding box center [696, 279] width 593 height 381
click at [659, 150] on input "SUMA - Saskatchewan Urban Municipalities Association" at bounding box center [682, 154] width 496 height 18
type input "SUMA - Saskatchewan Urban Municipalities Association 2026"
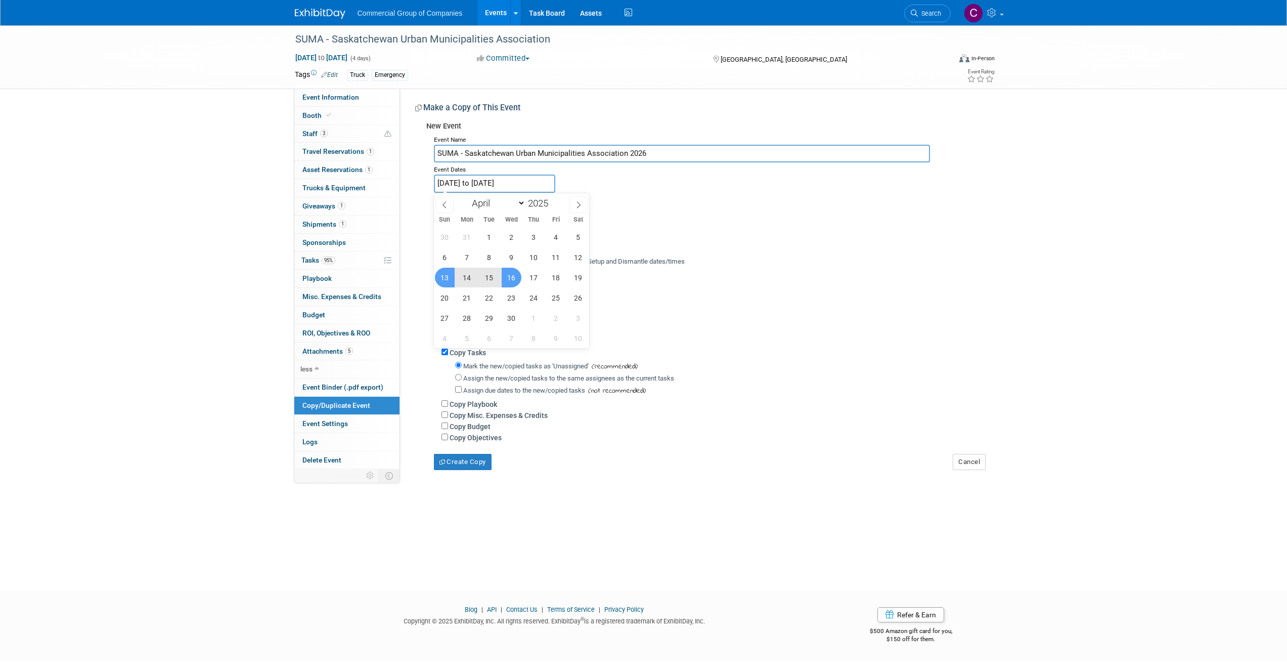
click at [459, 185] on input "Apr 13, 2025 to Apr 16, 2025" at bounding box center [494, 184] width 121 height 18
click at [581, 255] on span "12" at bounding box center [579, 257] width 20 height 20
click at [487, 280] on span "15" at bounding box center [490, 278] width 20 height 20
type input "Apr 12, 2025 to Apr 15, 2025"
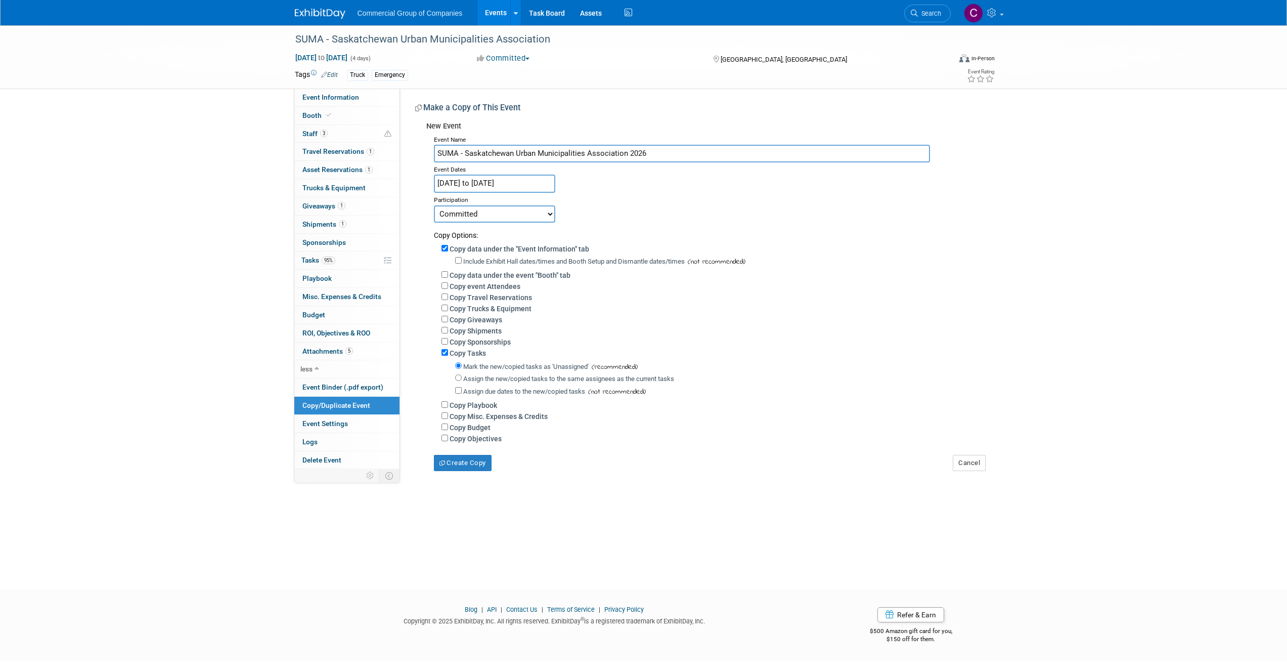
click at [484, 220] on select "Committed Considering Not Going Not Registered Yet Postponed" at bounding box center [494, 213] width 121 height 17
select select "101"
click at [434, 205] on select "Committed Considering Not Going Not Registered Yet Postponed" at bounding box center [494, 213] width 121 height 17
click at [448, 468] on button "Create Copy" at bounding box center [463, 463] width 58 height 16
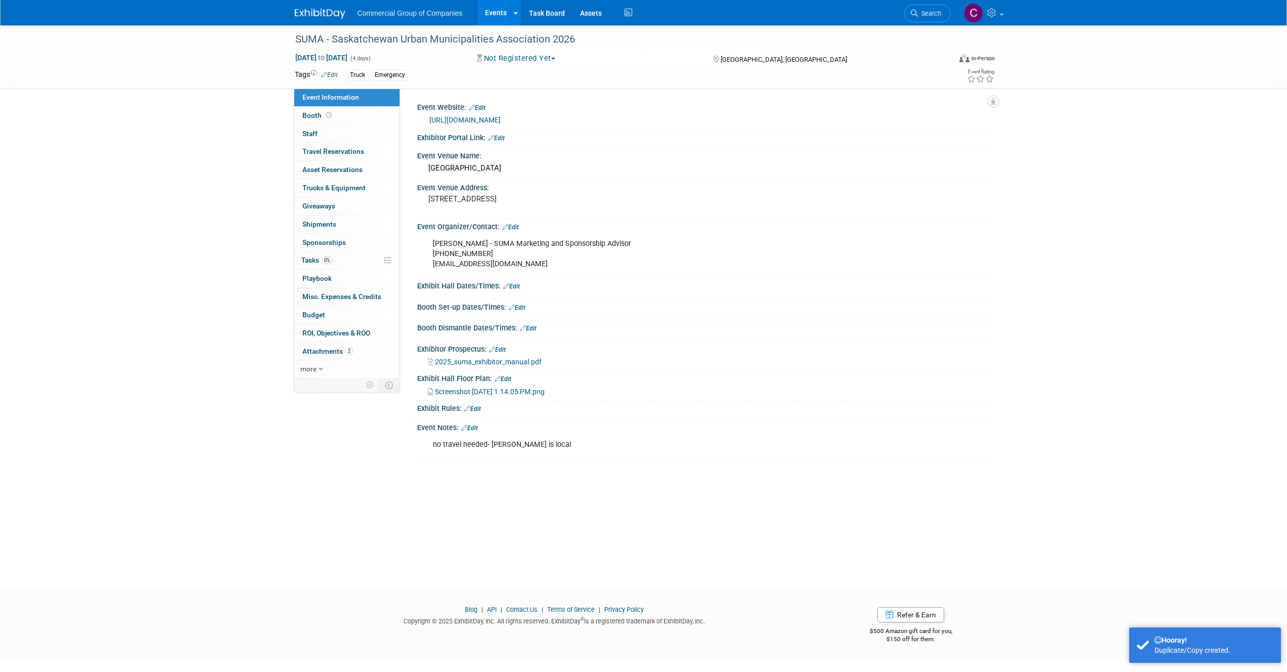
click at [335, 20] on div "Commercial Group of Companies Events Add Event Bulk Upload Events Shareable Eve…" at bounding box center [644, 12] width 698 height 25
click at [336, 18] on img at bounding box center [320, 14] width 51 height 10
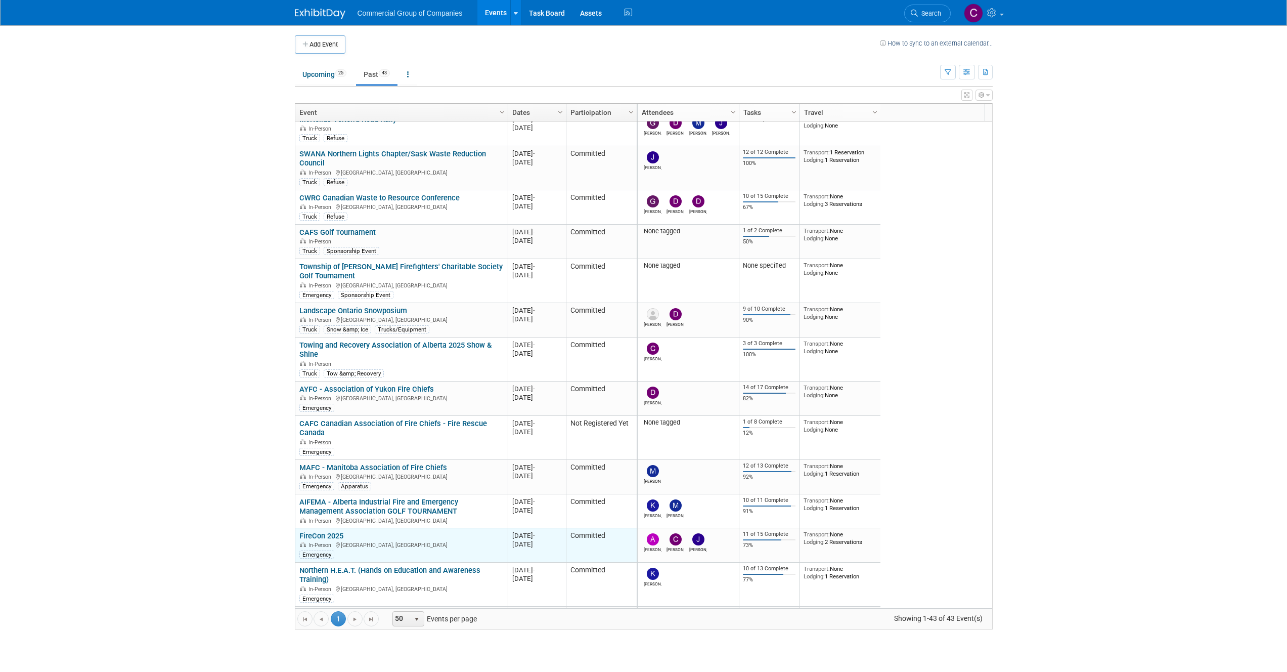
scroll to position [1331, 0]
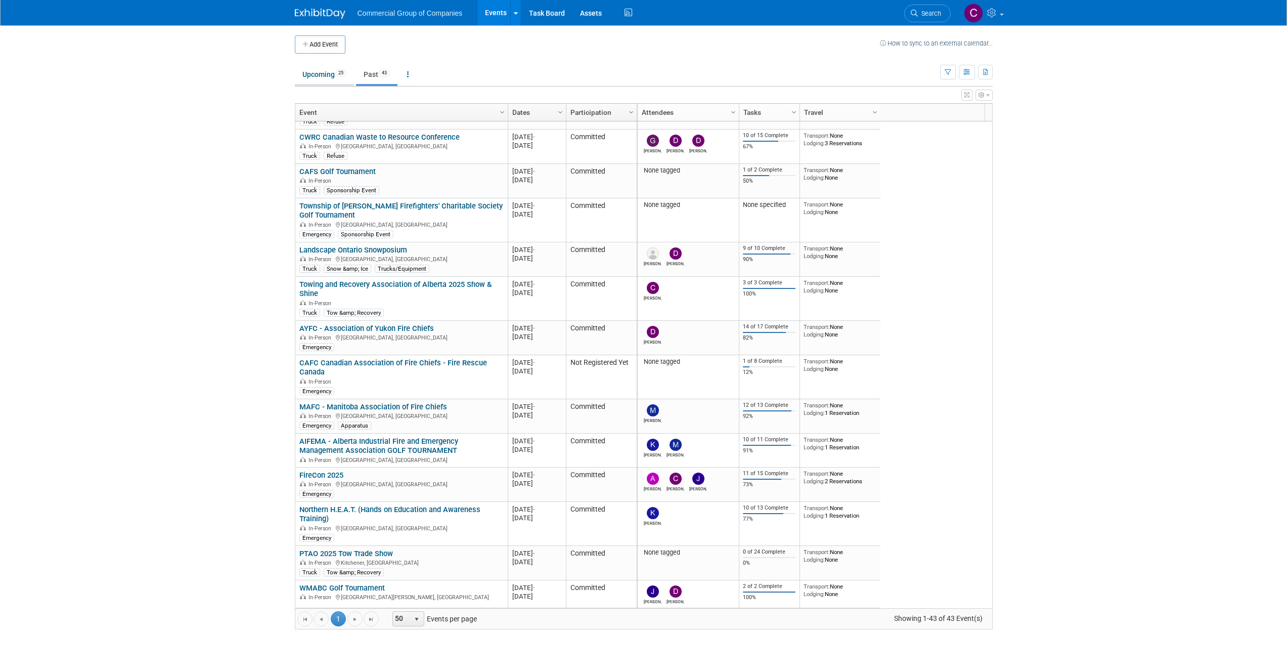
click at [308, 70] on link "Upcoming 25" at bounding box center [324, 74] width 59 height 19
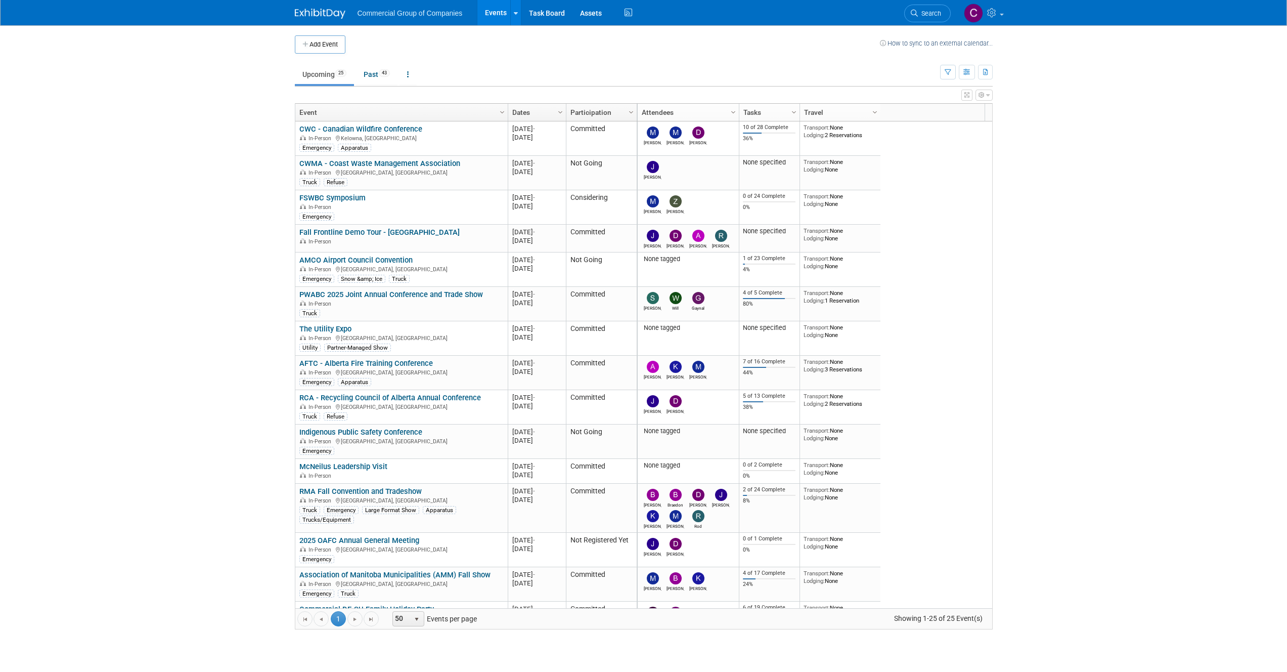
scroll to position [377, 0]
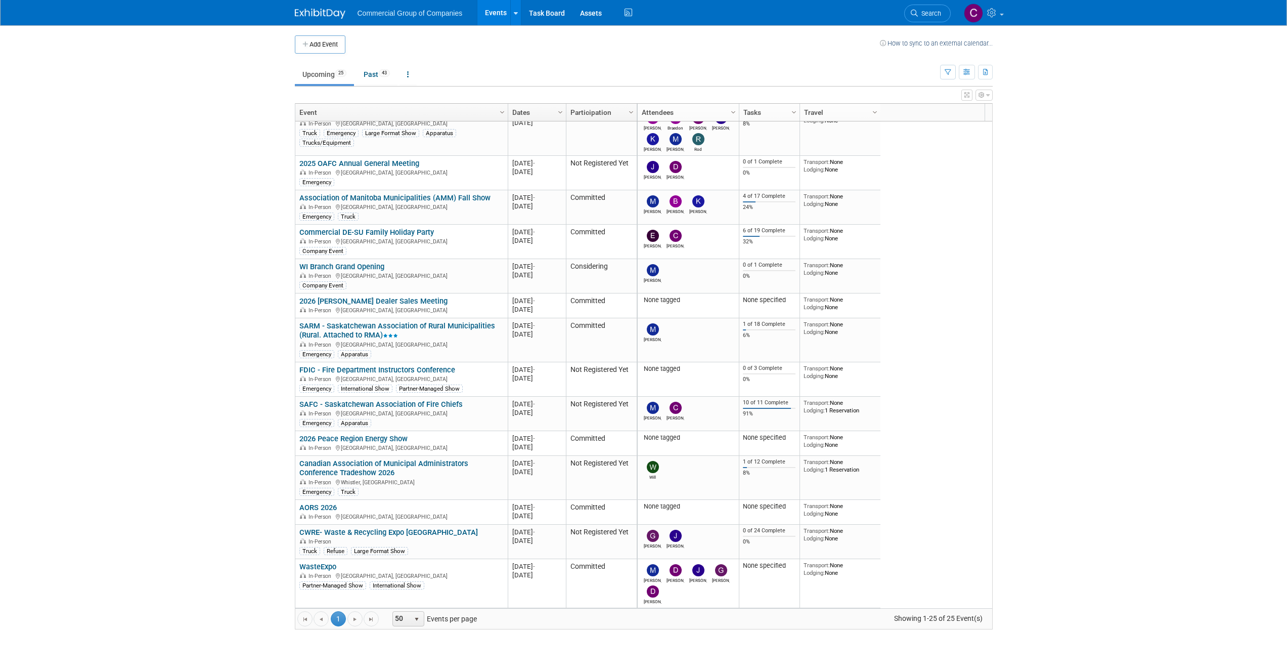
click at [233, 382] on body "Commercial Group of Companies Events Add Event Bulk Upload Events Shareable Eve…" at bounding box center [643, 336] width 1287 height 672
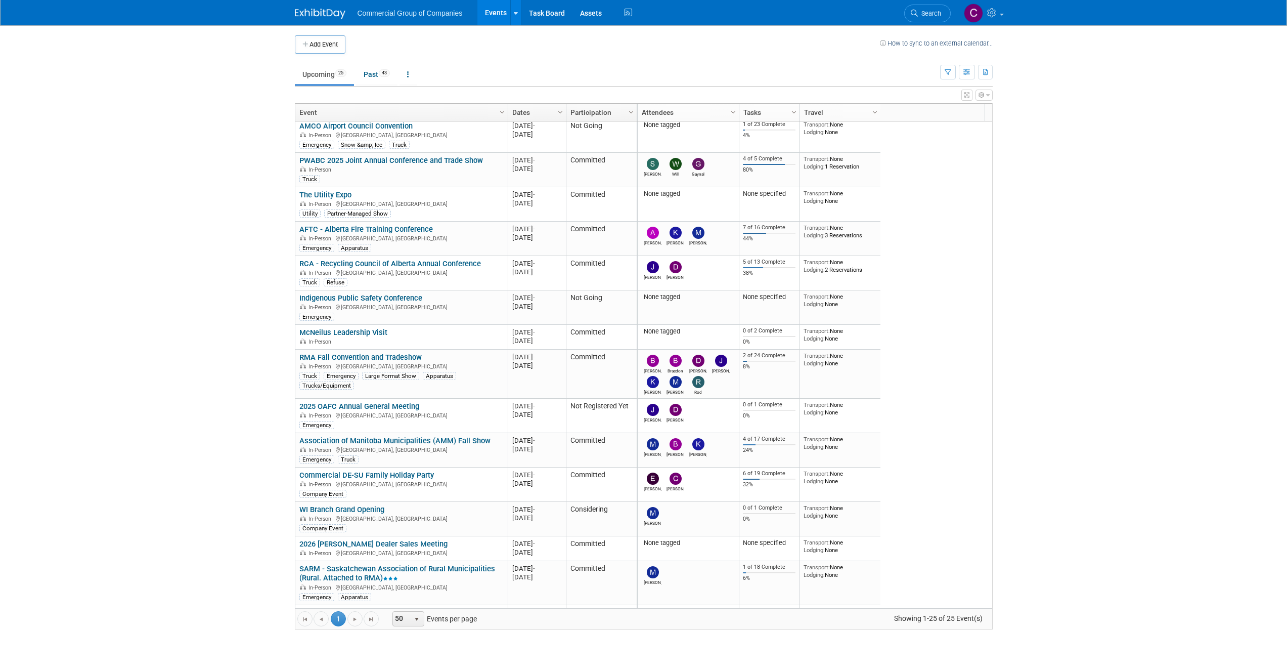
scroll to position [0, 0]
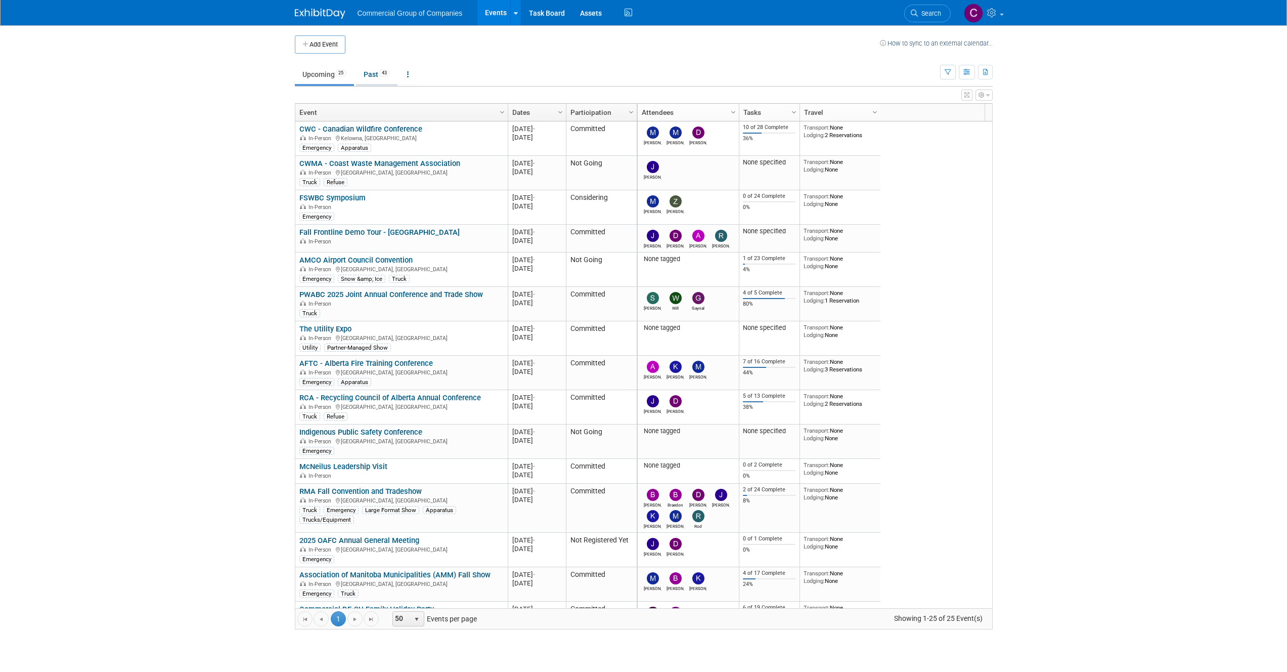
click at [377, 66] on link "Past 43" at bounding box center [376, 74] width 41 height 19
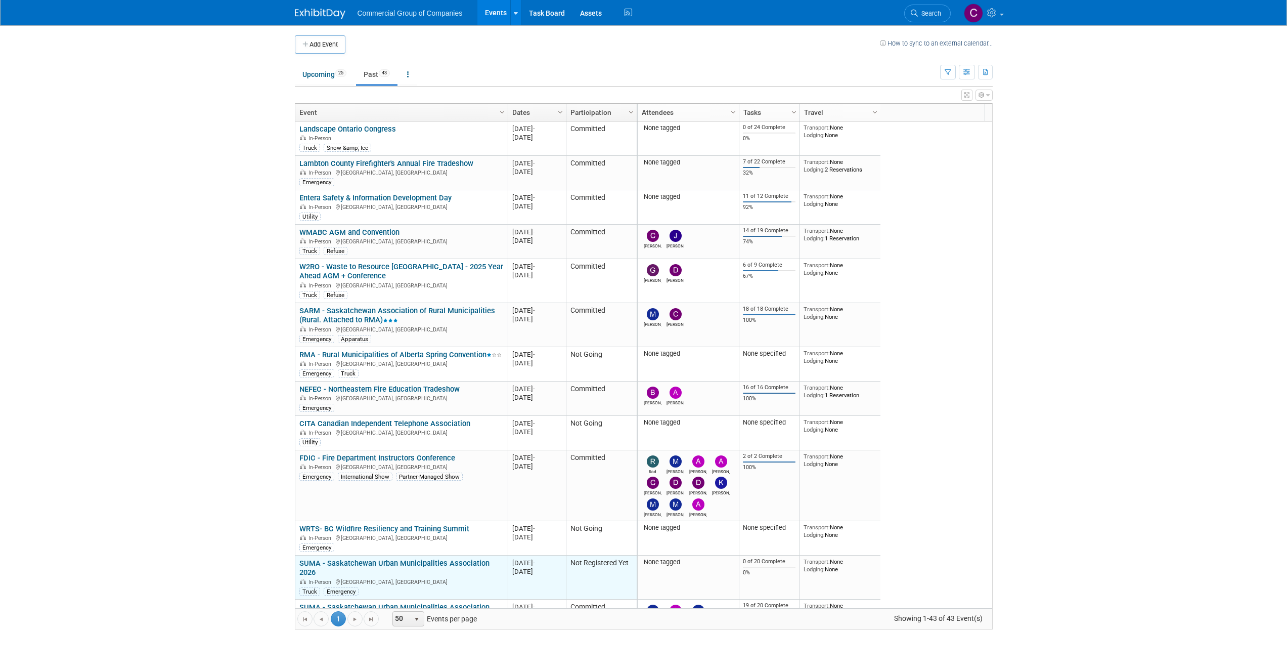
click at [474, 564] on link "SUMA - Saskatchewan Urban Municipalities Association 2026" at bounding box center [394, 567] width 190 height 19
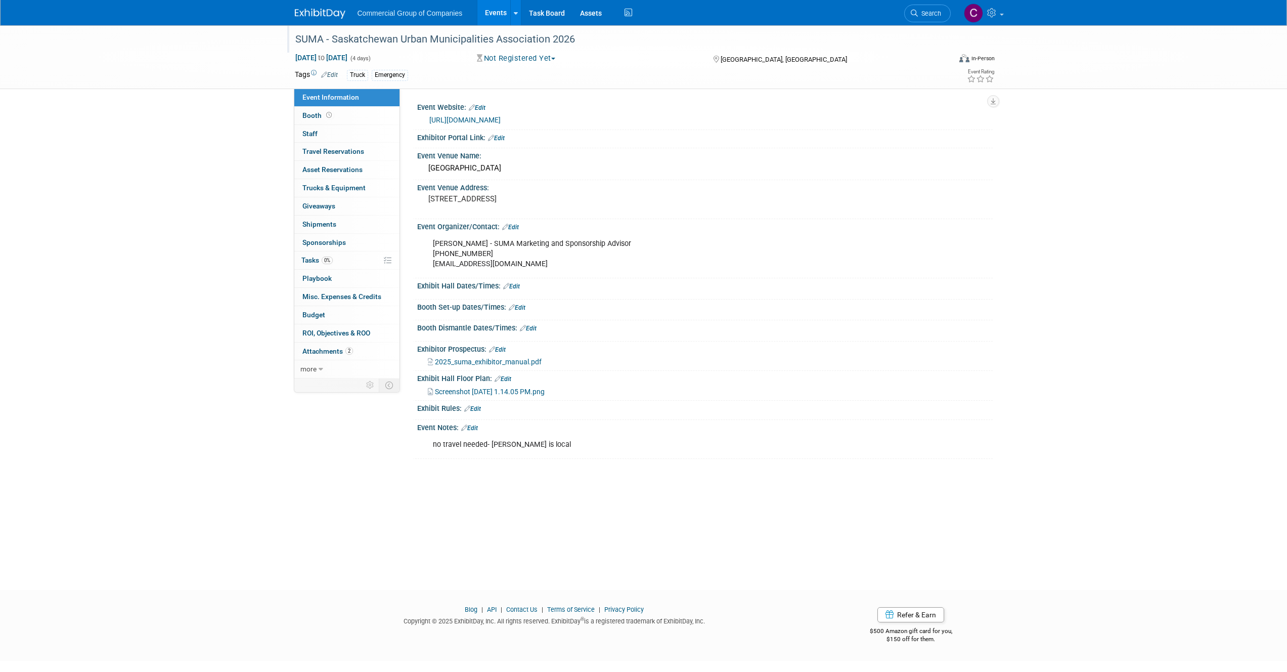
click at [336, 51] on div "SUMA - Saskatchewan Urban Municipalities Association 2026" at bounding box center [615, 38] width 656 height 27
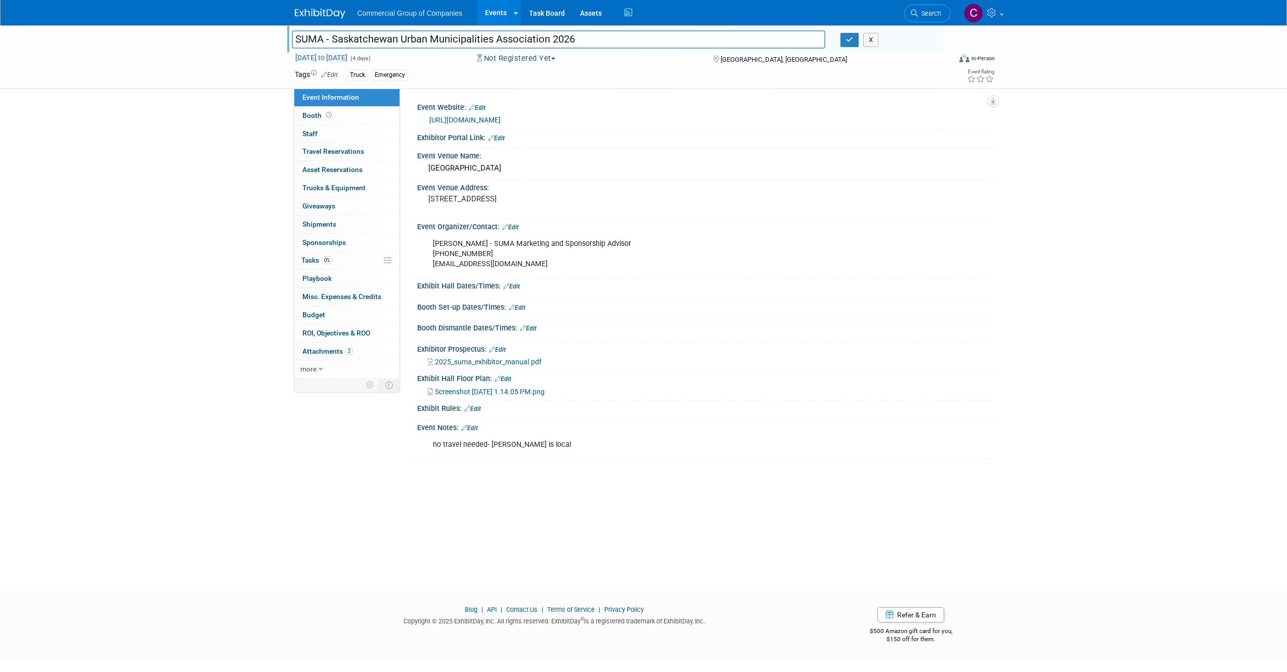
click at [326, 55] on span "to" at bounding box center [322, 58] width 10 height 8
select select "3"
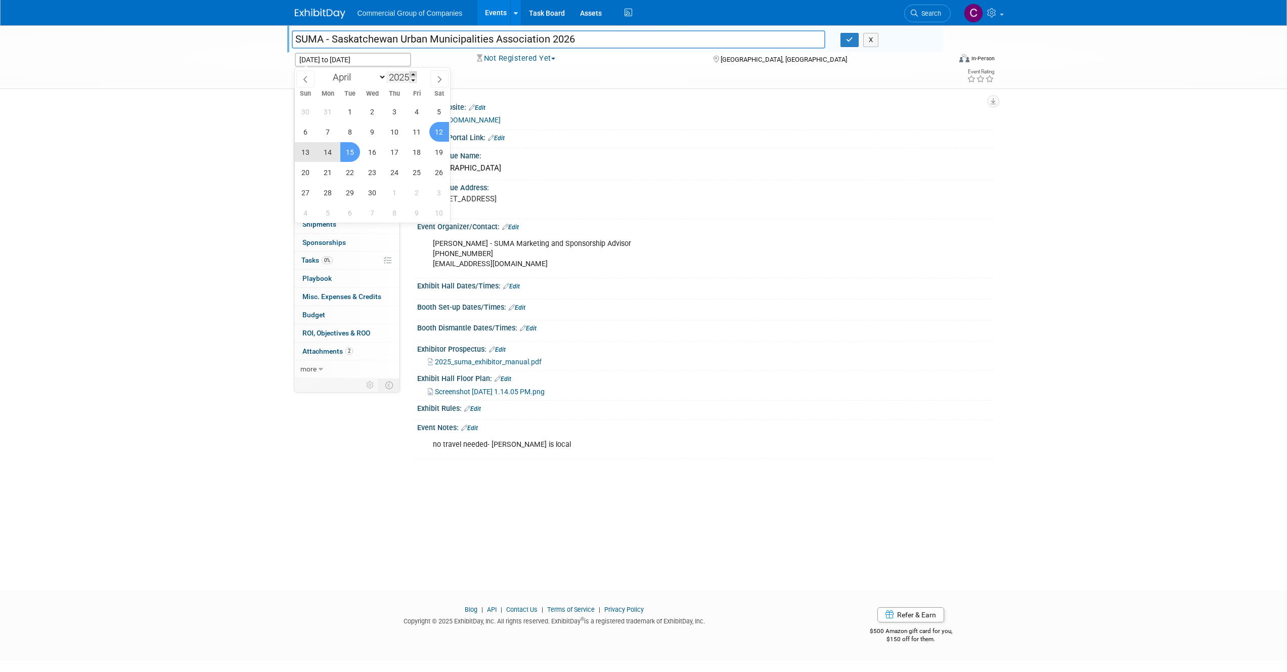
click at [416, 75] on span at bounding box center [413, 74] width 7 height 6
type input "2026"
click at [310, 152] on span "12" at bounding box center [306, 152] width 20 height 20
type input "Apr 12, 2026"
click at [370, 148] on span "15" at bounding box center [373, 152] width 20 height 20
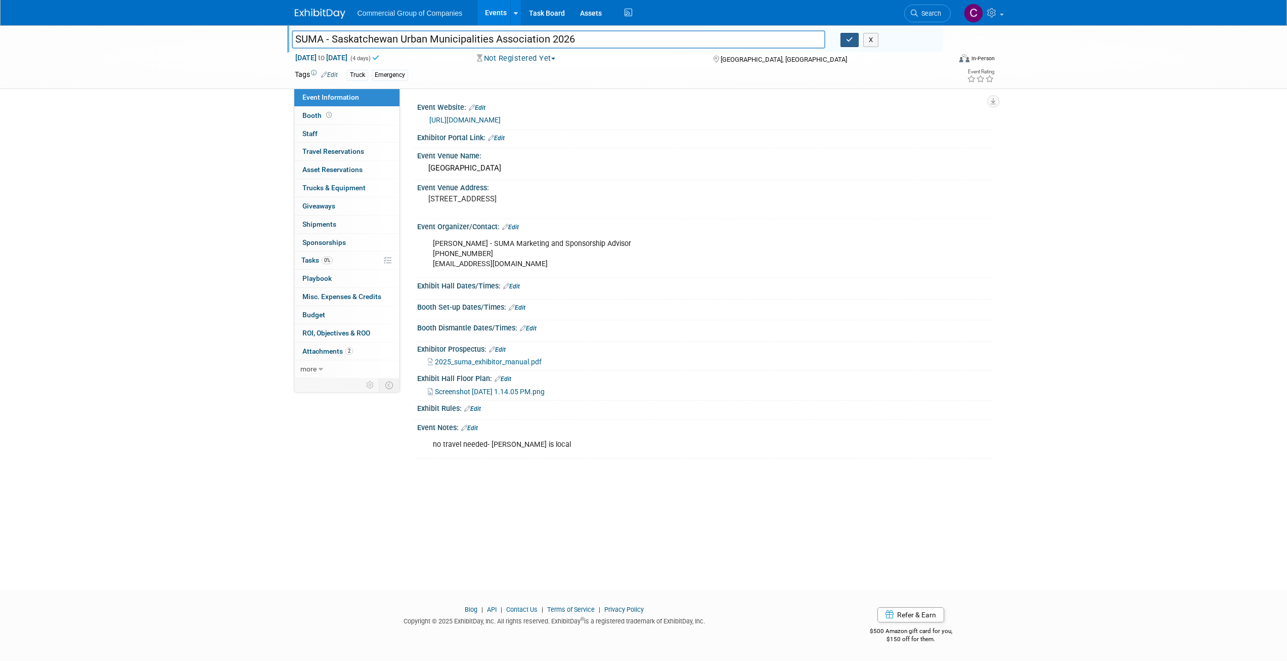
click at [850, 38] on icon "button" at bounding box center [849, 39] width 7 height 7
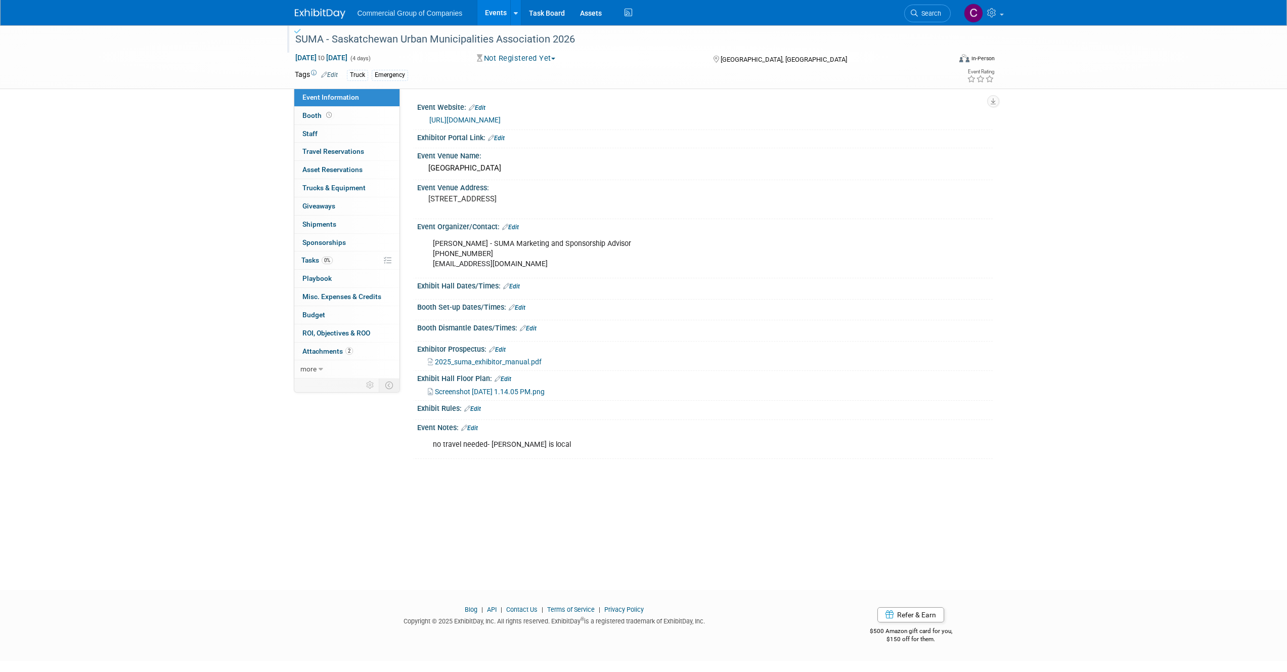
click at [323, 12] on img at bounding box center [320, 14] width 51 height 10
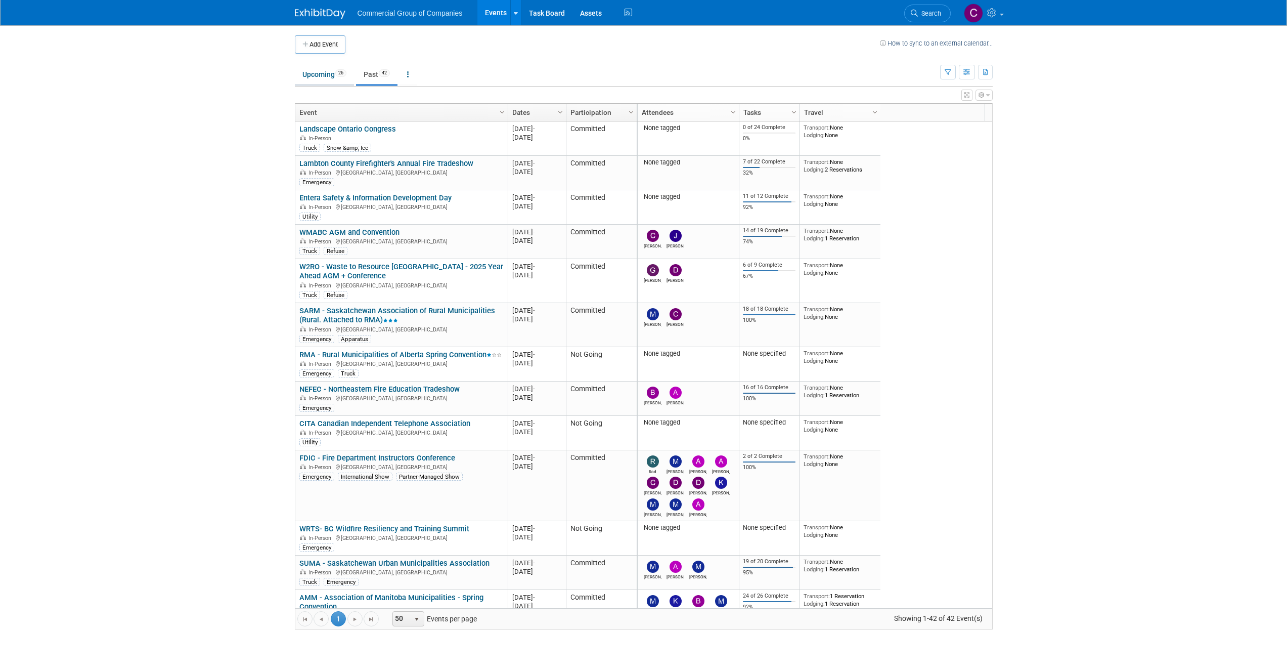
click at [325, 78] on link "Upcoming 26" at bounding box center [324, 74] width 59 height 19
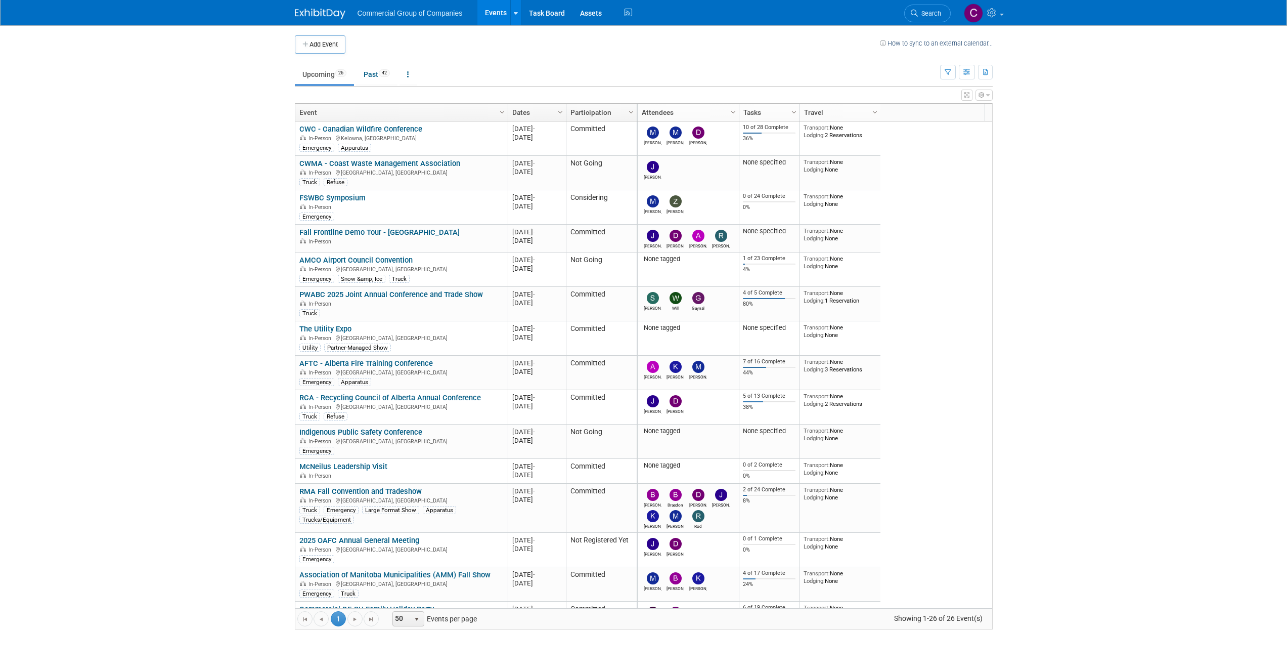
scroll to position [421, 0]
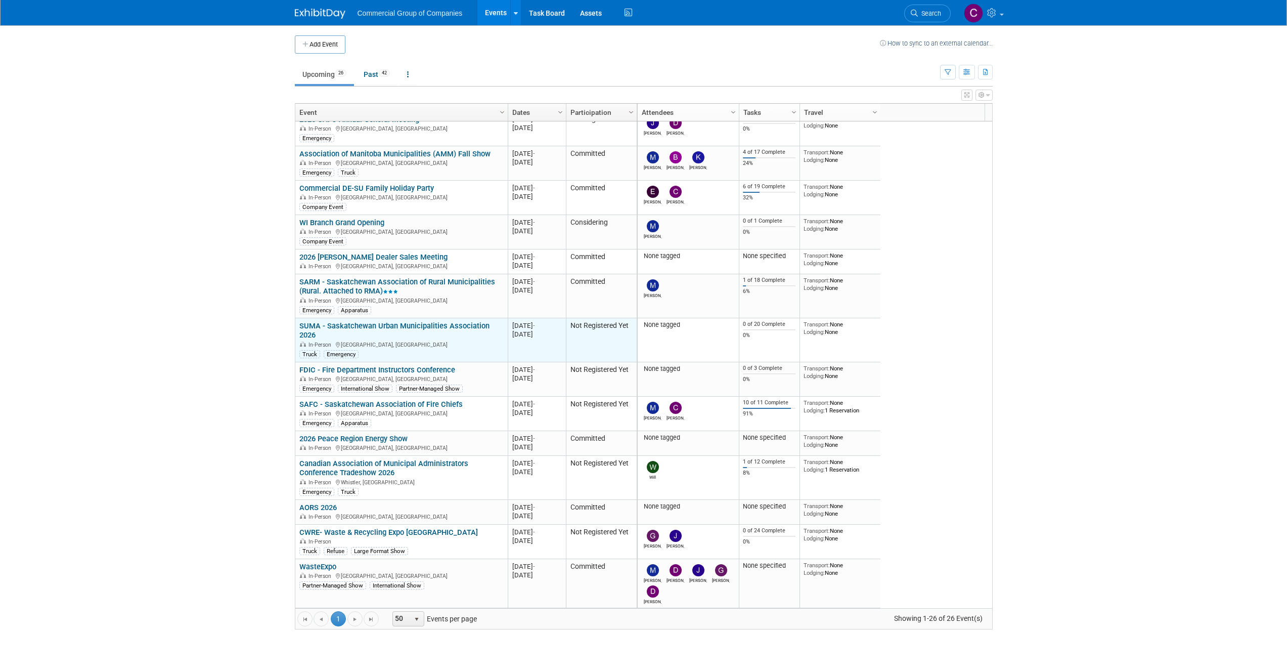
click at [363, 327] on link "SUMA - Saskatchewan Urban Municipalities Association 2026" at bounding box center [394, 330] width 190 height 19
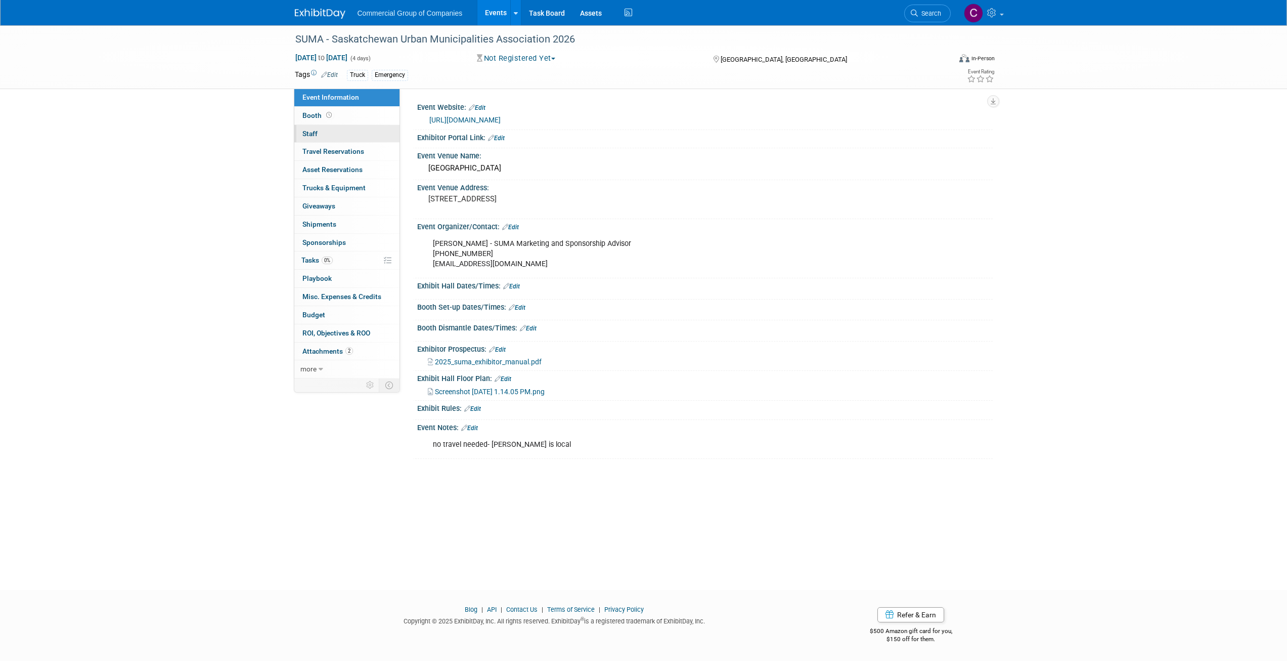
click at [341, 139] on link "0 Staff 0" at bounding box center [346, 134] width 105 height 18
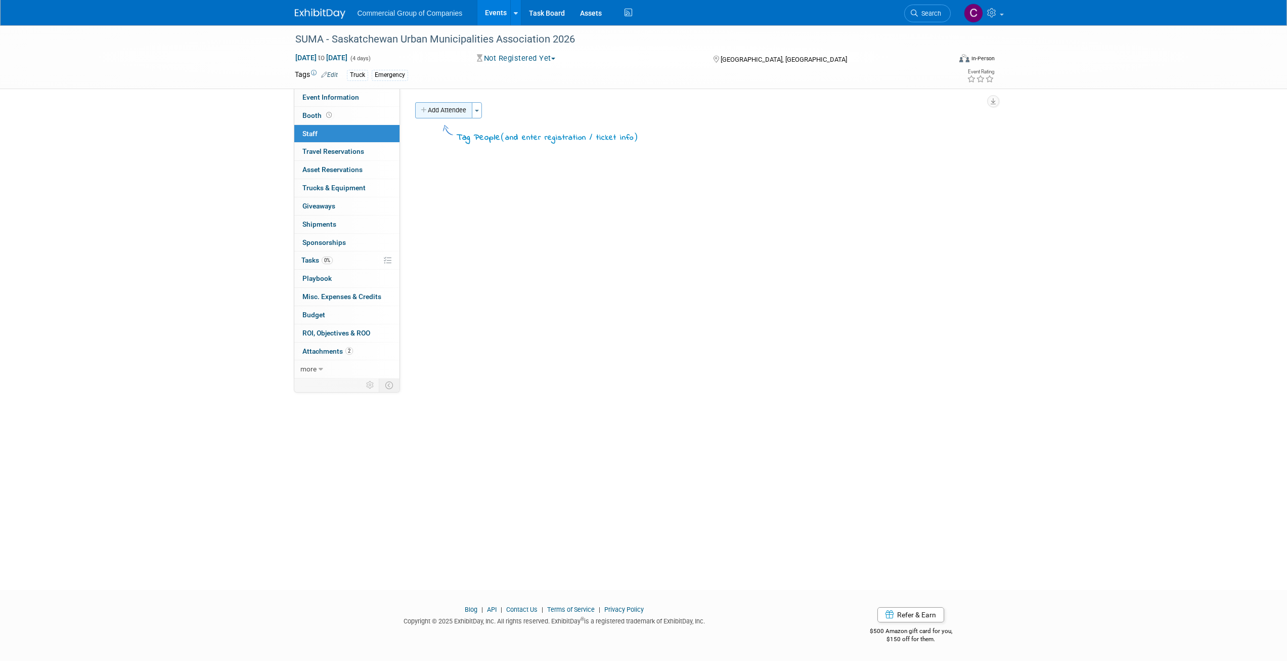
click at [449, 117] on button "Add Attendee" at bounding box center [443, 110] width 57 height 16
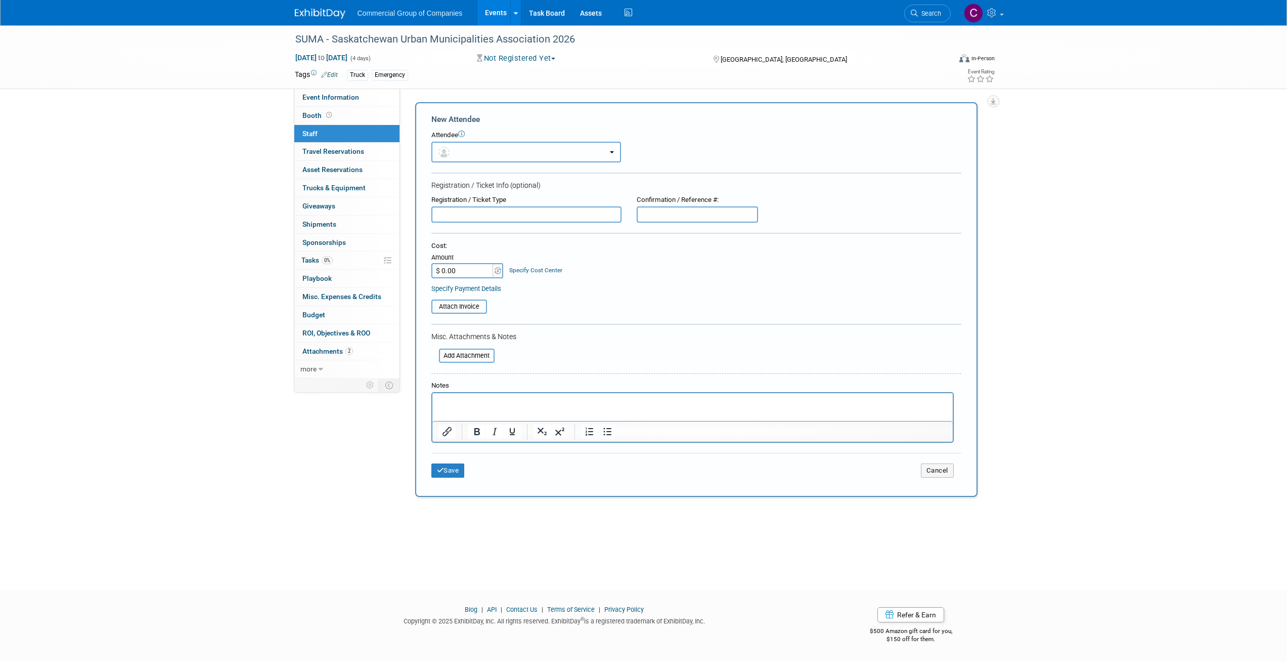
click at [458, 150] on button "button" at bounding box center [527, 152] width 190 height 21
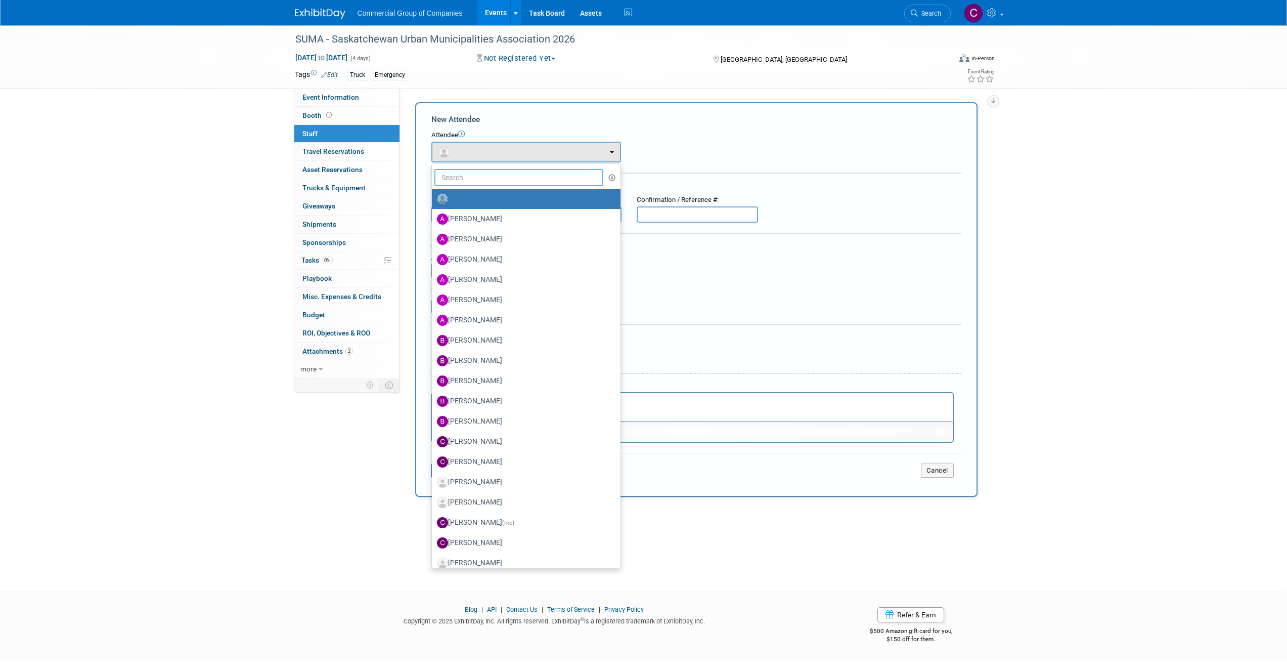
click at [463, 185] on input "text" at bounding box center [519, 177] width 169 height 17
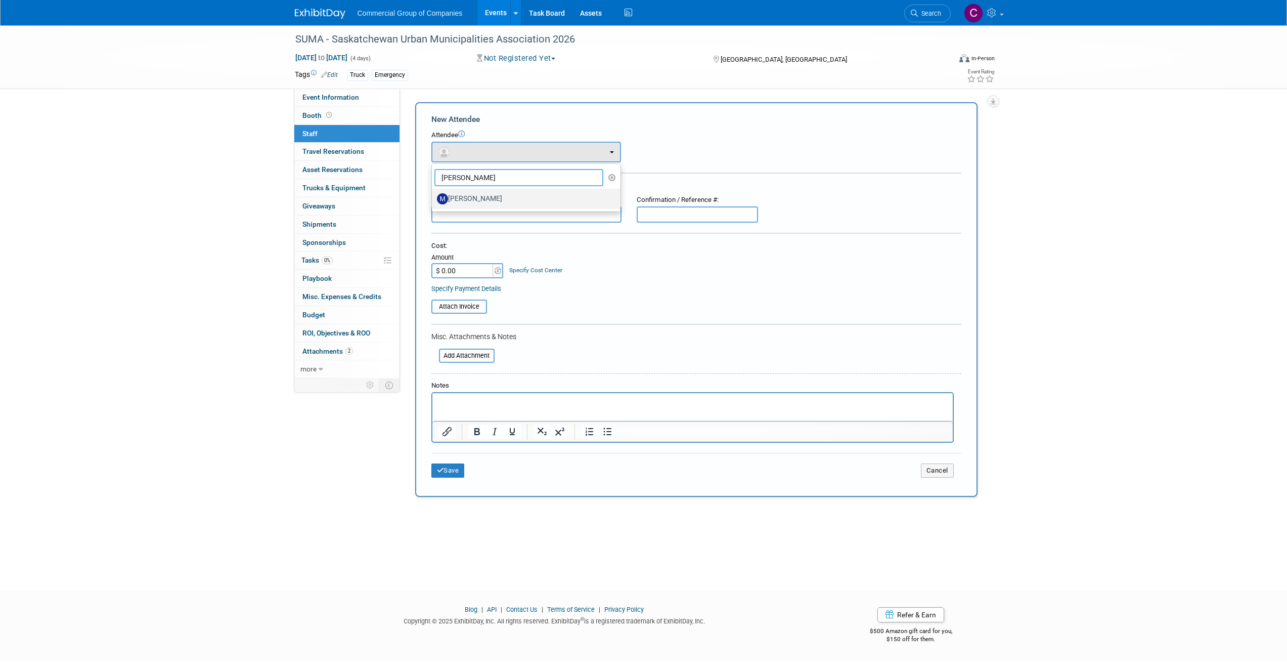
type input "[PERSON_NAME]"
click at [501, 198] on label "[PERSON_NAME]" at bounding box center [524, 199] width 174 height 16
click at [434, 198] on input "[PERSON_NAME]" at bounding box center [430, 197] width 7 height 7
select select "0cf65672-a230-4889-83f6-27d97b57841f"
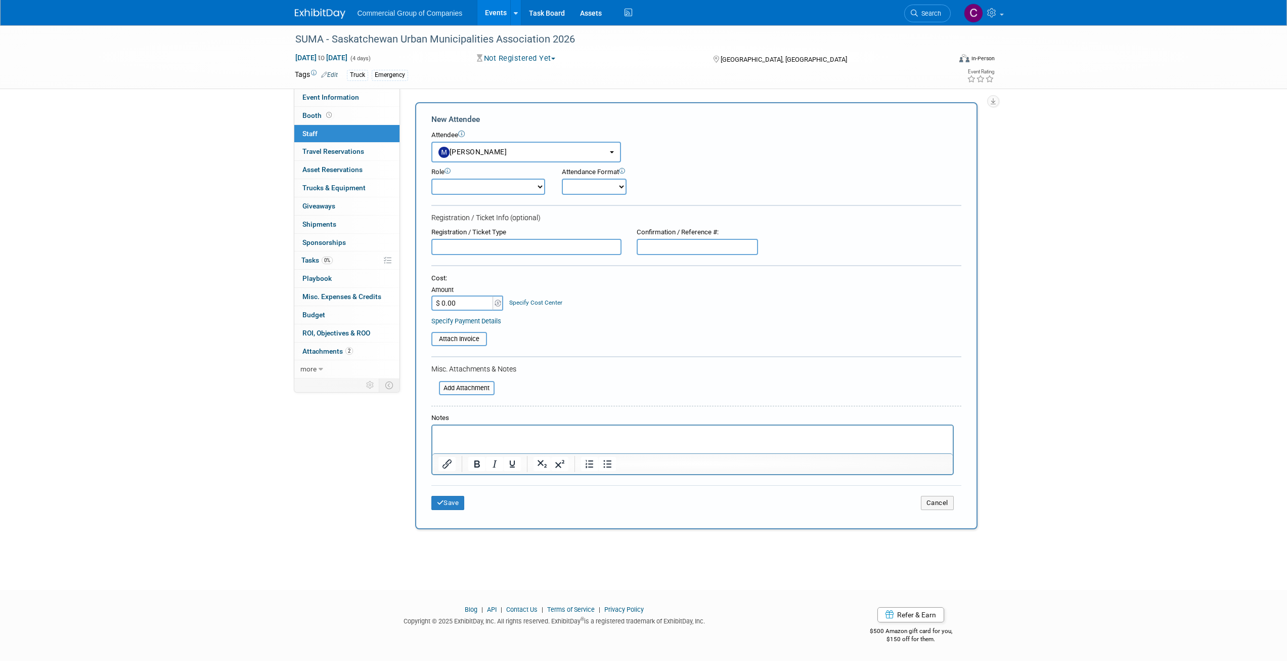
click at [502, 183] on select "Branch Manager Branch Staff Member Dealer Principal Demonstrator Event Owner Ho…" at bounding box center [489, 187] width 114 height 16
select select "4"
click at [432, 179] on select "Branch Manager Branch Staff Member Dealer Principal Demonstrator Event Owner Ho…" at bounding box center [489, 187] width 114 height 16
click at [586, 191] on select "Onsite Remote" at bounding box center [594, 187] width 65 height 16
select select "1"
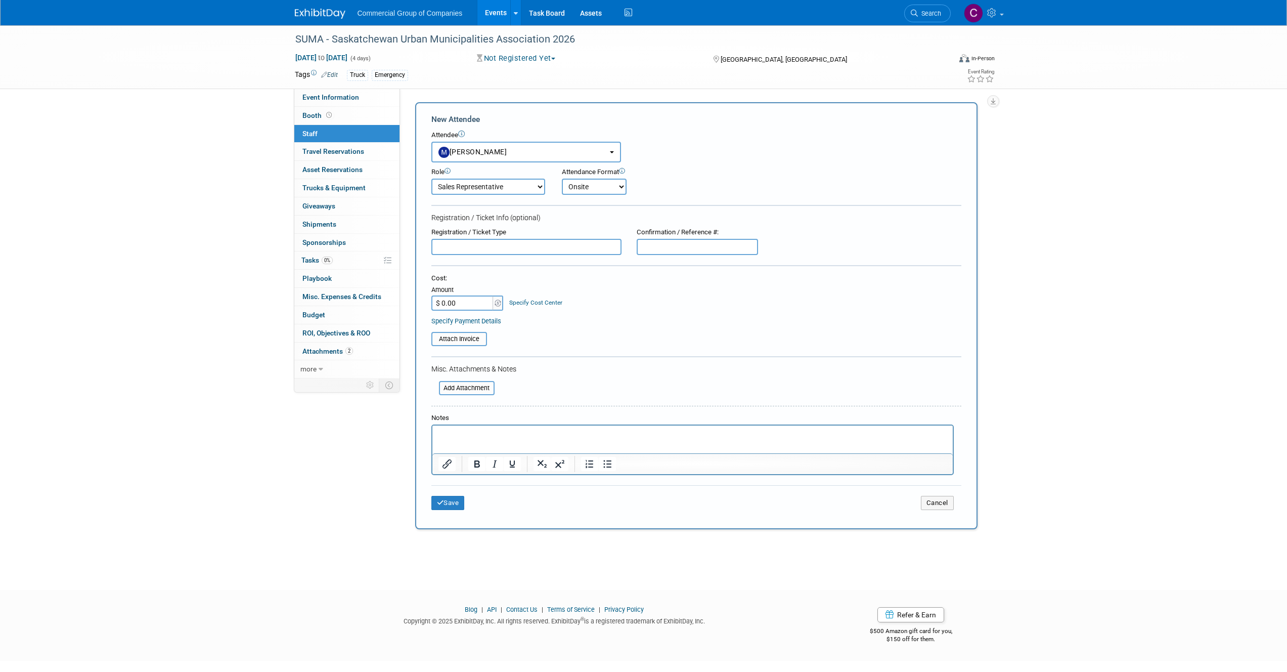
click at [562, 179] on select "Onsite Remote" at bounding box center [594, 187] width 65 height 16
click at [430, 502] on div "New Attendee Attendee <img src="[URL][DOMAIN_NAME]" style="width: 22px; height:…" at bounding box center [696, 315] width 563 height 427
click at [440, 498] on button "Save" at bounding box center [448, 503] width 33 height 14
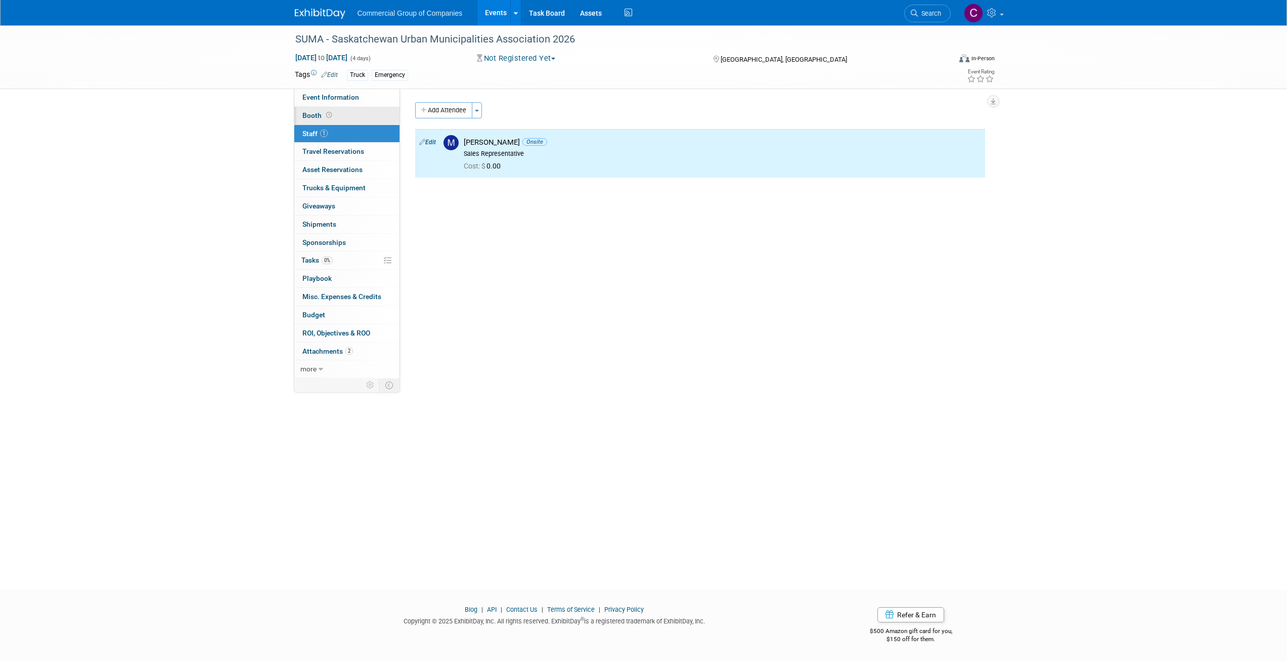
click at [342, 112] on link "Booth" at bounding box center [346, 116] width 105 height 18
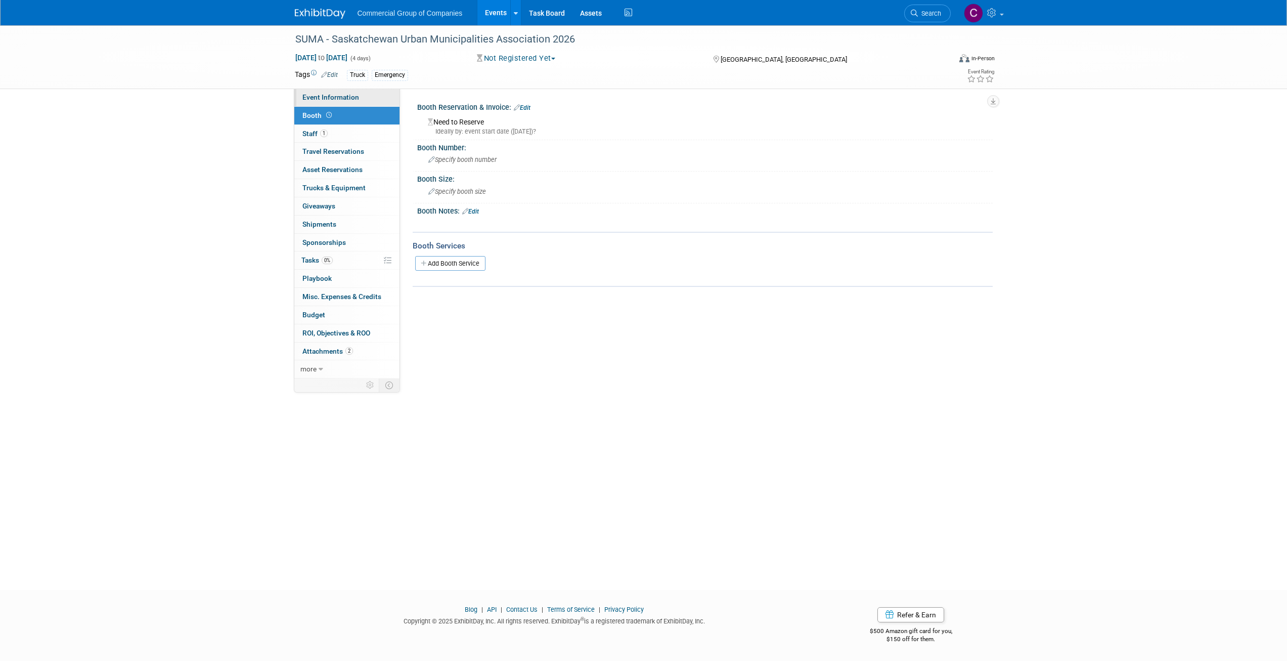
click at [352, 98] on span "Event Information" at bounding box center [331, 97] width 57 height 8
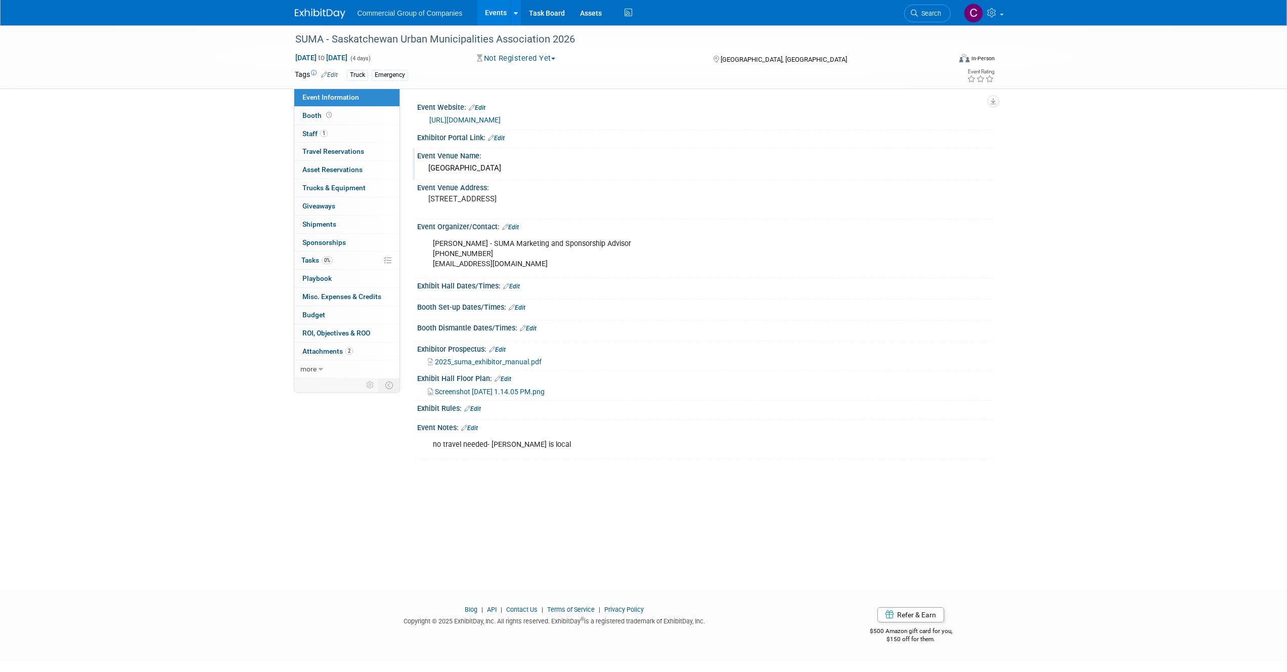
click at [466, 173] on div "[GEOGRAPHIC_DATA]" at bounding box center [705, 168] width 561 height 16
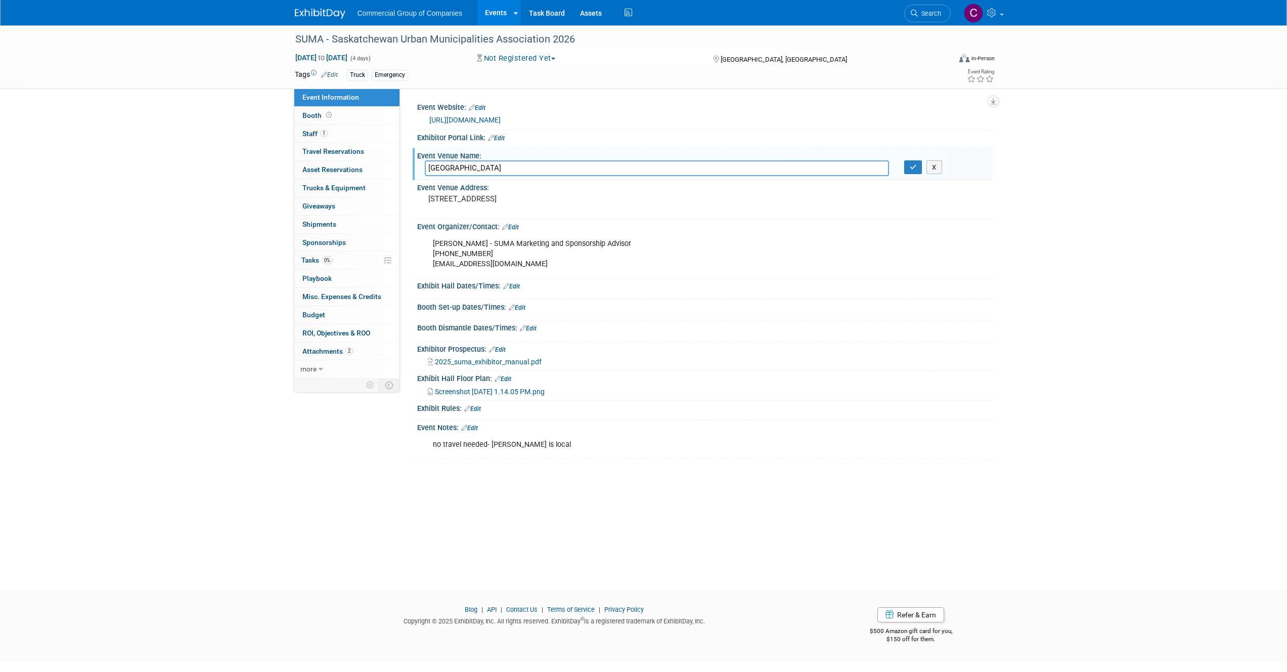
click at [463, 169] on input "[GEOGRAPHIC_DATA]" at bounding box center [657, 168] width 464 height 16
click at [477, 107] on link "Edit" at bounding box center [477, 107] width 17 height 7
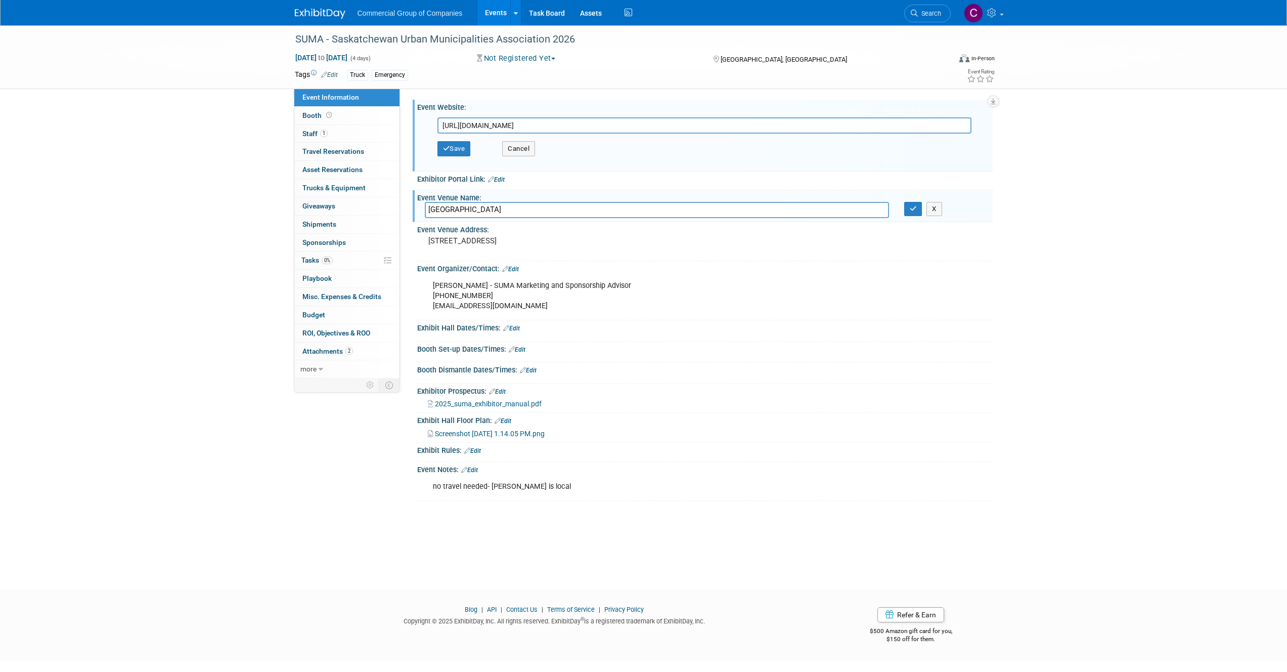
click at [590, 129] on input "[URL][DOMAIN_NAME]" at bounding box center [705, 125] width 534 height 16
paste input "s-and-tradeshows/tradeshow"
type input "[URL][DOMAIN_NAME]"
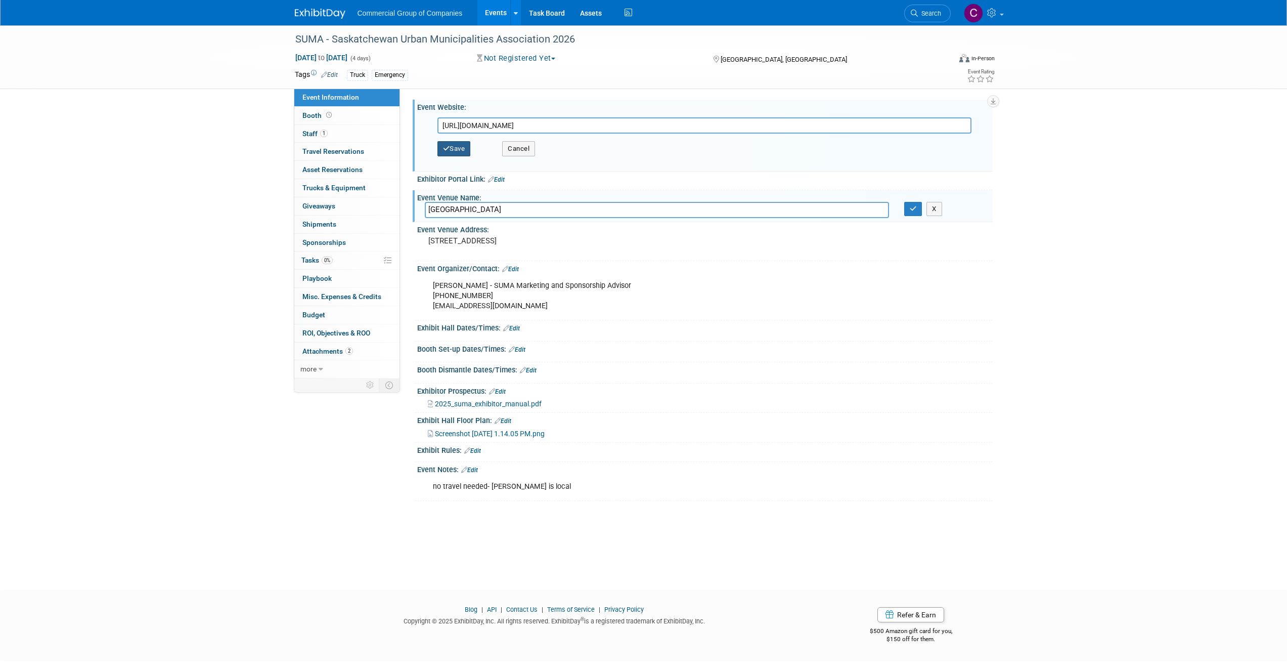
click at [456, 148] on button "Save" at bounding box center [454, 148] width 33 height 15
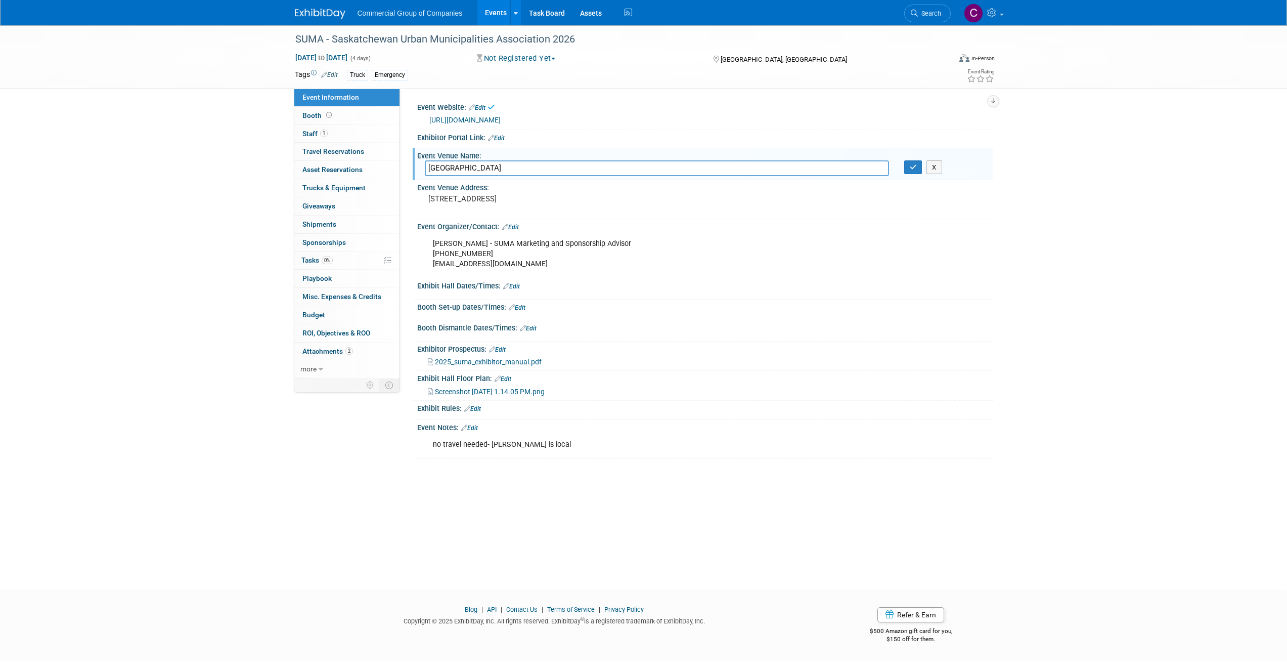
click at [483, 168] on input "[GEOGRAPHIC_DATA]" at bounding box center [657, 168] width 464 height 16
type input "[GEOGRAPHIC_DATA]"
click at [500, 203] on pre "[STREET_ADDRESS]" at bounding box center [537, 198] width 218 height 9
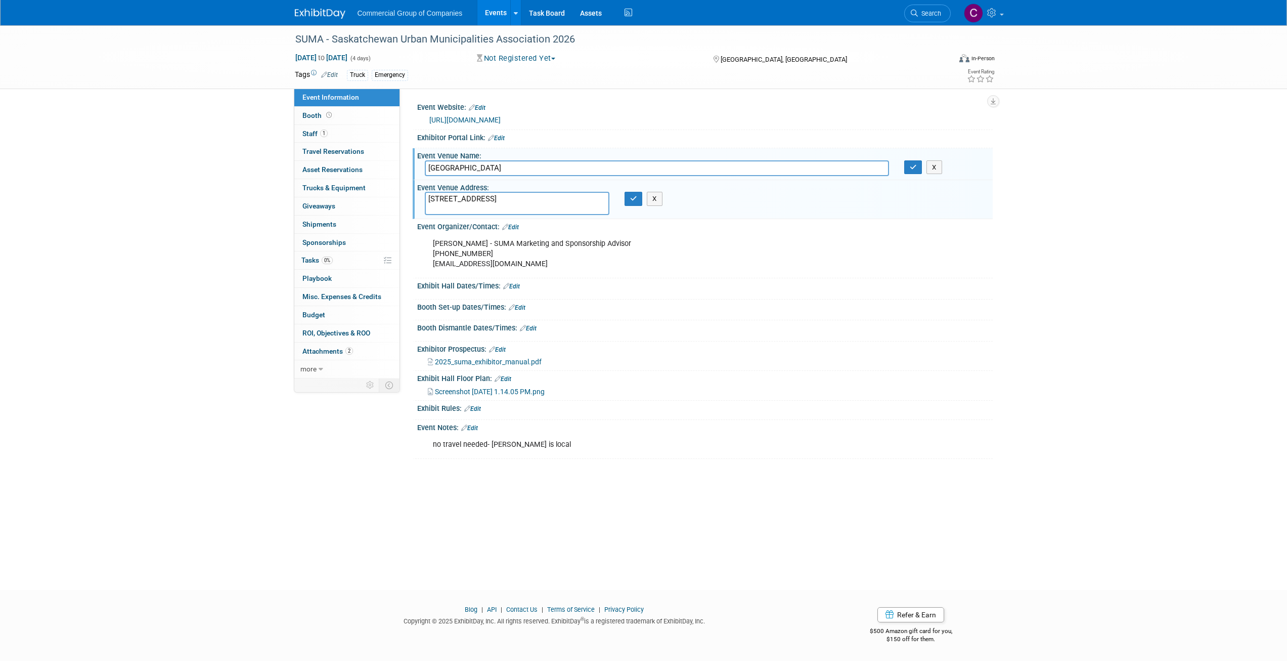
click at [549, 205] on textarea "[STREET_ADDRESS]" at bounding box center [517, 203] width 185 height 23
paste textarea "[STREET_ADDRESS][PERSON_NAME]"
type textarea "[STREET_ADDRESS][PERSON_NAME]"
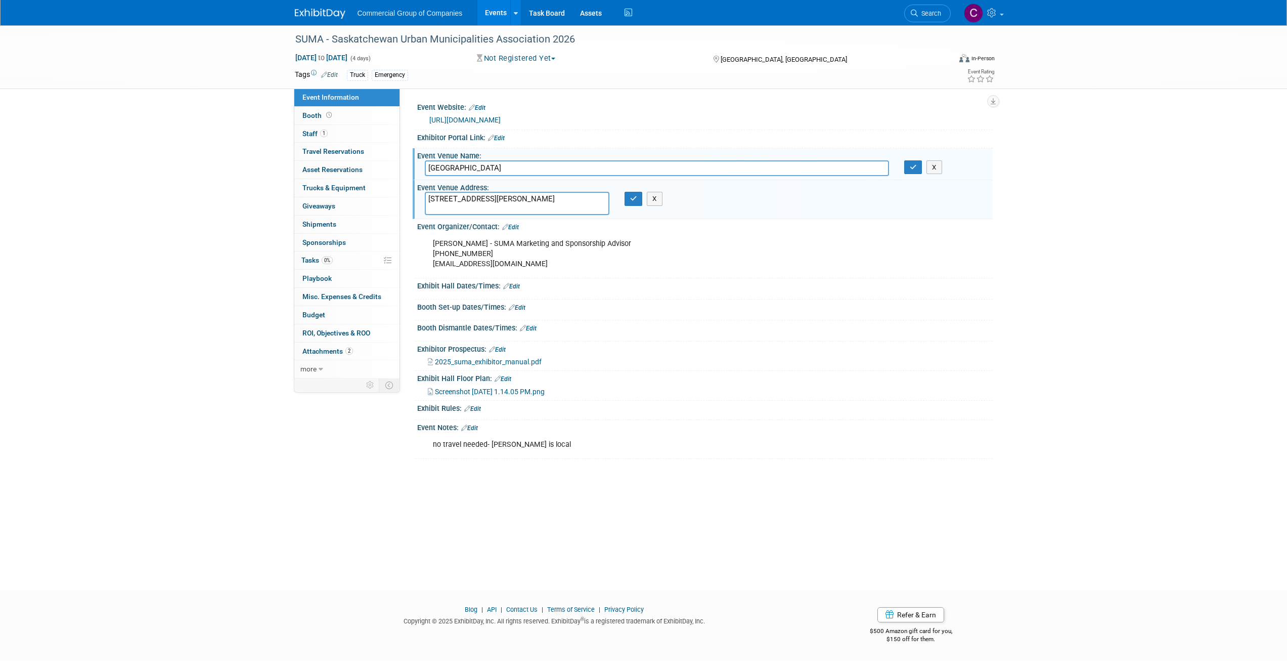
click at [553, 173] on input "[GEOGRAPHIC_DATA]" at bounding box center [657, 168] width 464 height 16
type input "[GEOGRAPHIC_DATA], [GEOGRAPHIC_DATA]"
click at [912, 168] on icon "button" at bounding box center [913, 167] width 7 height 7
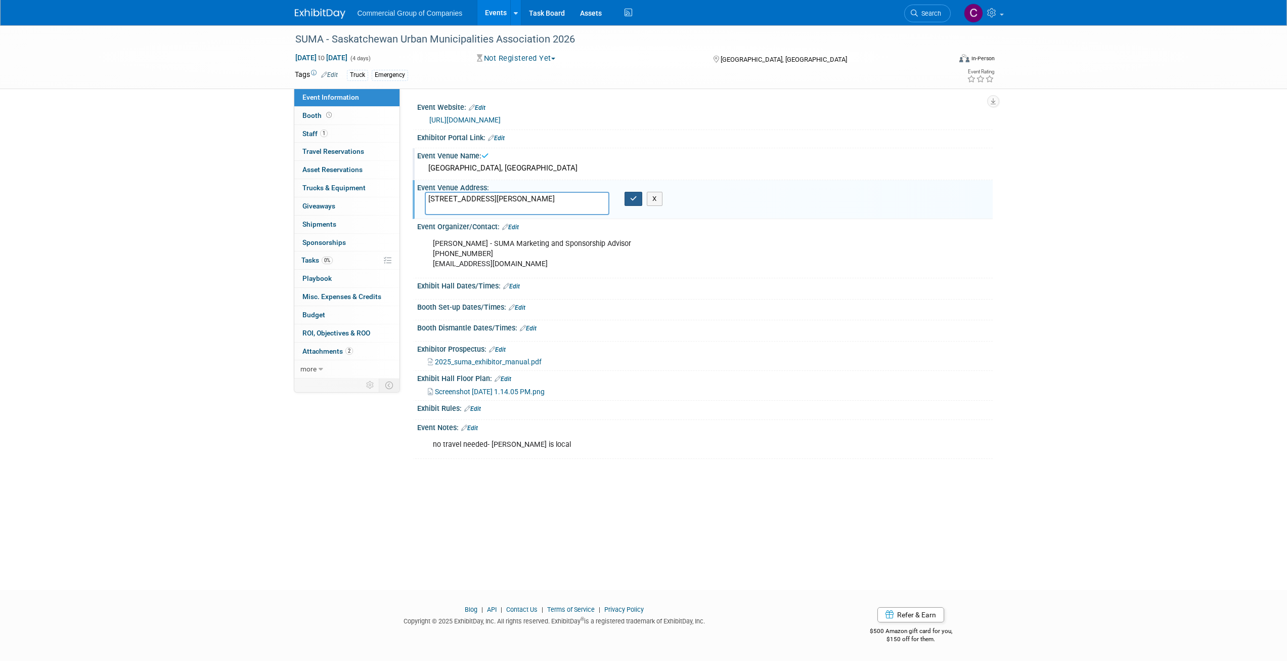
click at [634, 199] on icon "button" at bounding box center [633, 198] width 7 height 7
click at [516, 286] on link "Edit" at bounding box center [511, 286] width 17 height 7
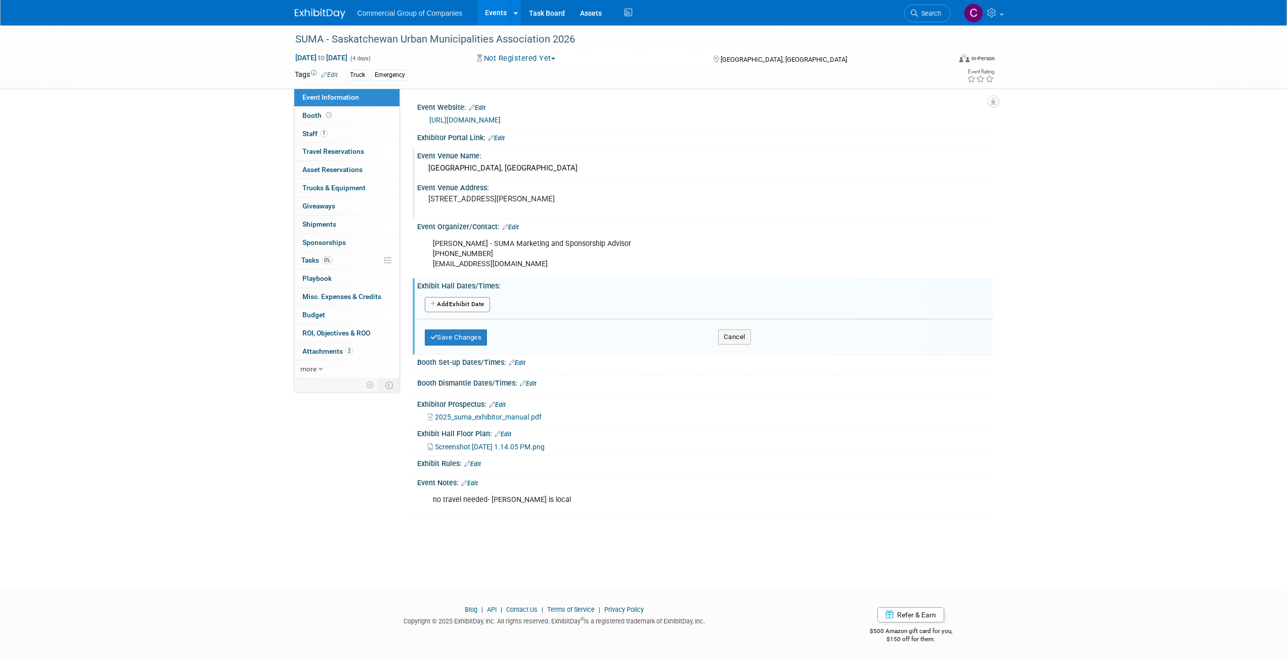
click at [463, 304] on button "Add Another Exhibit Date" at bounding box center [457, 304] width 65 height 15
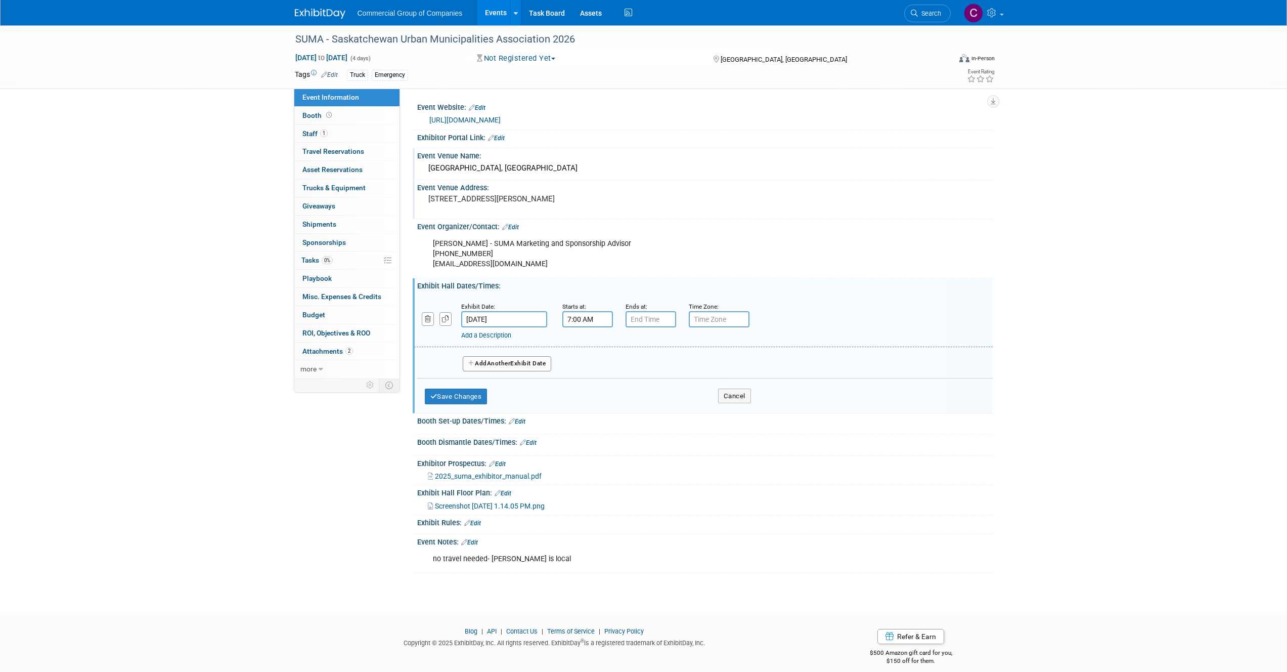
click at [578, 320] on input "7:00 AM" at bounding box center [588, 319] width 51 height 16
click at [585, 341] on span at bounding box center [586, 344] width 18 height 18
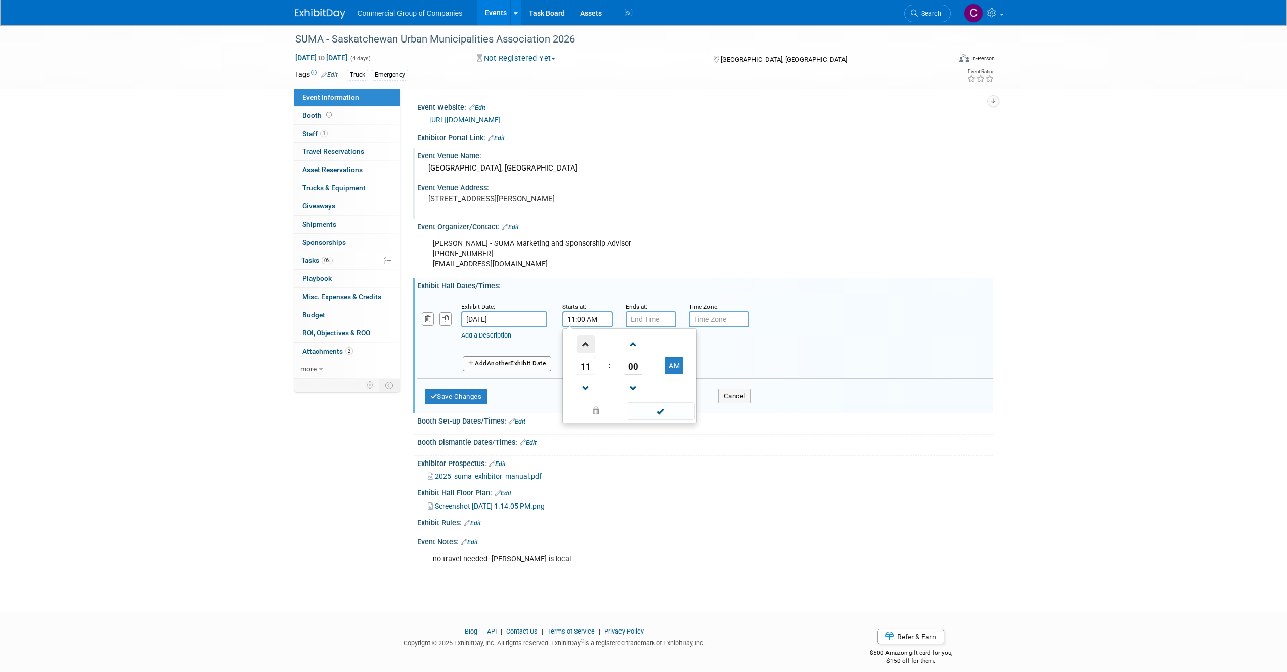
click at [585, 341] on span at bounding box center [586, 344] width 18 height 18
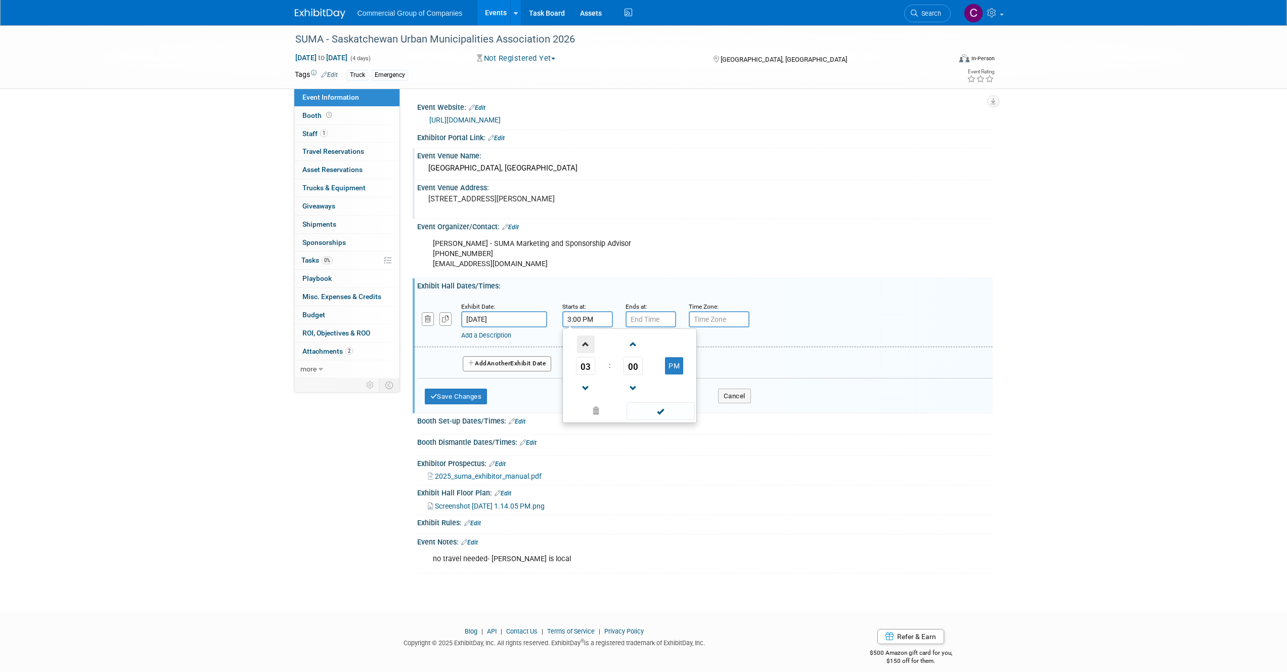
type input "4:00 PM"
click at [666, 413] on span at bounding box center [661, 411] width 68 height 18
click at [669, 322] on input "7:00 PM" at bounding box center [651, 319] width 51 height 16
click at [656, 366] on span "07" at bounding box center [648, 366] width 19 height 18
click at [712, 370] on td "06" at bounding box center [709, 371] width 32 height 27
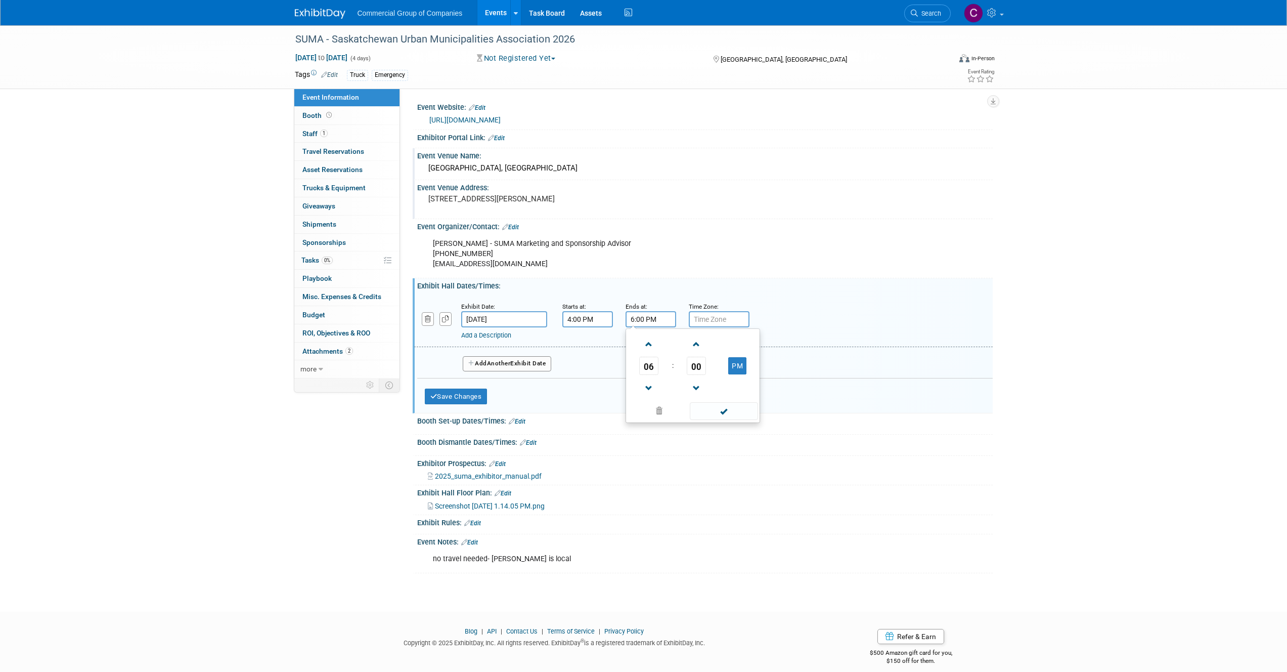
click at [707, 366] on td "00" at bounding box center [697, 366] width 42 height 18
click at [697, 366] on span "00" at bounding box center [696, 366] width 19 height 18
click at [711, 375] on td "30" at bounding box center [709, 371] width 32 height 27
type input "6:30 PM"
click at [724, 413] on span at bounding box center [724, 411] width 68 height 18
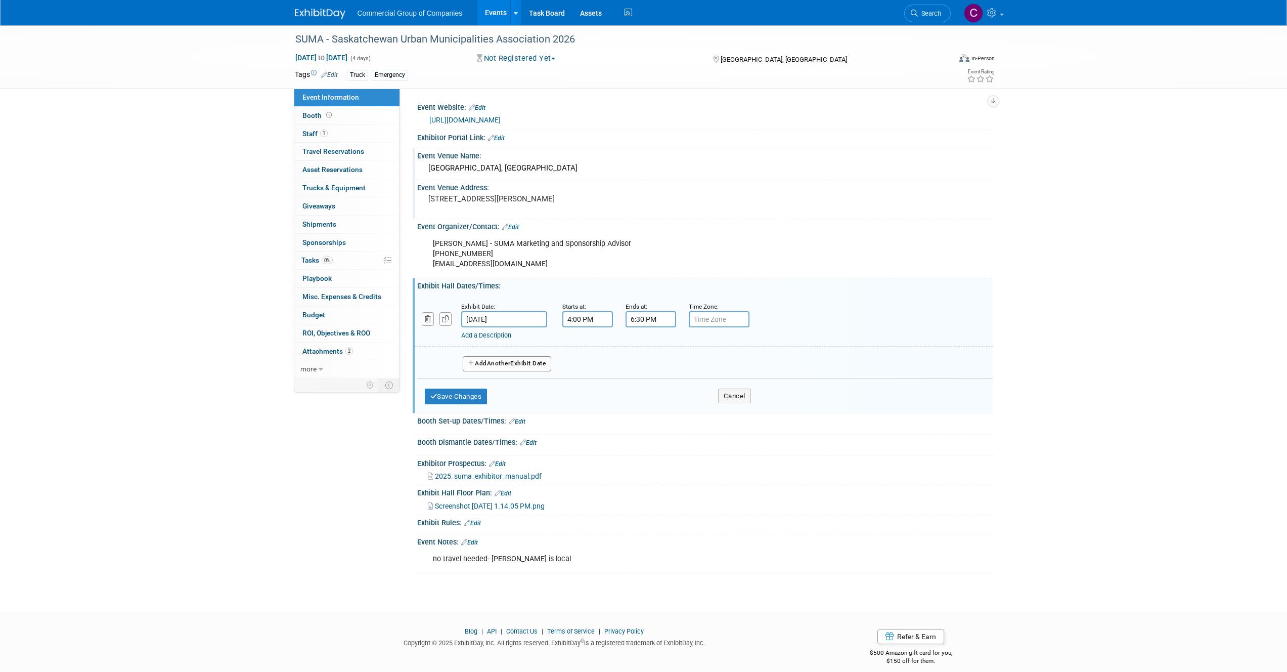
click at [509, 363] on span "Another" at bounding box center [499, 363] width 24 height 7
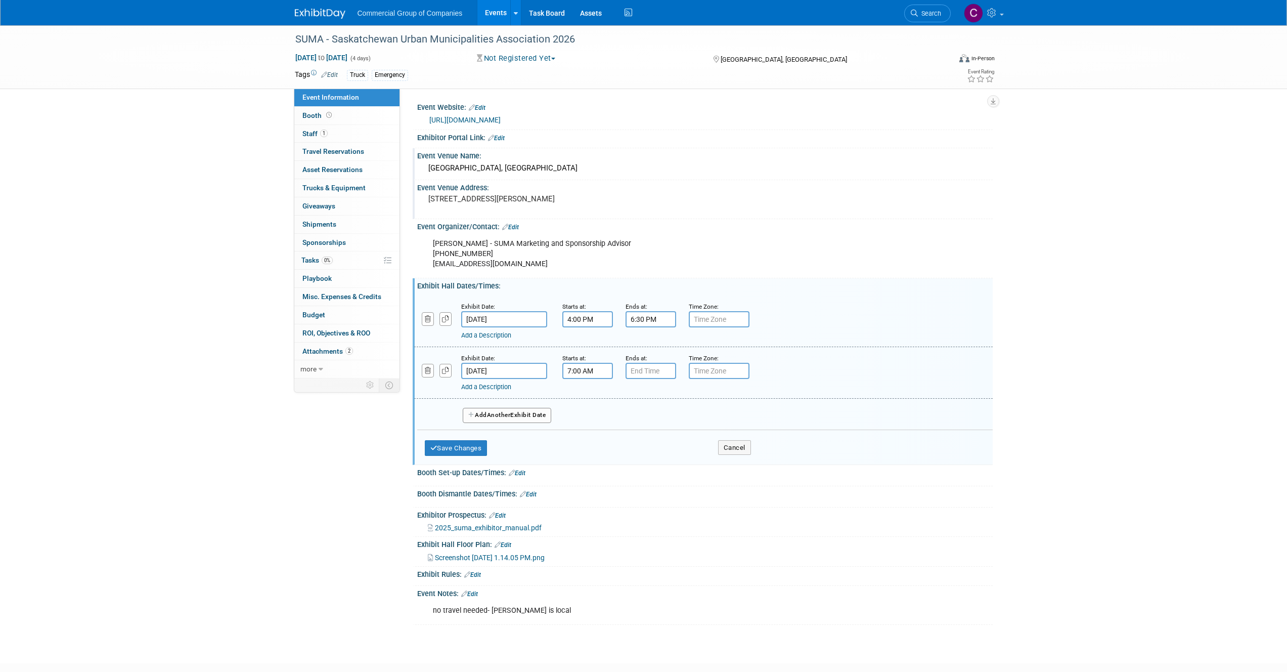
click at [578, 371] on input "7:00 AM" at bounding box center [588, 371] width 51 height 16
click at [626, 418] on span "00" at bounding box center [633, 417] width 19 height 18
click at [642, 421] on td "30" at bounding box center [646, 423] width 32 height 27
type input "7:30 AM"
drag, startPoint x: 661, startPoint y: 384, endPoint x: 665, endPoint y: 370, distance: 14.2
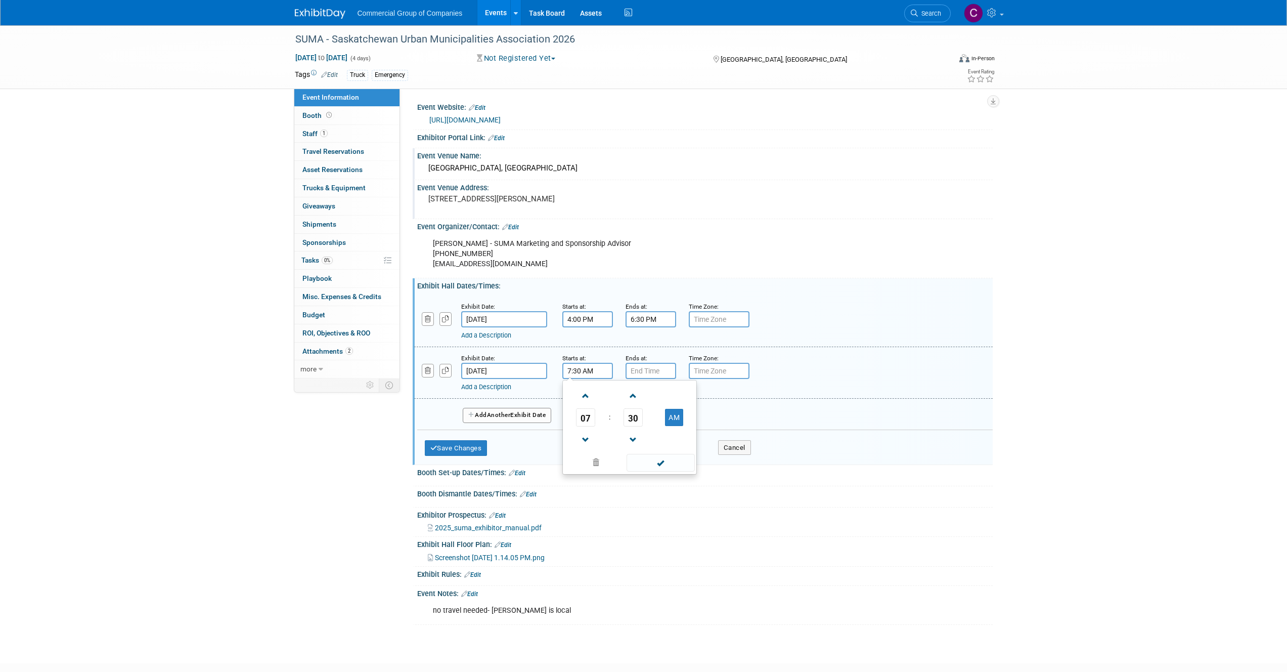
click at [661, 383] on td at bounding box center [675, 395] width 40 height 26
click at [665, 370] on input "7:00 PM" at bounding box center [651, 371] width 51 height 16
click at [654, 418] on span "07" at bounding box center [648, 417] width 19 height 18
click at [735, 396] on td "03" at bounding box center [741, 395] width 32 height 27
click at [695, 410] on span "00" at bounding box center [696, 417] width 19 height 18
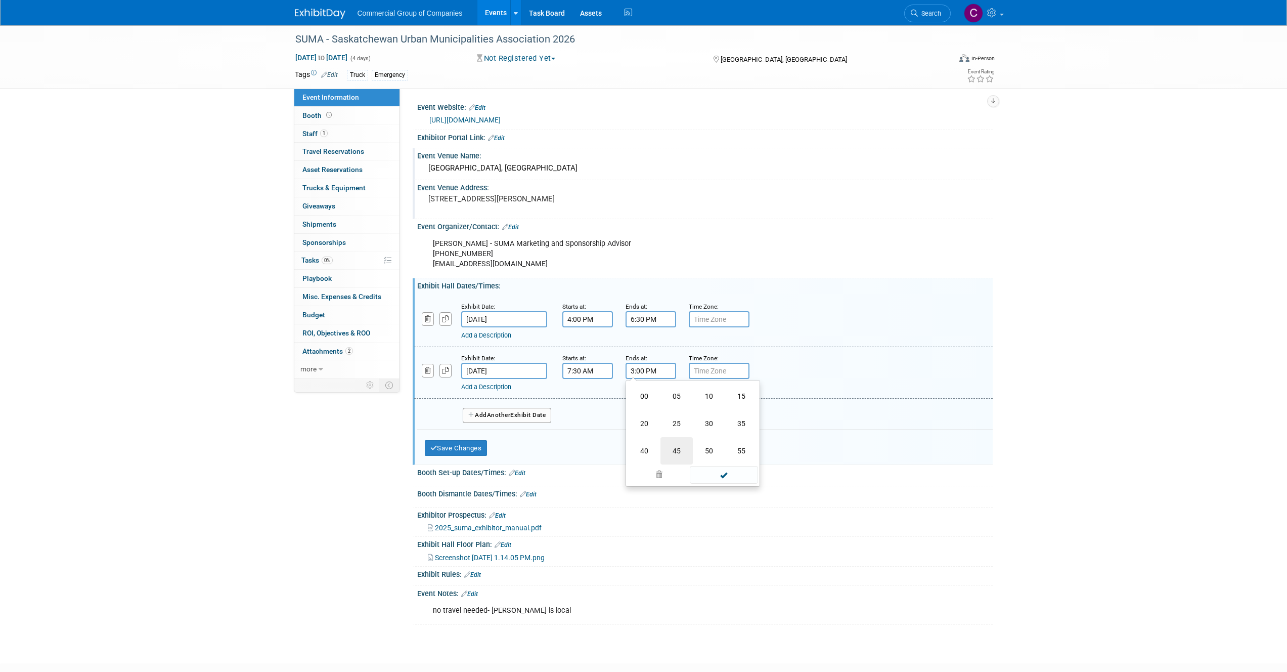
click at [670, 447] on td "45" at bounding box center [677, 450] width 32 height 27
type input "3:45 PM"
click at [738, 462] on span at bounding box center [724, 463] width 68 height 18
click at [514, 419] on button "Add Another Exhibit Date" at bounding box center [507, 415] width 89 height 15
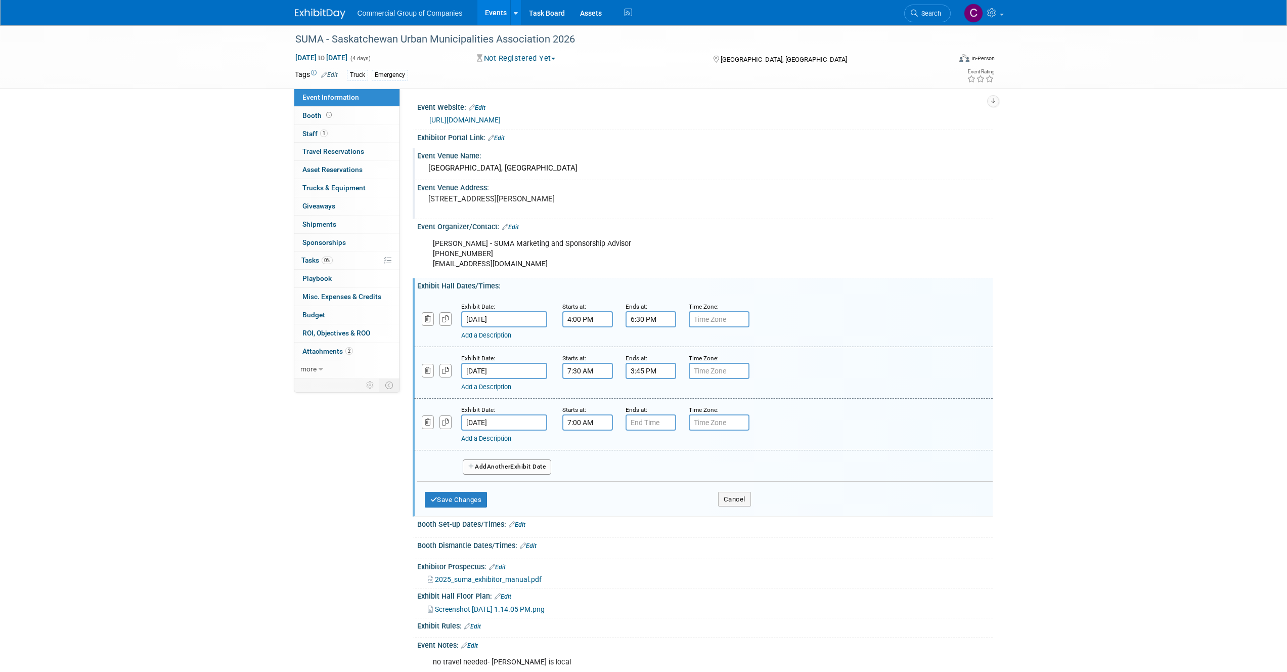
click at [590, 421] on input "7:00 AM" at bounding box center [588, 422] width 51 height 16
click at [632, 464] on span "00" at bounding box center [633, 469] width 19 height 18
click at [642, 475] on td "30" at bounding box center [646, 474] width 32 height 27
type input "7:30 AM"
click at [655, 422] on input "7:00 PM" at bounding box center [651, 422] width 51 height 16
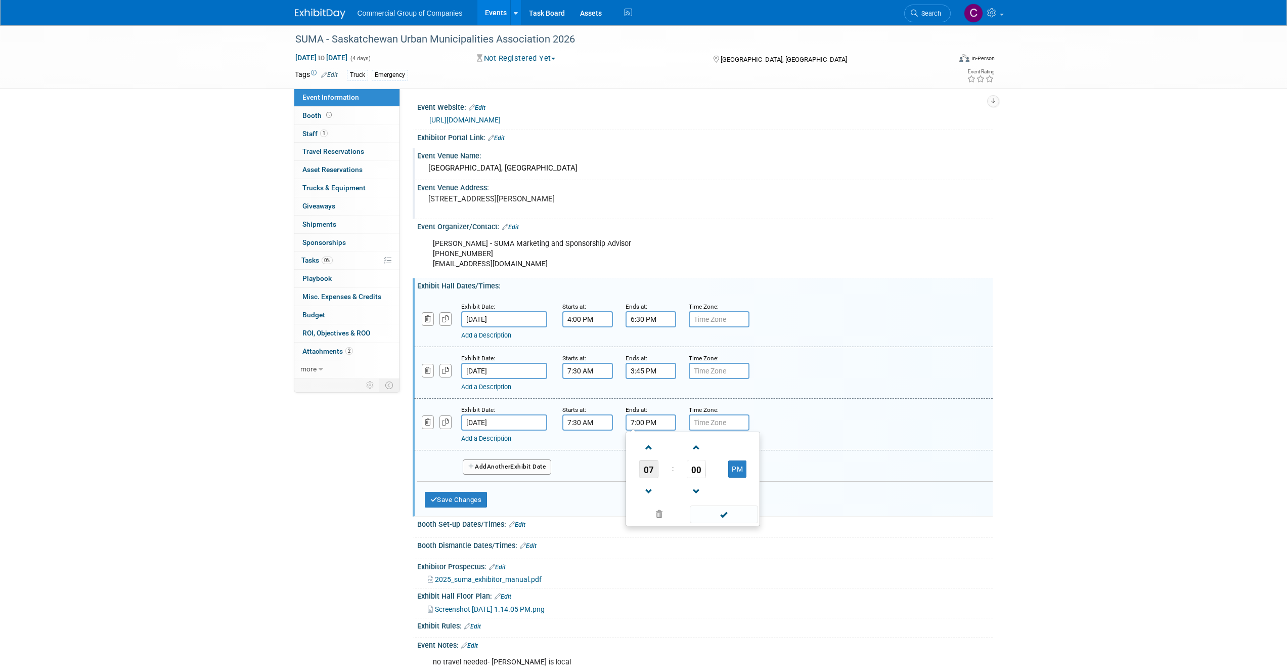
click at [651, 466] on span "07" at bounding box center [648, 469] width 19 height 18
click at [733, 499] on td "11" at bounding box center [741, 502] width 32 height 27
drag, startPoint x: 743, startPoint y: 479, endPoint x: 739, endPoint y: 472, distance: 8.2
click at [743, 478] on td at bounding box center [738, 491] width 40 height 26
click at [738, 470] on button "PM" at bounding box center [737, 468] width 18 height 17
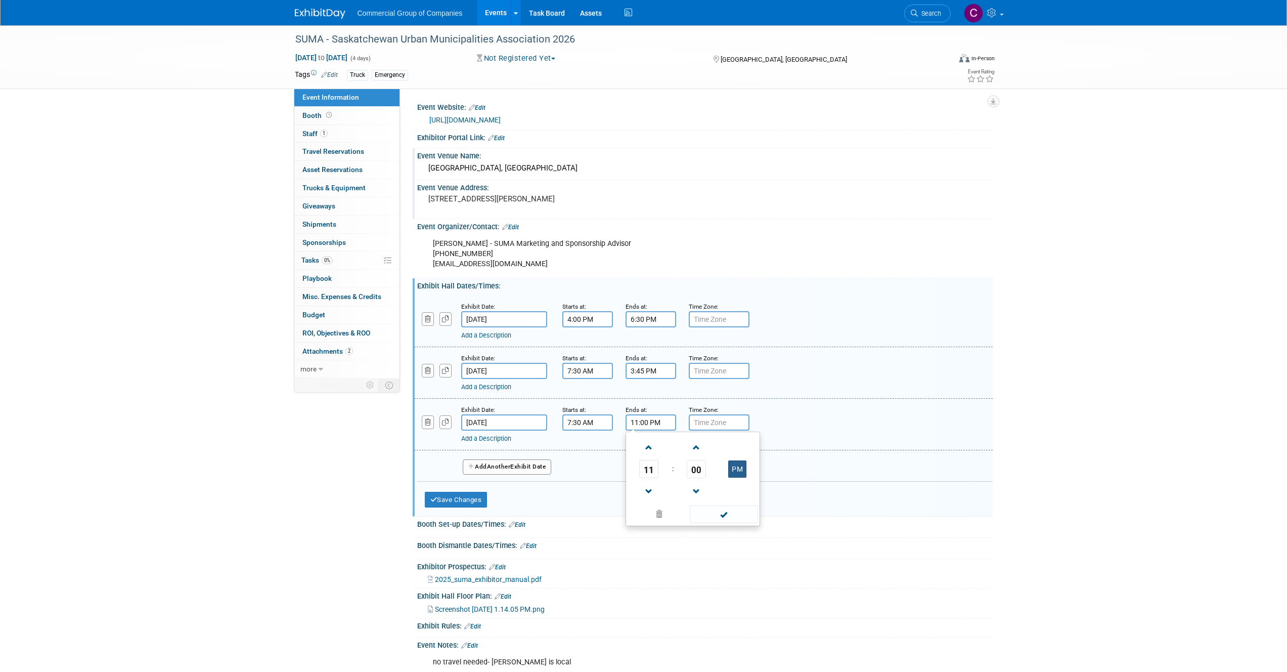
type input "11:00 AM"
click at [732, 511] on span at bounding box center [724, 514] width 68 height 18
drag, startPoint x: 463, startPoint y: 501, endPoint x: 459, endPoint y: 492, distance: 10.4
click at [463, 501] on button "Save Changes" at bounding box center [456, 500] width 63 height 16
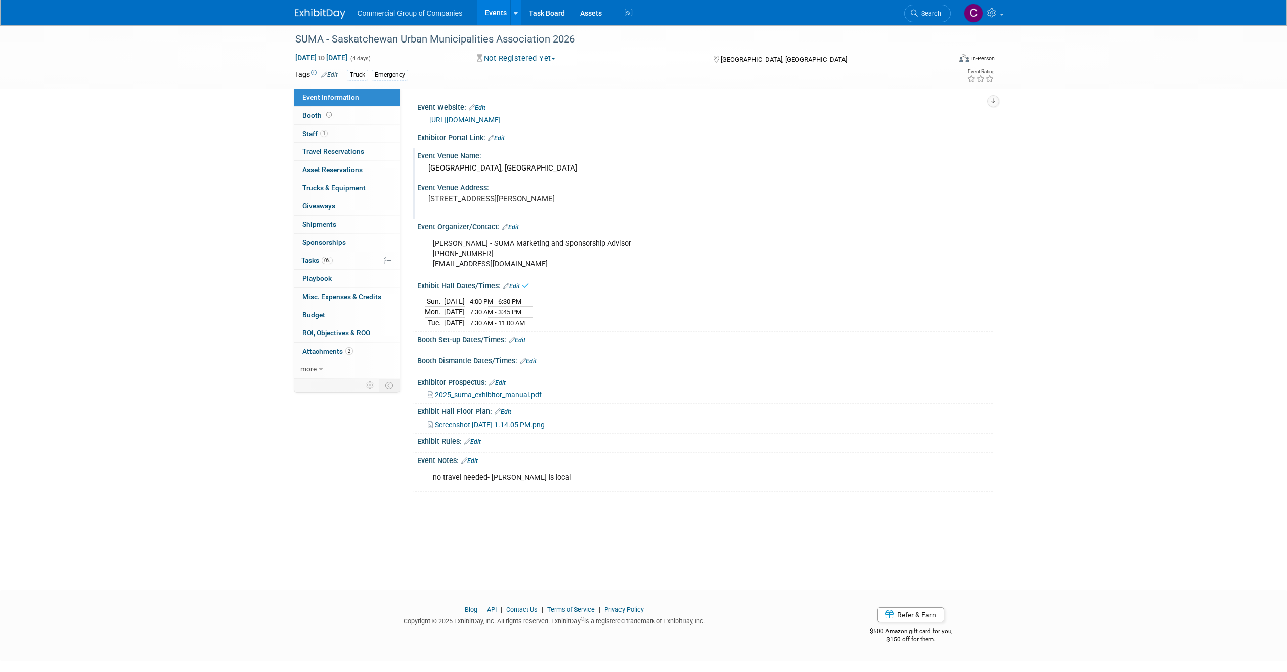
click at [520, 340] on link "Edit" at bounding box center [517, 339] width 17 height 7
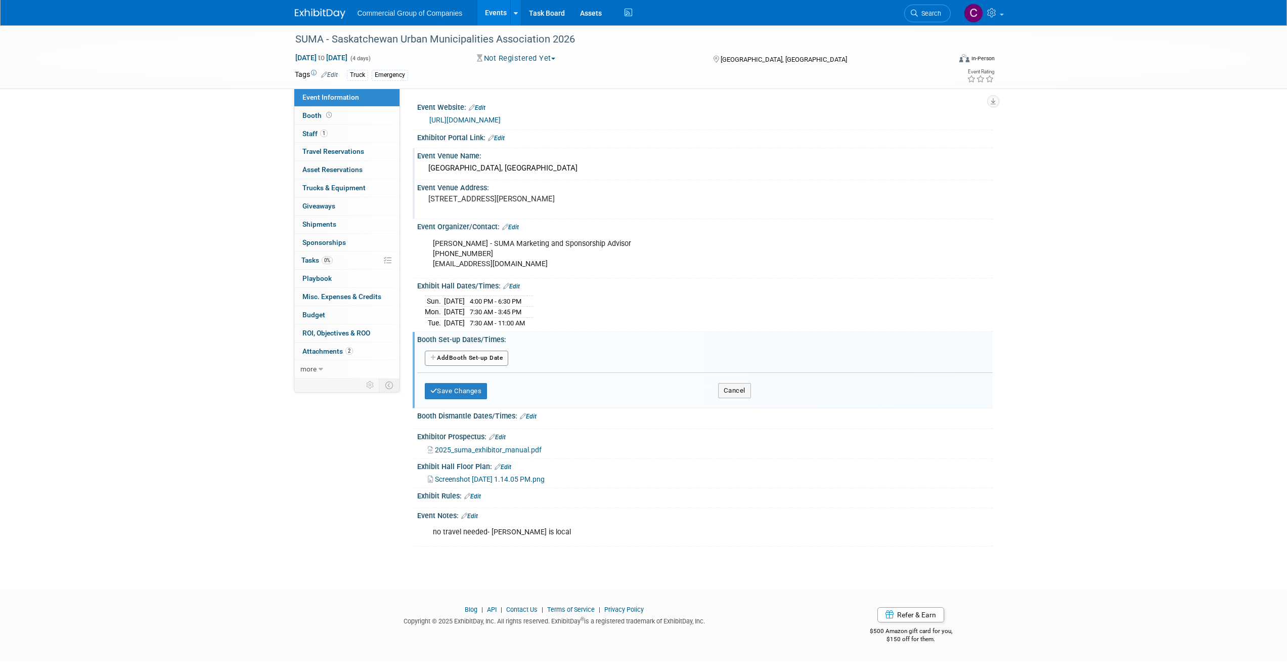
click at [476, 357] on button "Add Another Booth Set-up Date" at bounding box center [467, 358] width 84 height 15
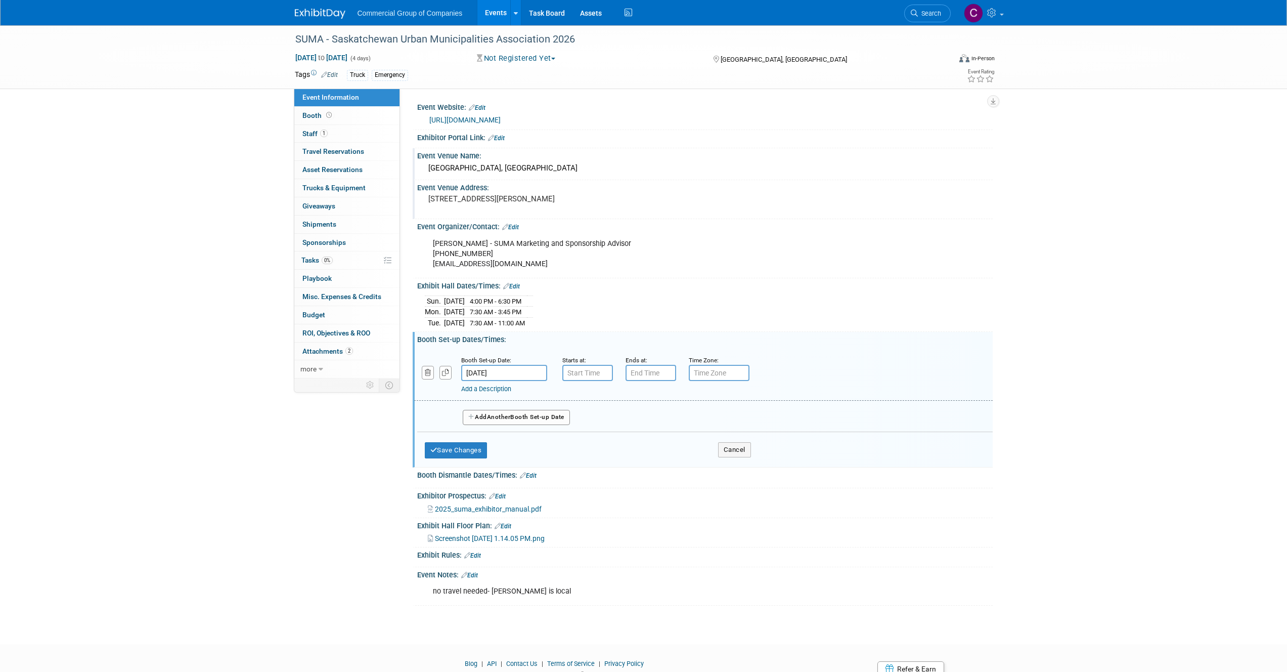
type input "7:00 AM"
click at [581, 367] on input "7:00 AM" at bounding box center [588, 373] width 51 height 16
click at [672, 466] on span at bounding box center [661, 465] width 68 height 18
click at [649, 369] on input "7:00 PM" at bounding box center [651, 373] width 51 height 16
click at [660, 411] on td "07" at bounding box center [649, 419] width 42 height 18
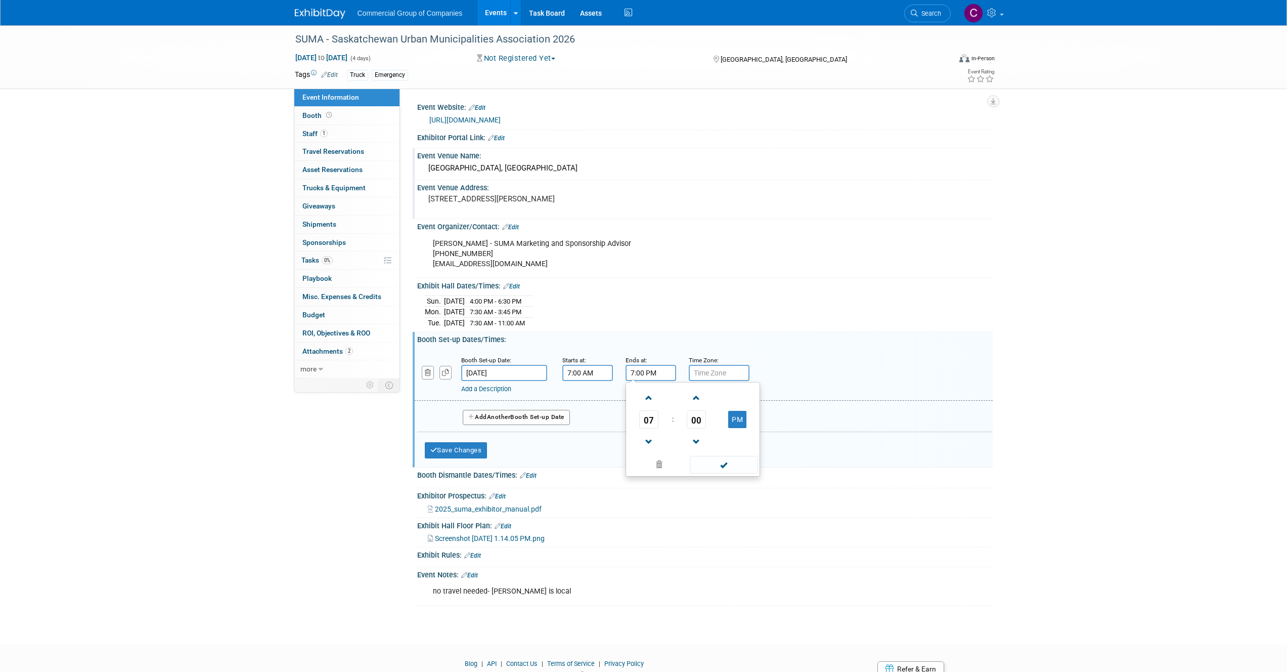
click at [659, 411] on td "07" at bounding box center [649, 419] width 42 height 18
click at [657, 414] on span "07" at bounding box center [648, 419] width 19 height 18
click at [737, 401] on td "03" at bounding box center [741, 397] width 32 height 27
click at [699, 420] on span "00" at bounding box center [696, 419] width 19 height 18
click at [707, 424] on td "30" at bounding box center [709, 425] width 32 height 27
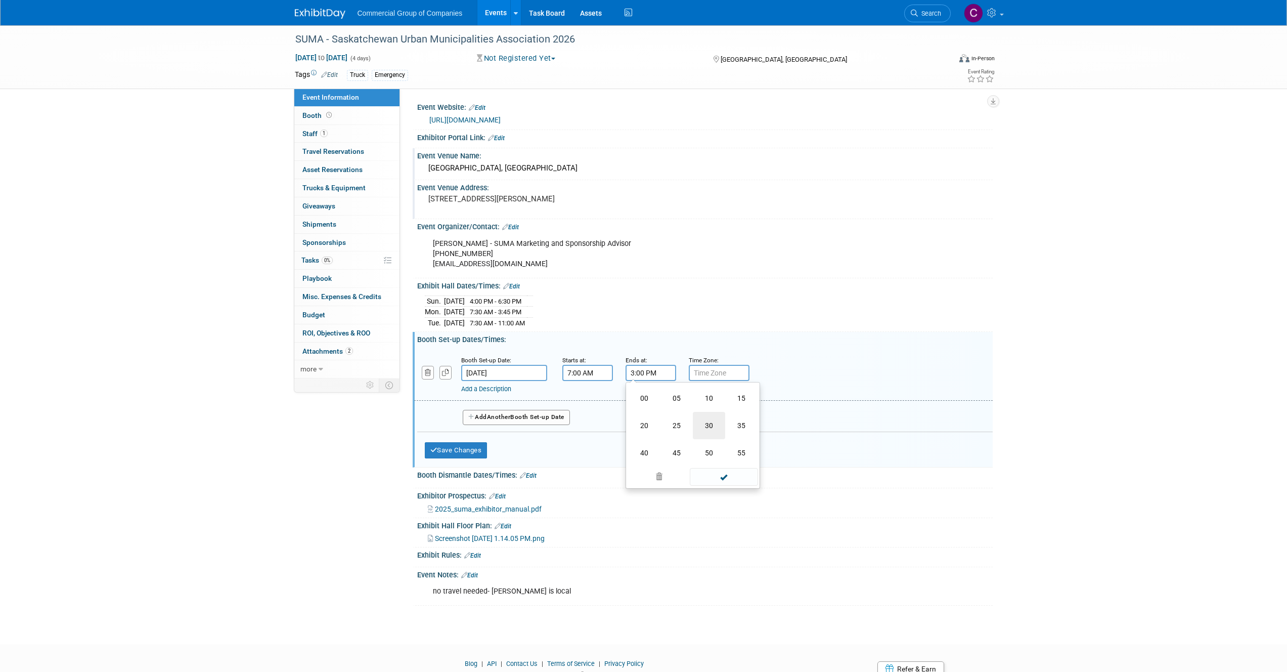
type input "3:30 PM"
click at [728, 468] on span at bounding box center [724, 465] width 68 height 18
click at [470, 452] on button "Save Changes" at bounding box center [456, 450] width 63 height 16
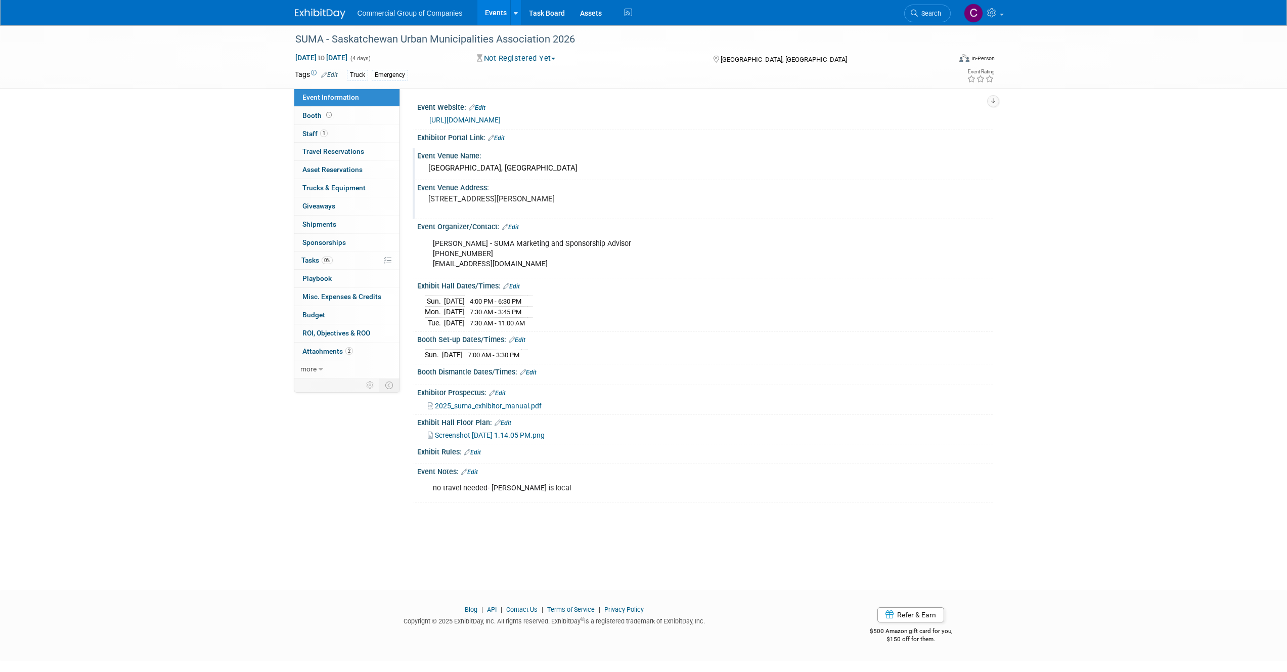
click at [533, 370] on link "Edit" at bounding box center [528, 372] width 17 height 7
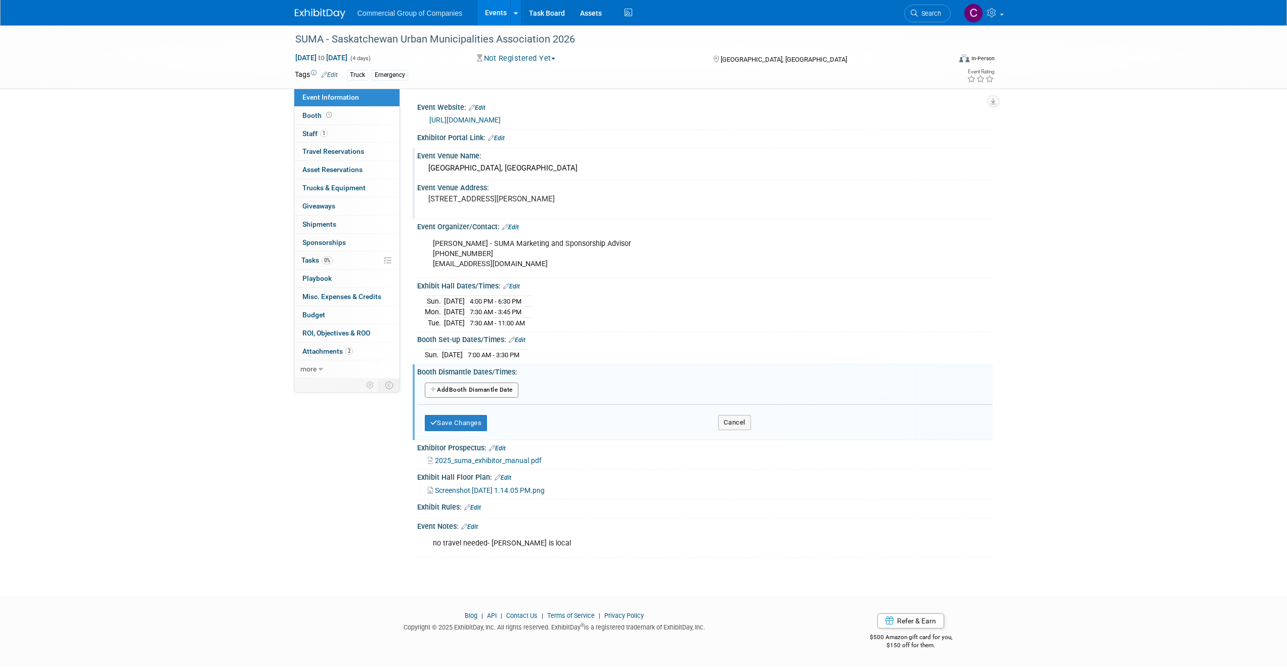
click at [459, 386] on button "Add Another Booth Dismantle Date" at bounding box center [472, 389] width 94 height 15
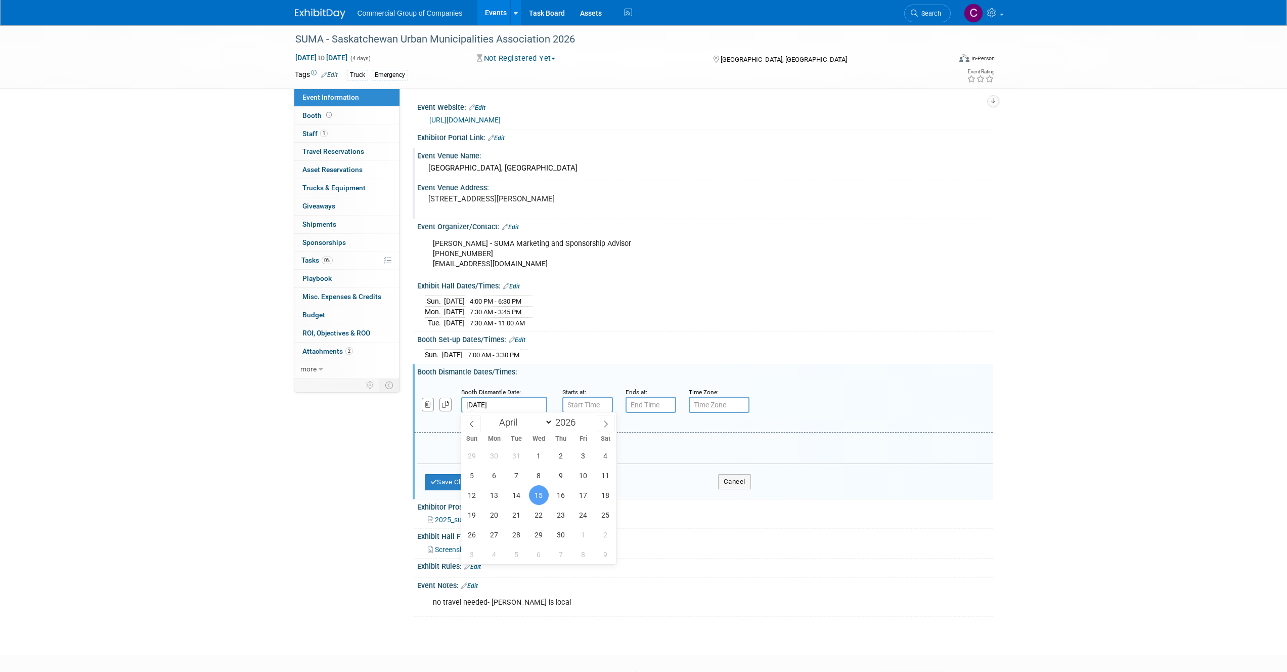
click at [523, 408] on input "[DATE]" at bounding box center [504, 405] width 86 height 16
click at [514, 498] on span "14" at bounding box center [517, 495] width 20 height 20
type input "[DATE]"
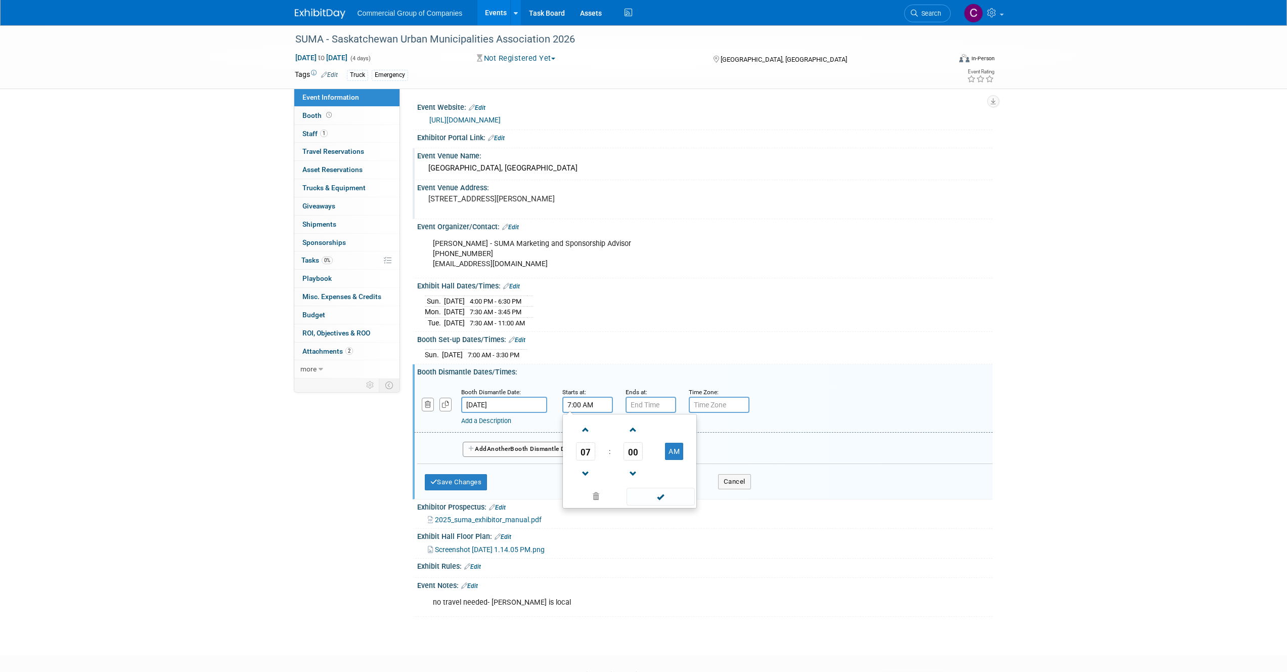
click at [580, 407] on input "7:00 AM" at bounding box center [588, 405] width 51 height 16
click at [584, 442] on span "07" at bounding box center [585, 451] width 19 height 18
drag, startPoint x: 700, startPoint y: 482, endPoint x: 694, endPoint y: 480, distance: 6.4
click at [694, 480] on div "Save Changes Cancel" at bounding box center [588, 479] width 326 height 31
click at [576, 404] on input "7:00 AM" at bounding box center [588, 405] width 51 height 16
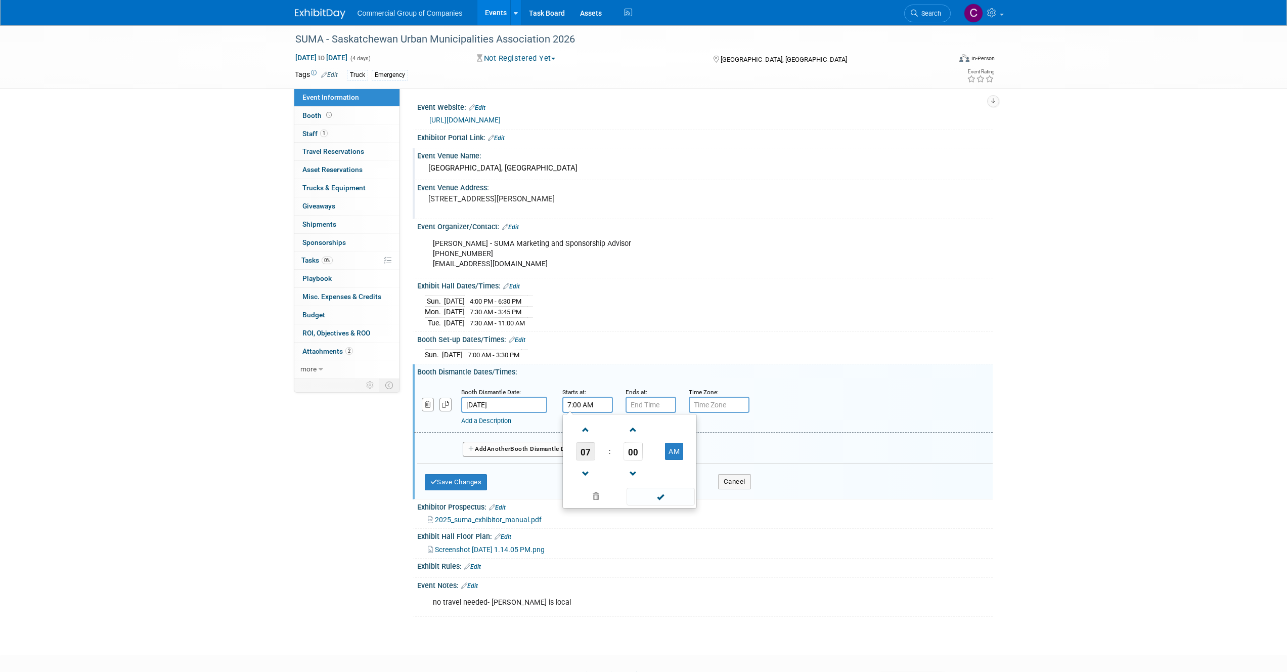
click at [594, 446] on span "07" at bounding box center [585, 451] width 19 height 18
drag, startPoint x: 680, startPoint y: 482, endPoint x: 657, endPoint y: 455, distance: 35.5
click at [680, 482] on td "11" at bounding box center [678, 484] width 32 height 27
type input "11:00 AM"
click at [637, 405] on input "7:00 PM" at bounding box center [651, 405] width 51 height 16
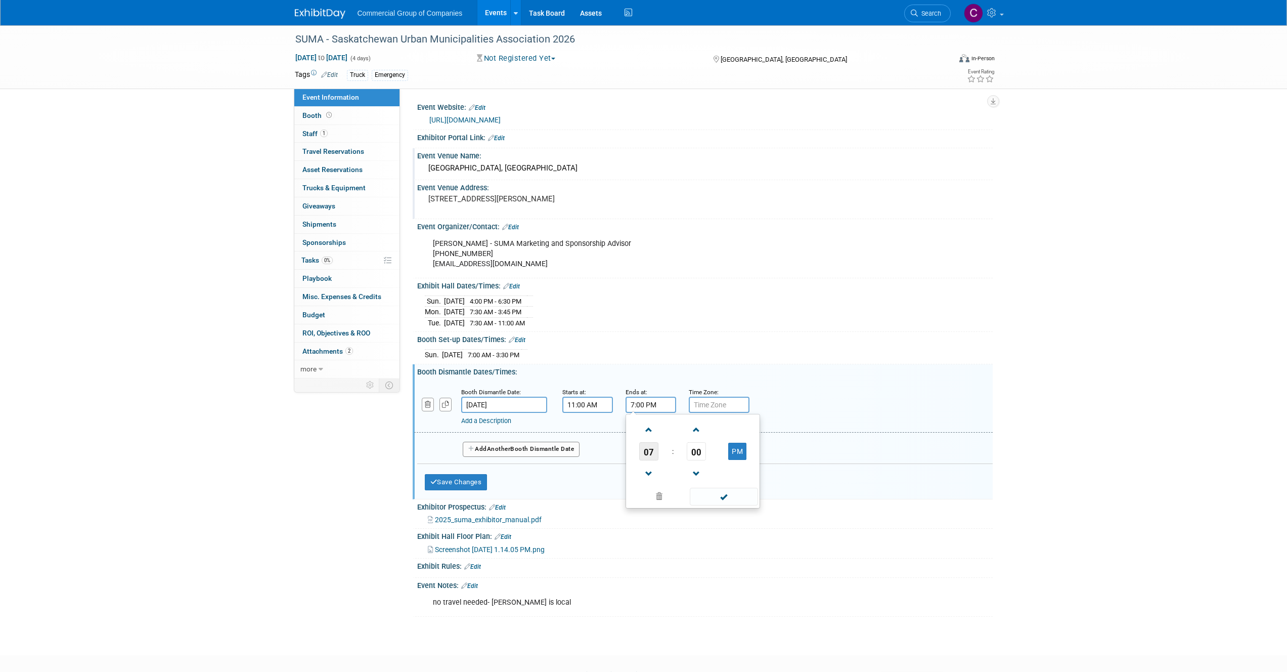
click at [640, 452] on span "07" at bounding box center [648, 451] width 19 height 18
click at [680, 430] on td "01" at bounding box center [677, 429] width 32 height 27
type input "1:00 PM"
click at [739, 497] on span at bounding box center [724, 497] width 68 height 18
click at [476, 485] on button "Save Changes" at bounding box center [456, 482] width 63 height 16
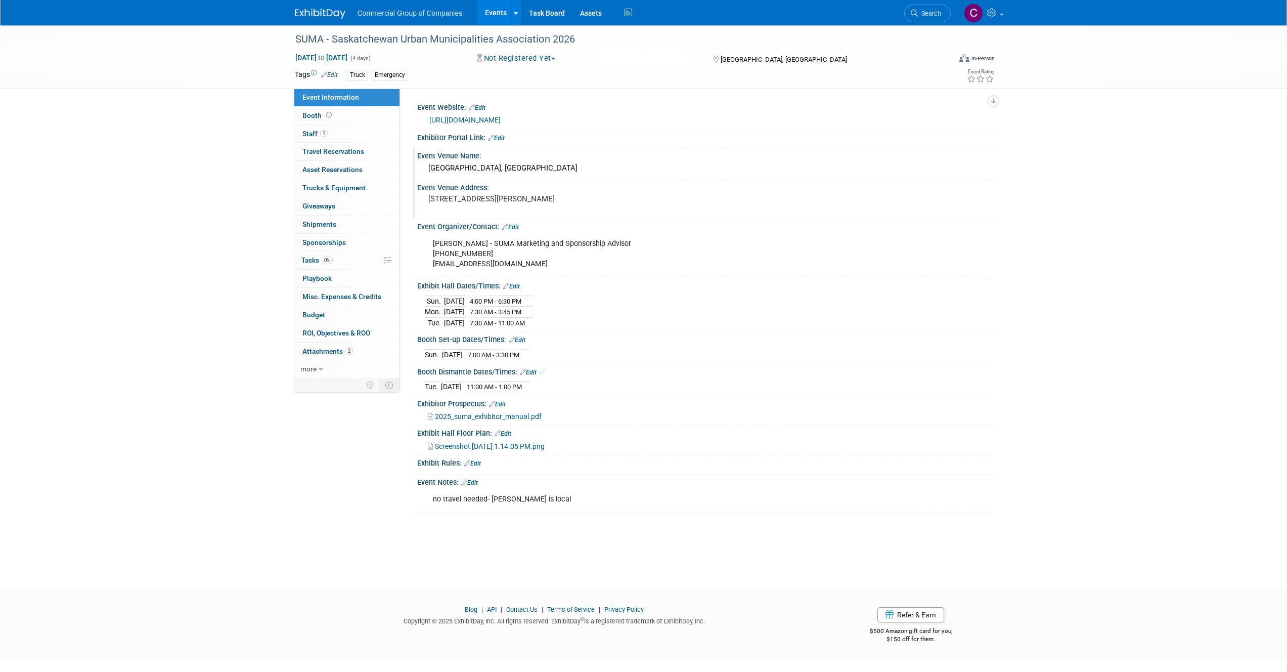
click at [490, 401] on icon at bounding box center [492, 404] width 6 height 7
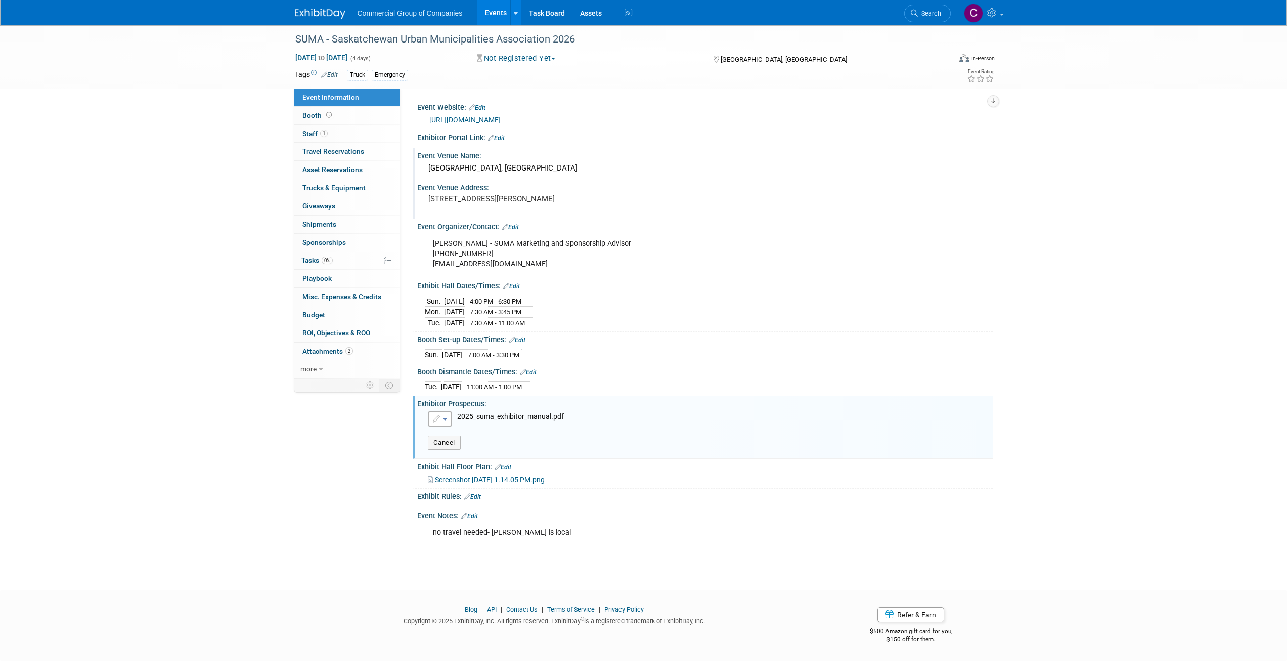
click at [448, 419] on button "button" at bounding box center [440, 418] width 24 height 15
click at [457, 472] on link "Enter as Link/URL instead" at bounding box center [483, 472] width 111 height 14
radio input "true"
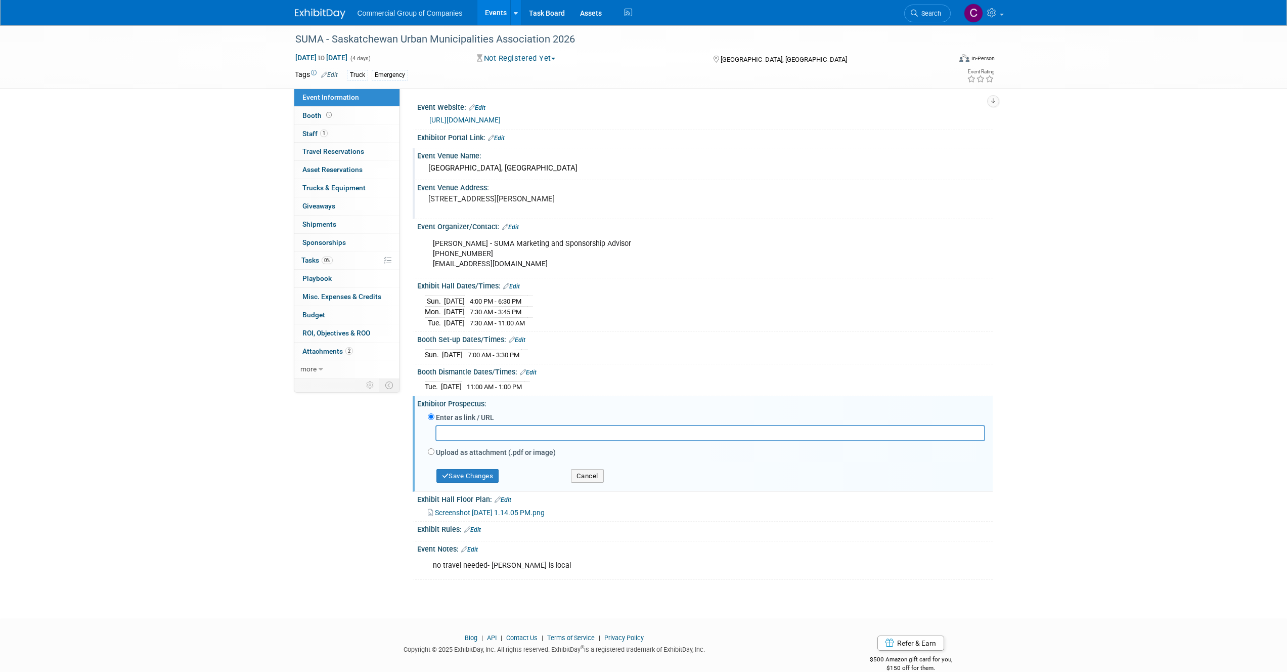
paste input "[URL][DOMAIN_NAME]"
type input "[URL][DOMAIN_NAME]"
click at [465, 470] on button "Save Changes" at bounding box center [468, 476] width 63 height 14
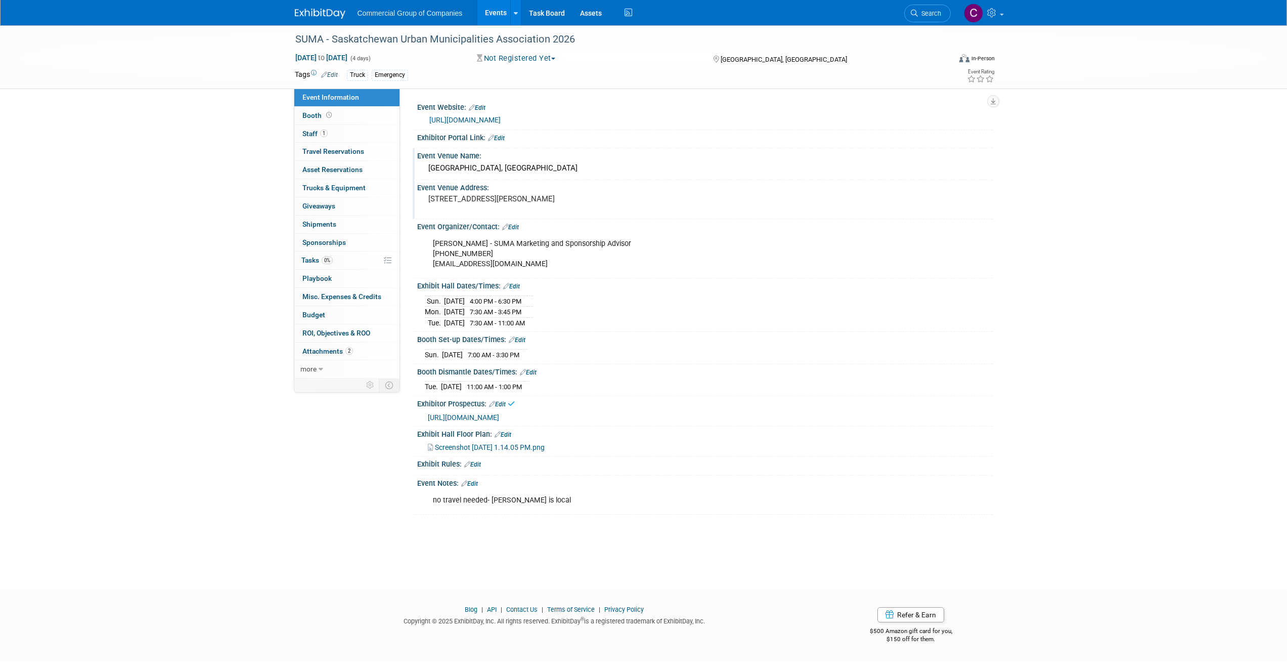
click at [500, 431] on link "Edit" at bounding box center [503, 434] width 17 height 7
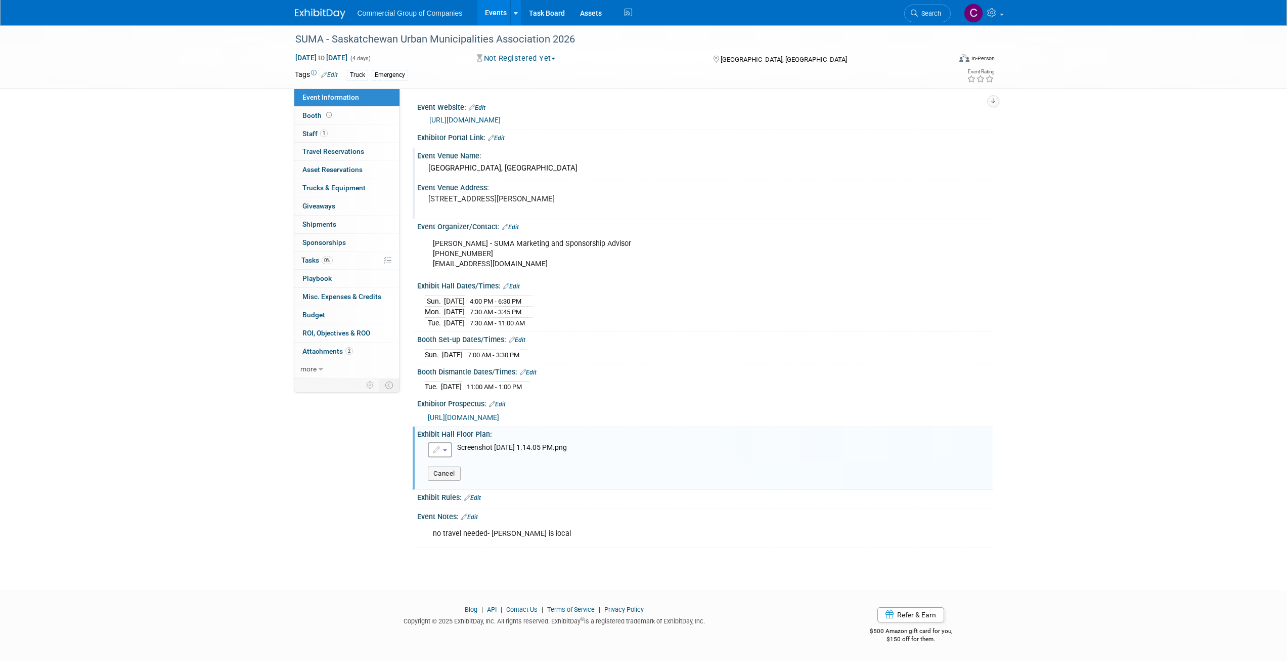
click at [452, 452] on button "button" at bounding box center [440, 449] width 24 height 15
click at [458, 481] on link "Remove attachment" at bounding box center [483, 481] width 111 height 14
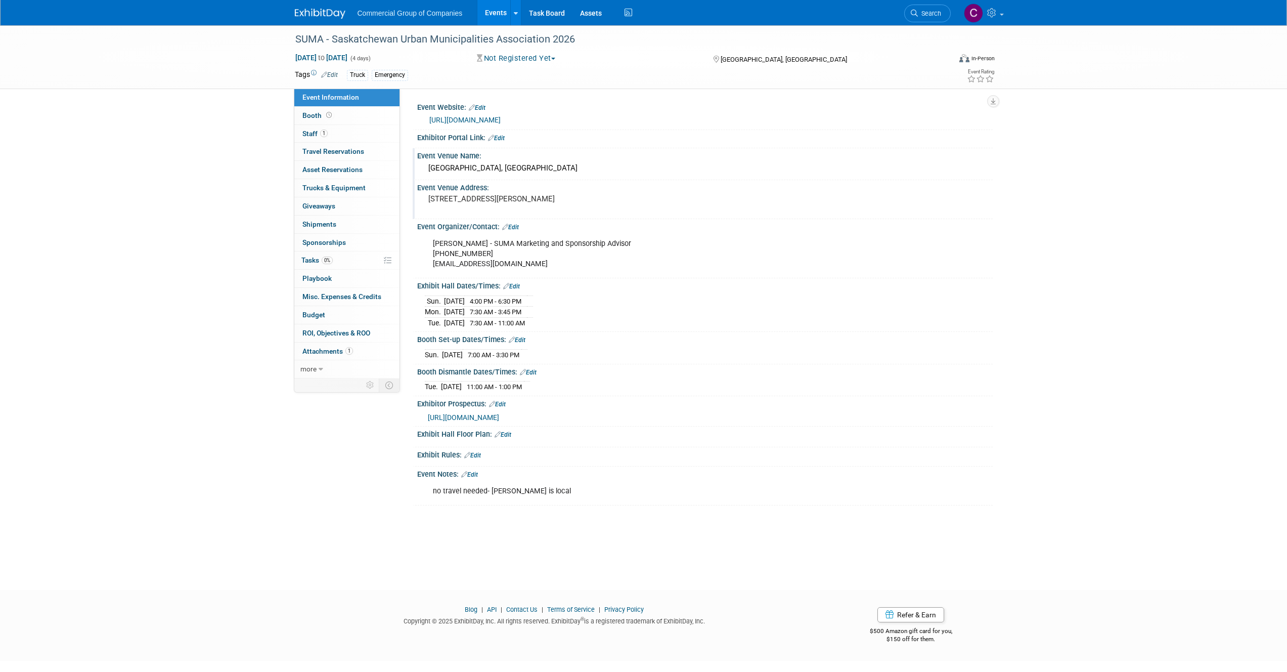
click at [499, 416] on span "[URL][DOMAIN_NAME]" at bounding box center [463, 417] width 71 height 8
